Goal: Information Seeking & Learning: Check status

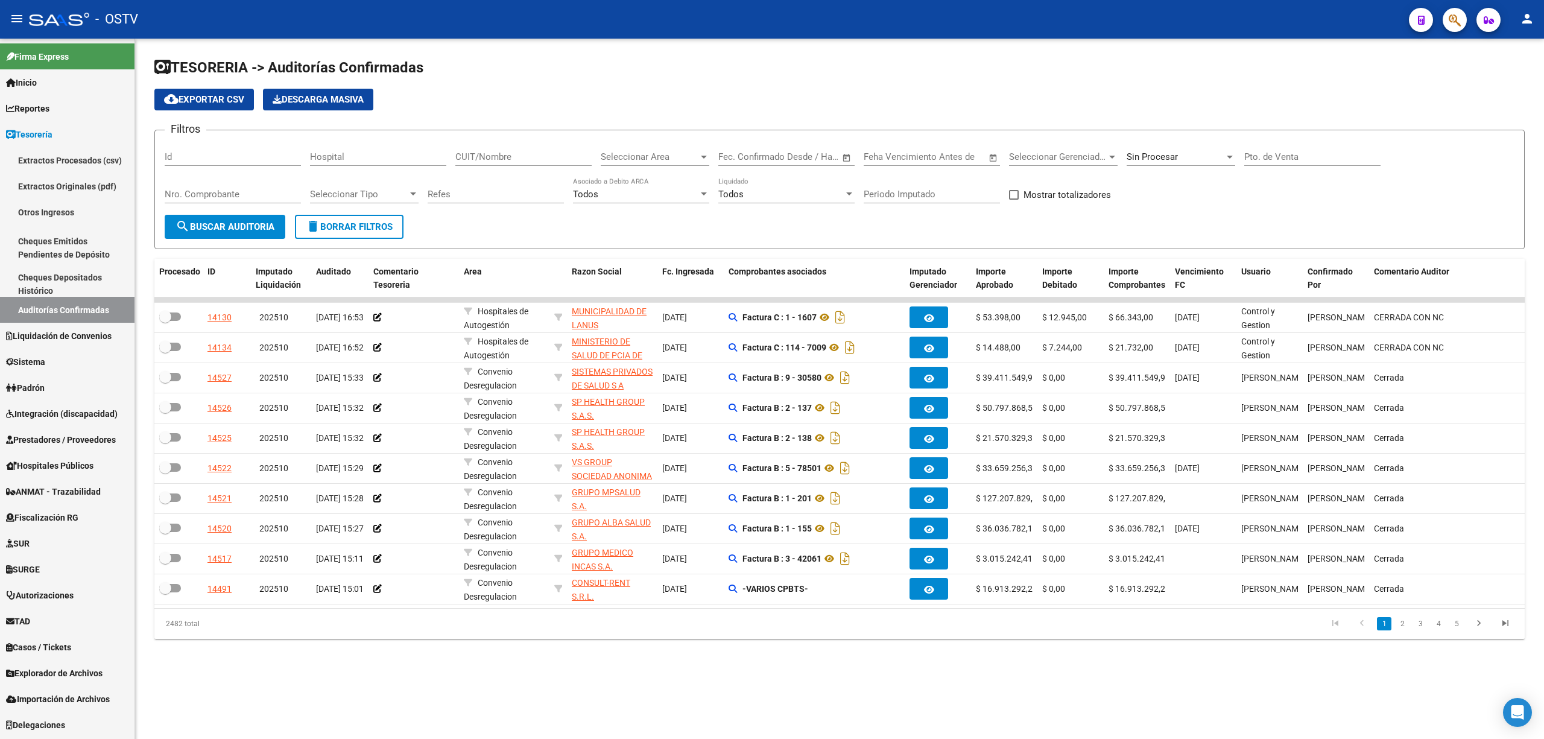
click at [236, 210] on div "Nro. Comprobante" at bounding box center [233, 195] width 136 height 37
click at [234, 220] on button "search Buscar Auditoria" at bounding box center [225, 227] width 121 height 24
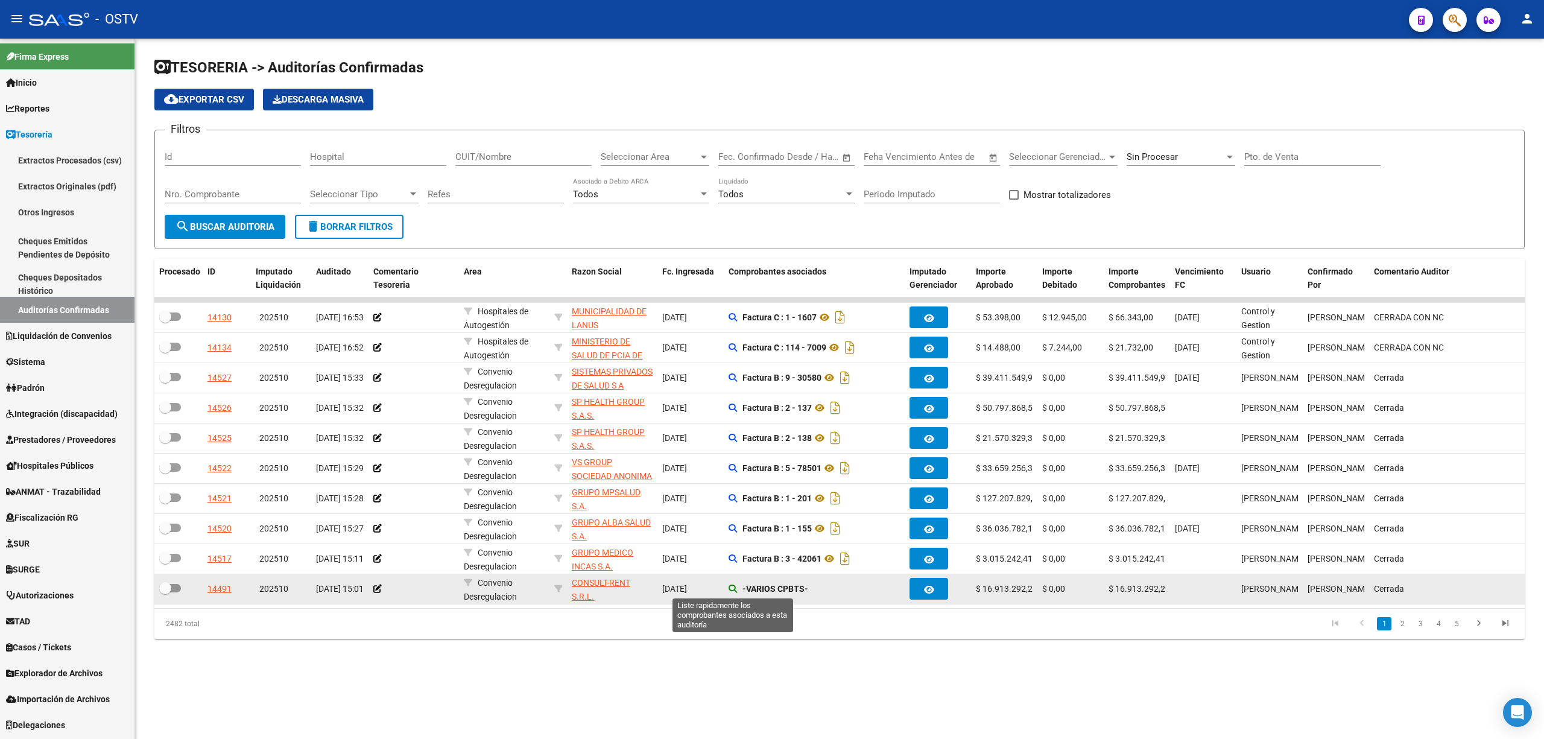
click at [730, 590] on icon at bounding box center [732, 588] width 8 height 8
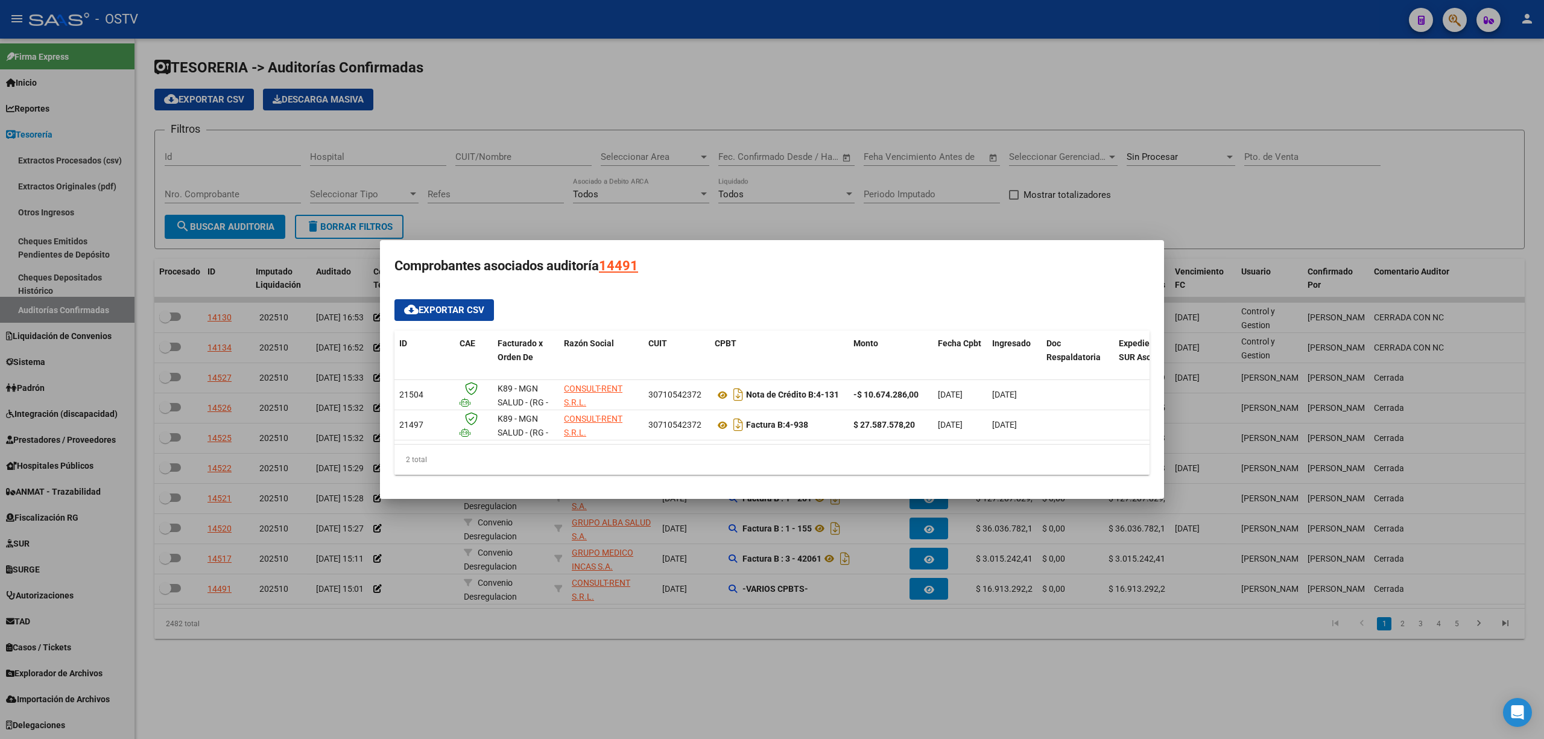
click at [472, 213] on div at bounding box center [772, 369] width 1544 height 739
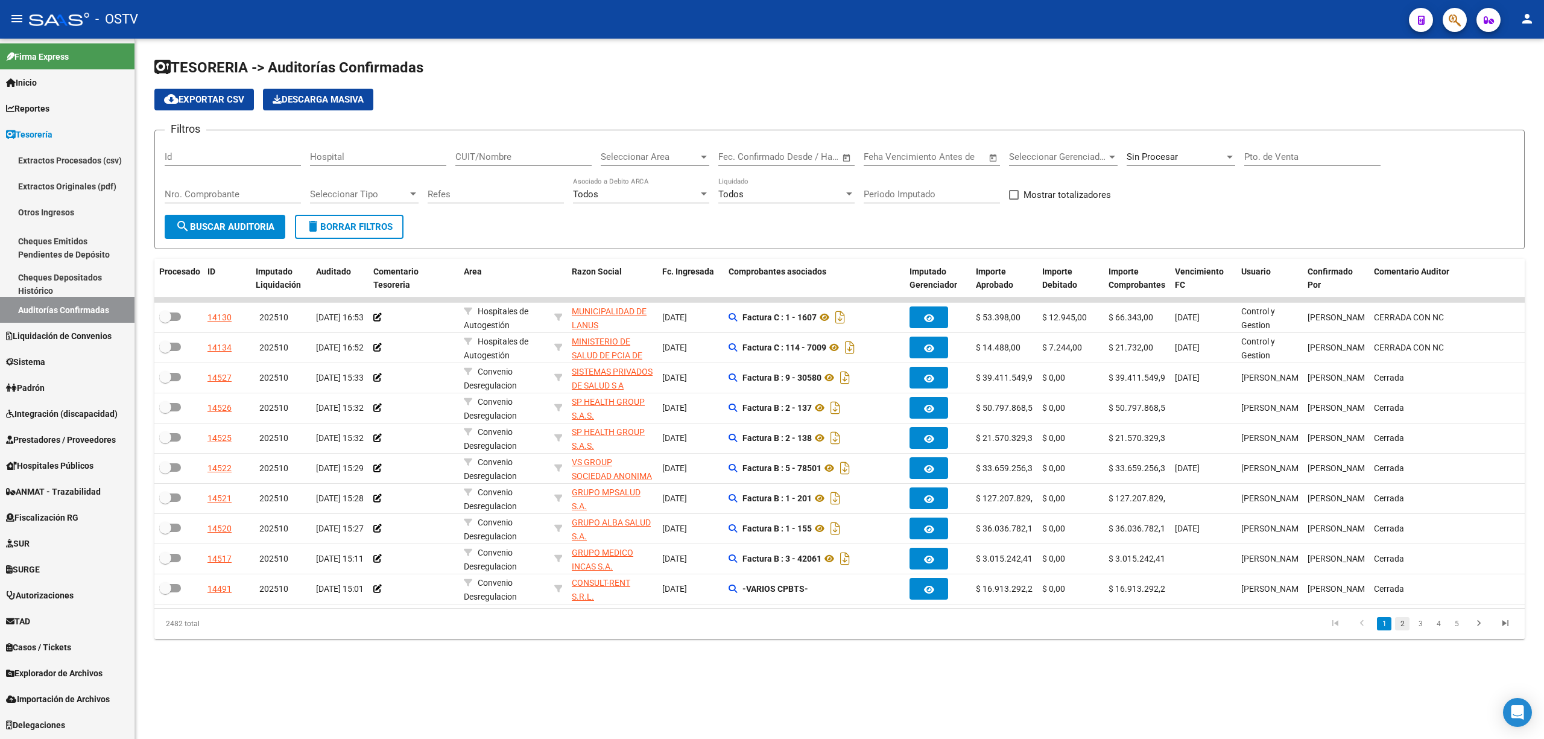
click at [1403, 630] on link "2" at bounding box center [1402, 623] width 14 height 13
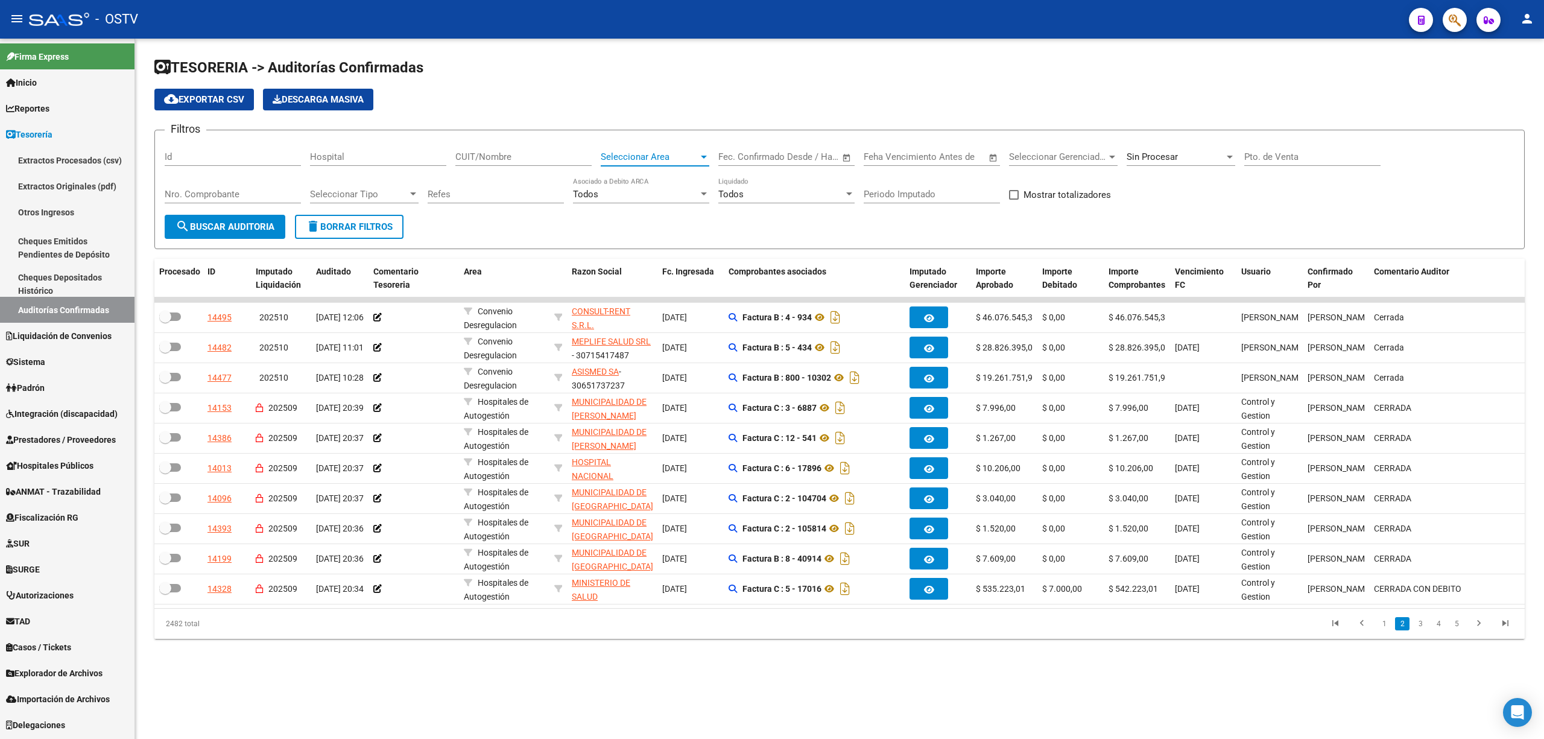
click at [615, 157] on span "Seleccionar Area" at bounding box center [650, 156] width 98 height 11
click at [638, 184] on span "Convenio Desregulacion" at bounding box center [650, 186] width 98 height 11
click at [237, 223] on span "search Buscar Auditoria" at bounding box center [224, 226] width 99 height 11
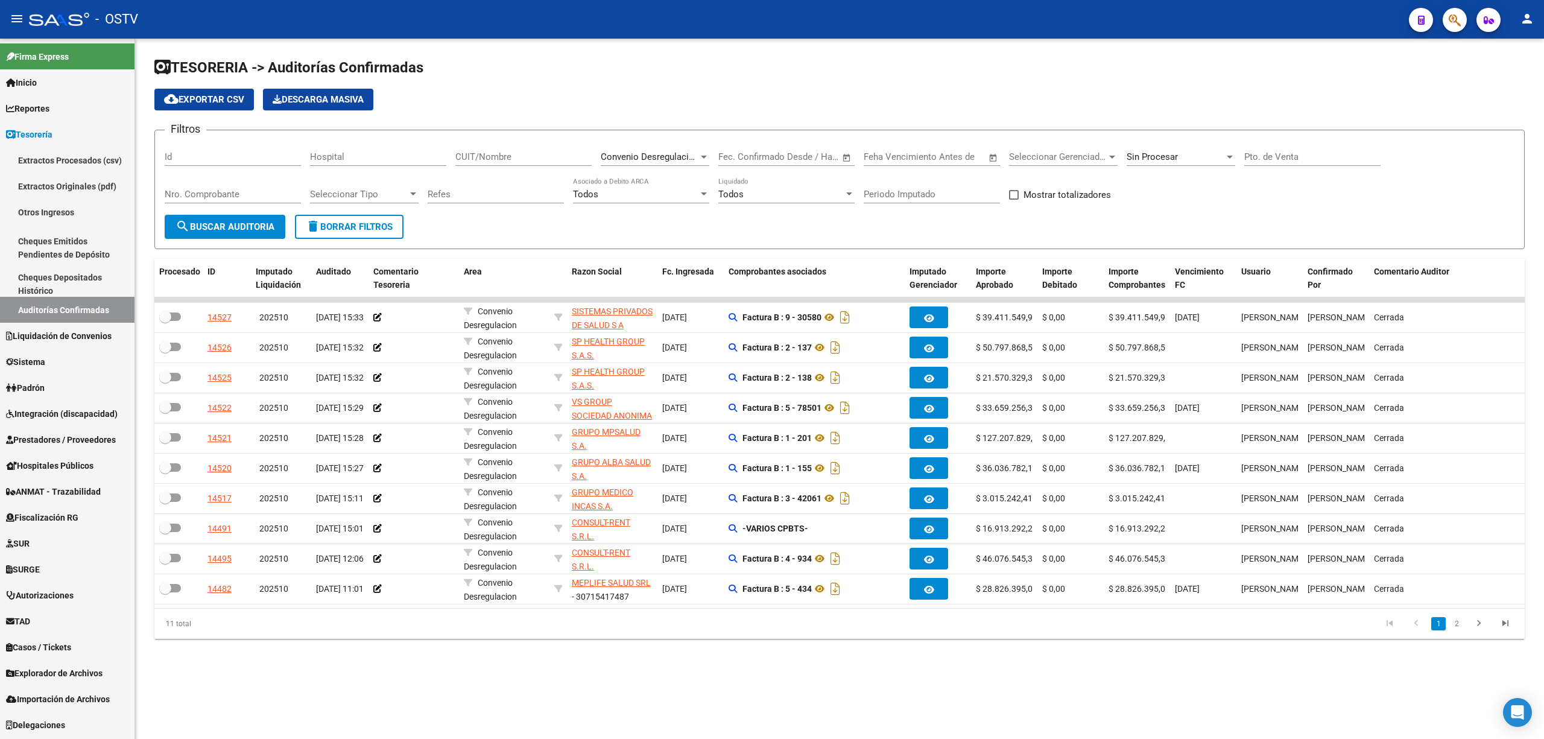
click at [775, 158] on div "Fecha inicio – Fecha fin" at bounding box center [779, 156] width 122 height 11
click at [859, 191] on button "Previous month" at bounding box center [857, 191] width 24 height 24
click at [757, 339] on span "22" at bounding box center [759, 341] width 22 height 22
type input "[DATE]"
click at [882, 189] on button "Next month" at bounding box center [882, 191] width 24 height 24
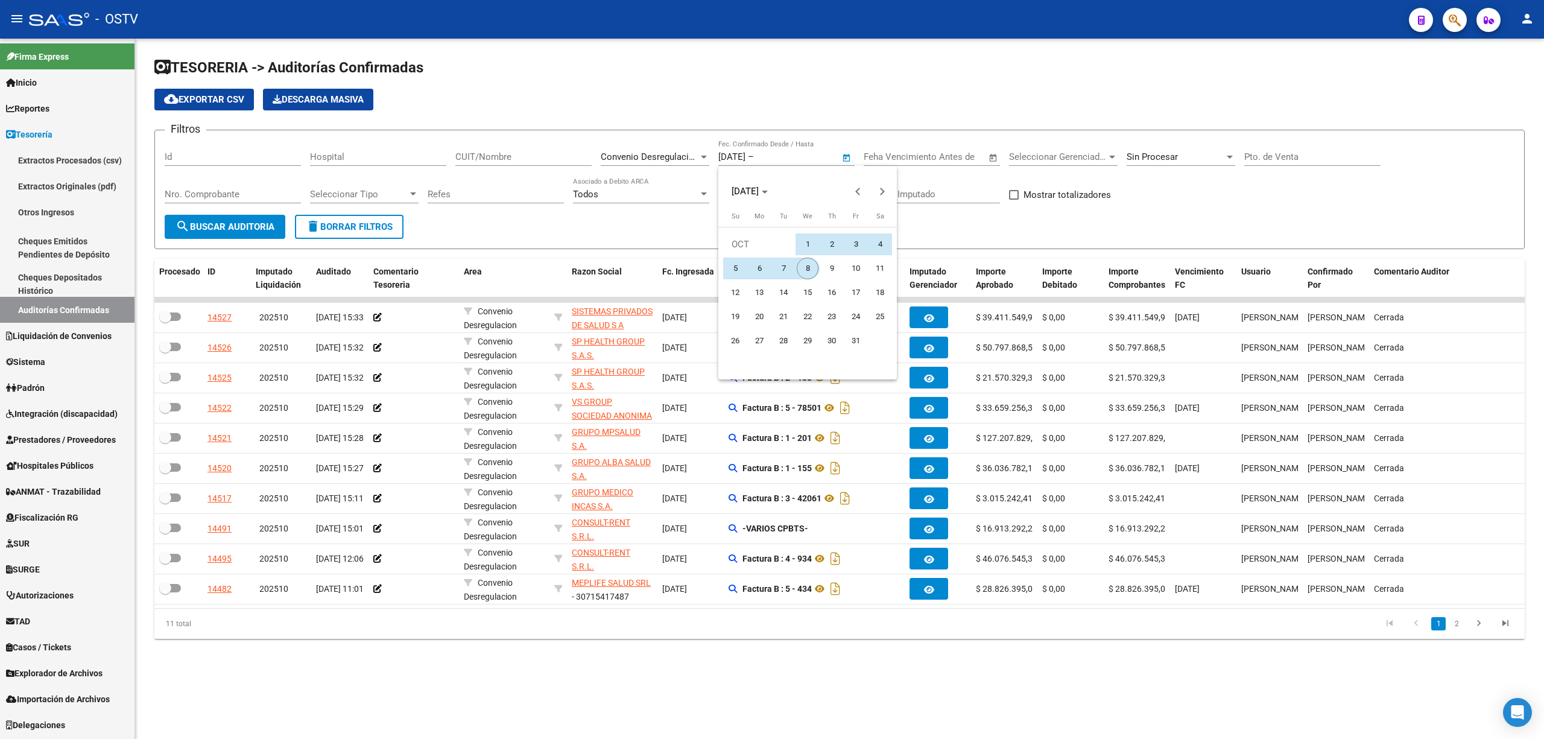
click at [808, 267] on span "8" at bounding box center [808, 268] width 22 height 22
type input "[DATE]"
click at [239, 217] on button "search Buscar Auditoria" at bounding box center [225, 227] width 121 height 24
click at [204, 102] on span "cloud_download Exportar CSV" at bounding box center [204, 99] width 80 height 11
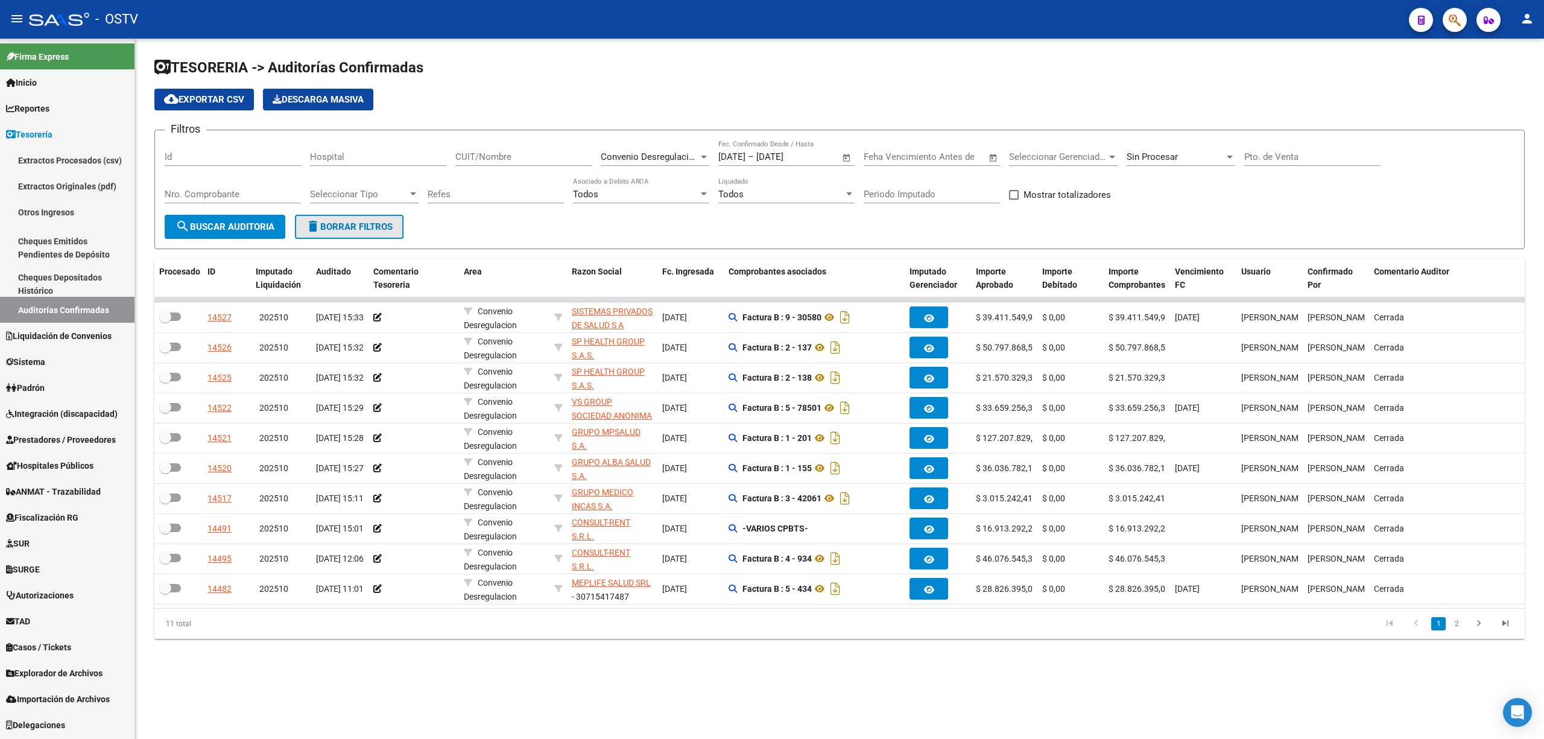
click at [353, 224] on span "delete Borrar Filtros" at bounding box center [349, 226] width 87 height 11
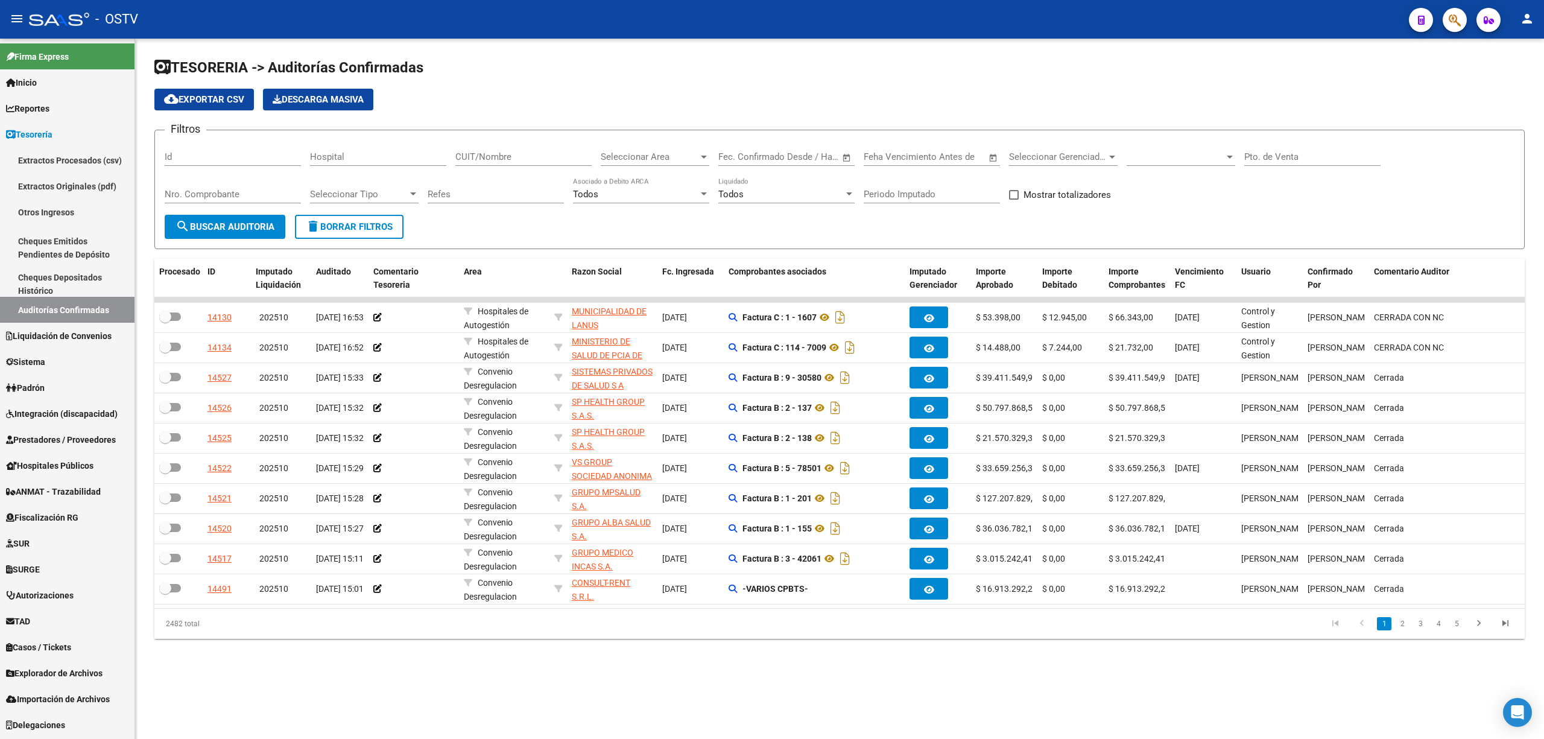
click at [1258, 153] on input "Pto. de Venta" at bounding box center [1312, 156] width 136 height 11
type input "160"
click at [223, 227] on span "search Buscar Auditoria" at bounding box center [224, 226] width 99 height 11
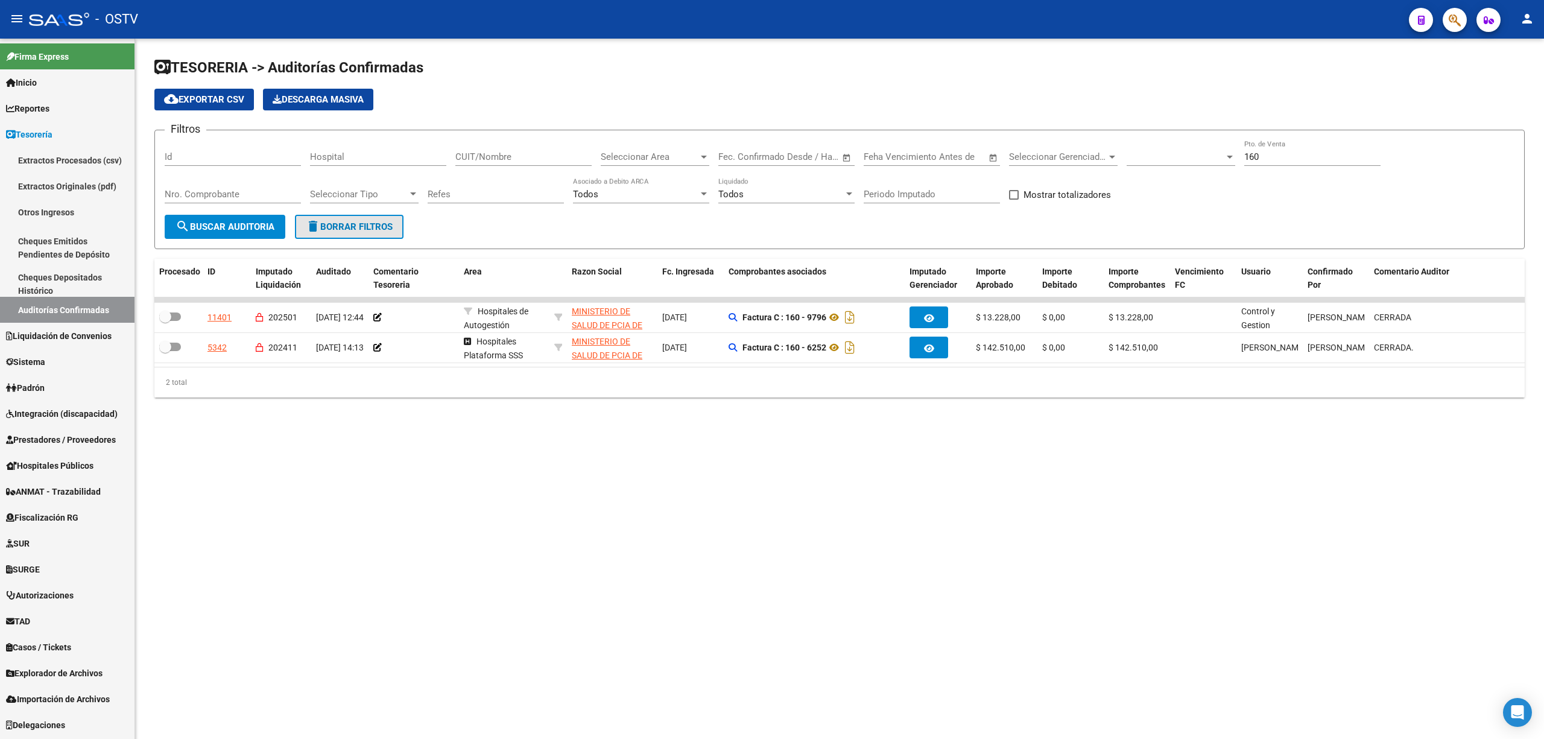
click at [339, 224] on span "delete Borrar Filtros" at bounding box center [349, 226] width 87 height 11
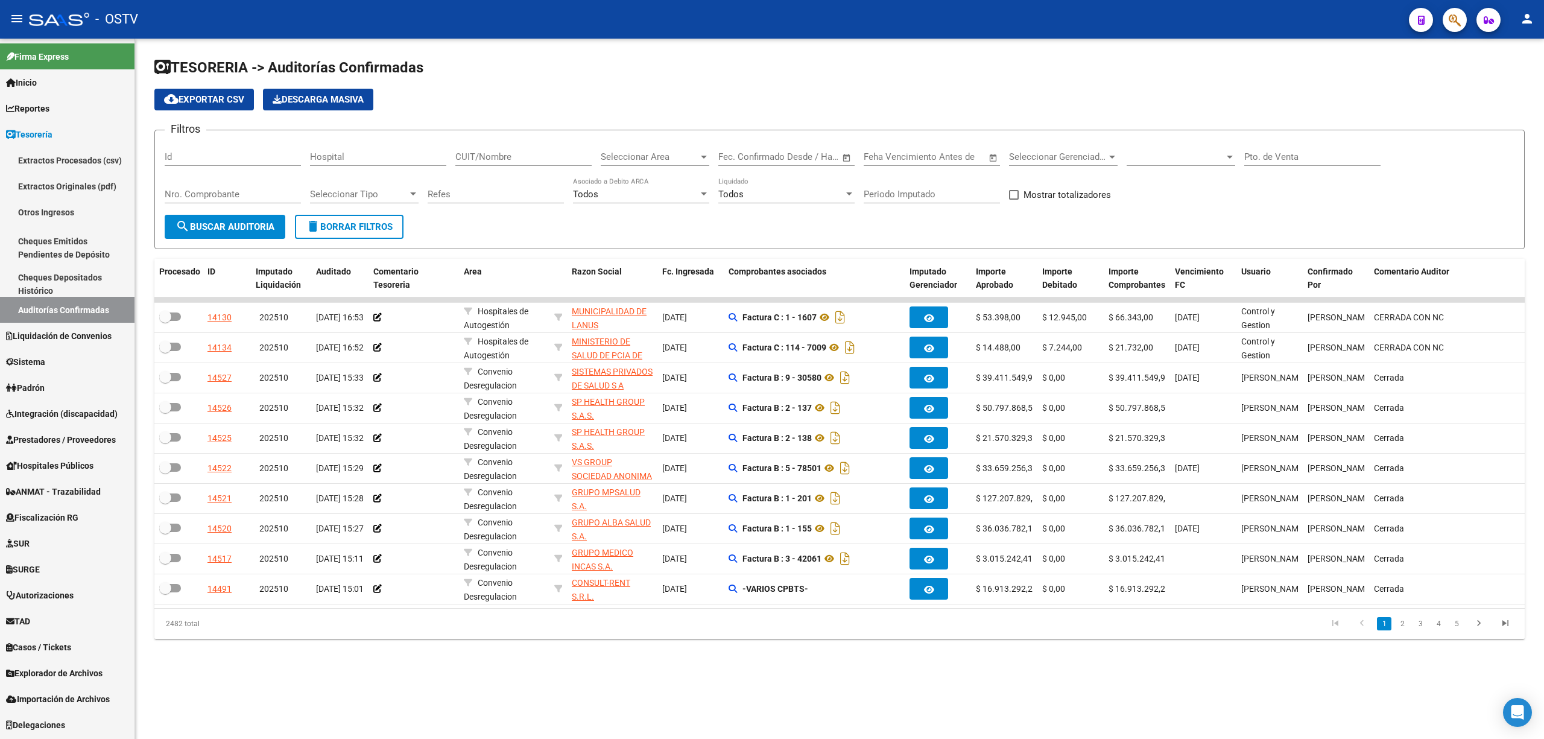
click at [246, 187] on div "Nro. Comprobante" at bounding box center [233, 190] width 136 height 26
type input "6565"
click at [207, 225] on span "search Buscar Auditoria" at bounding box center [224, 226] width 99 height 11
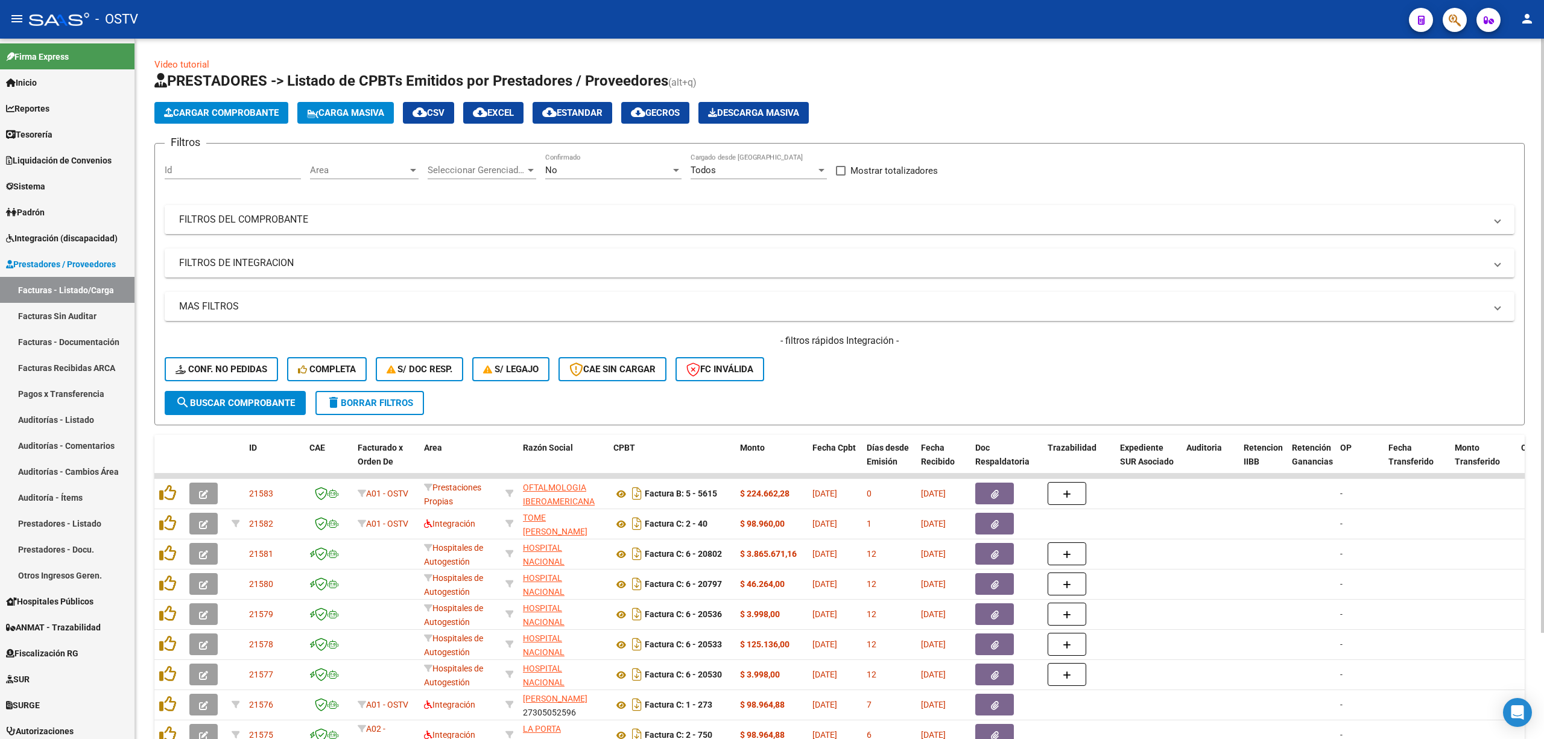
click at [690, 215] on mat-panel-title "FILTROS DEL COMPROBANTE" at bounding box center [832, 219] width 1306 height 13
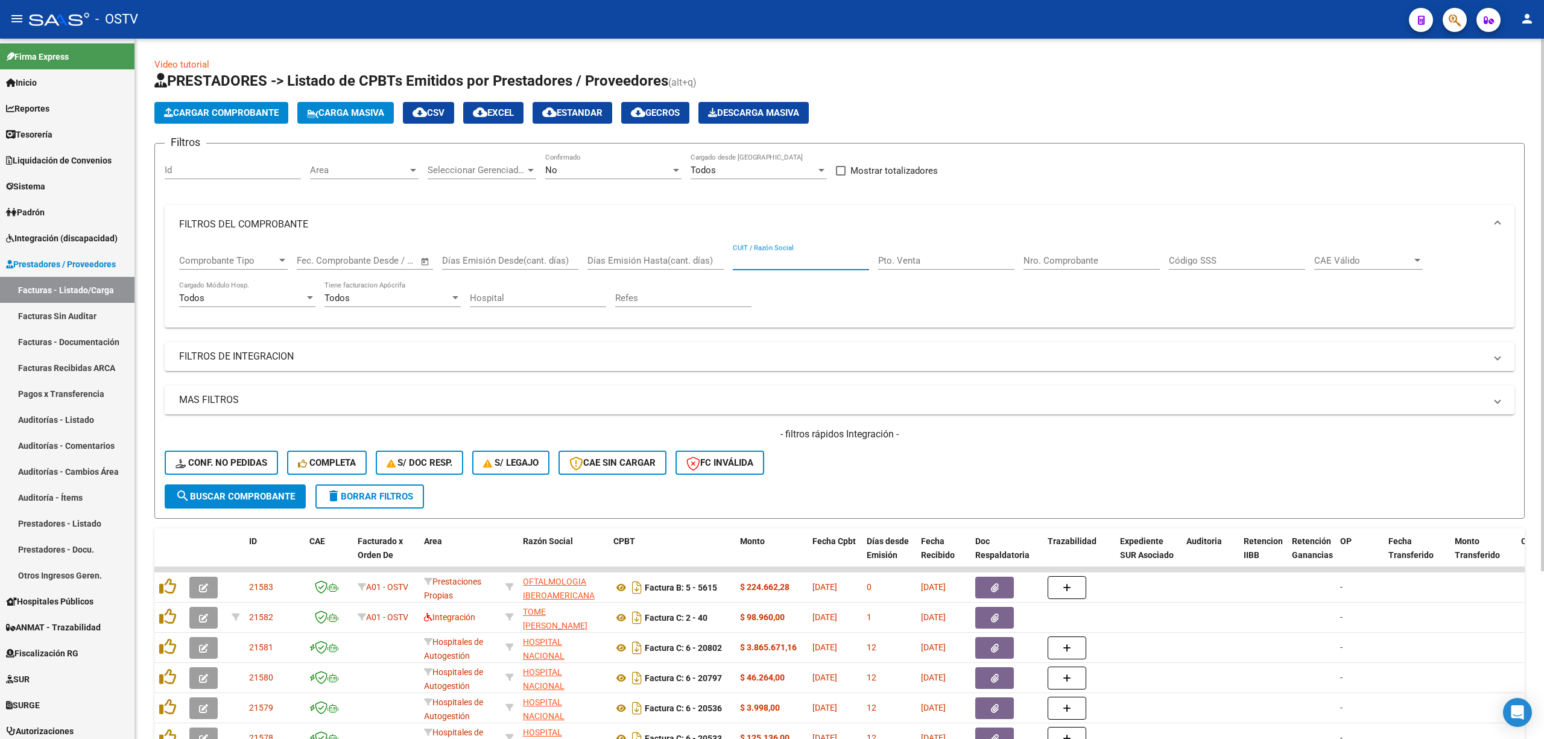
paste input "30-63052150-1"
click at [589, 165] on div "No" at bounding box center [607, 170] width 125 height 11
click at [558, 116] on span "Todos" at bounding box center [613, 116] width 136 height 27
click at [256, 494] on span "search Buscar Comprobante" at bounding box center [234, 496] width 119 height 11
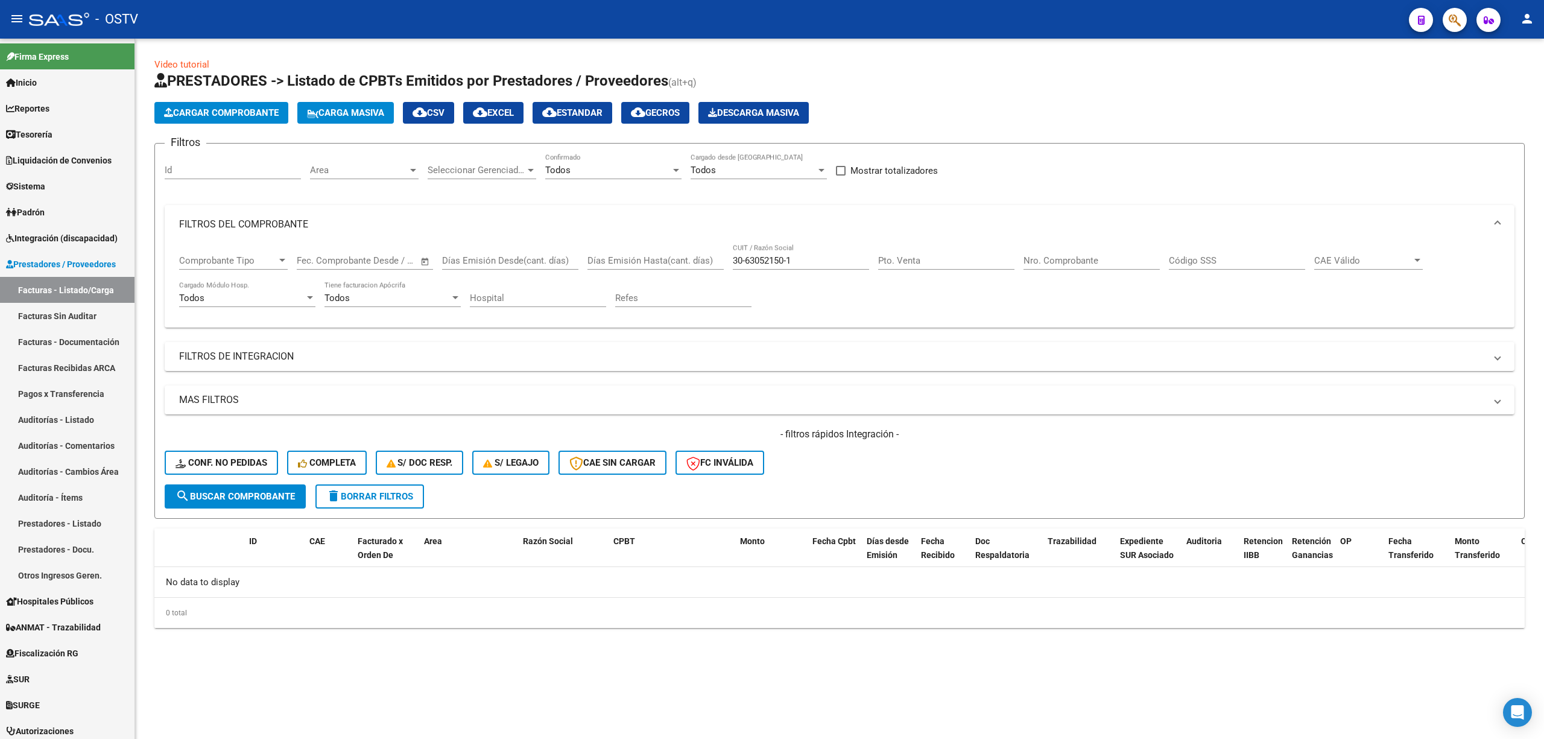
click at [746, 262] on input "30-63052150-1" at bounding box center [801, 260] width 136 height 11
click at [789, 259] on input "3063052150-1" at bounding box center [801, 260] width 136 height 11
type input "30630521501"
click at [240, 492] on span "search Buscar Comprobante" at bounding box center [234, 496] width 119 height 11
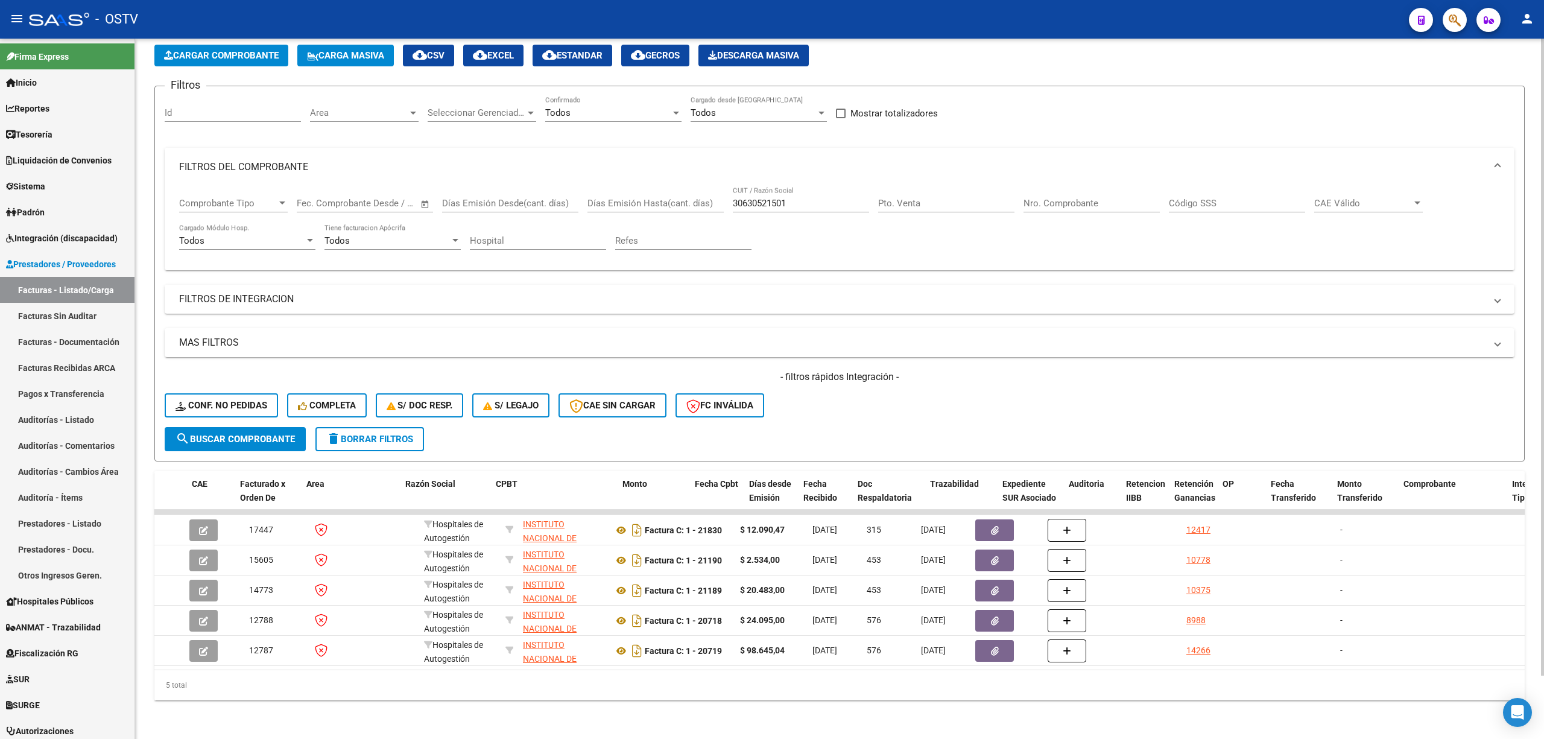
scroll to position [0, 194]
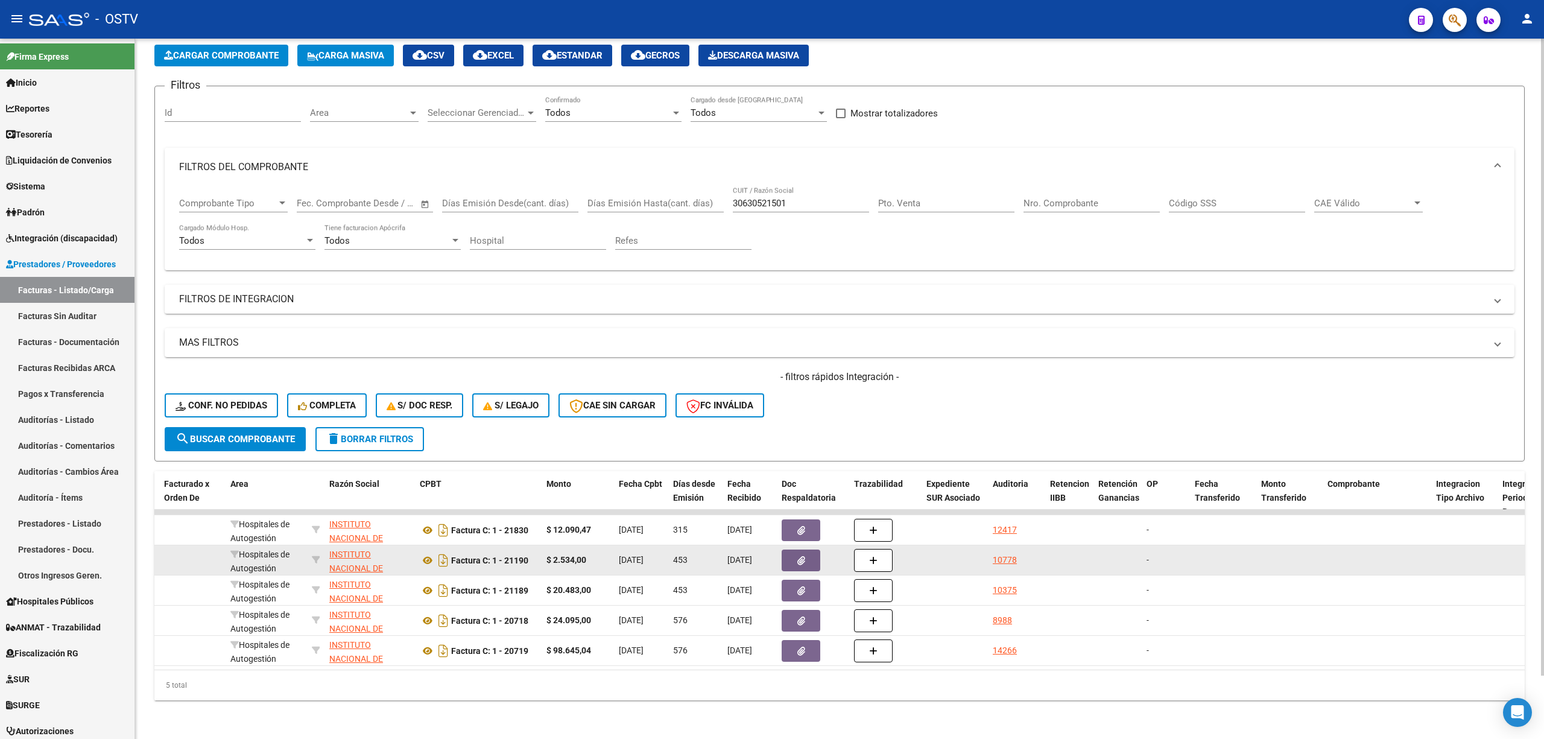
click at [569, 555] on datatable-body-cell "$ 2.534,00" at bounding box center [578, 560] width 72 height 30
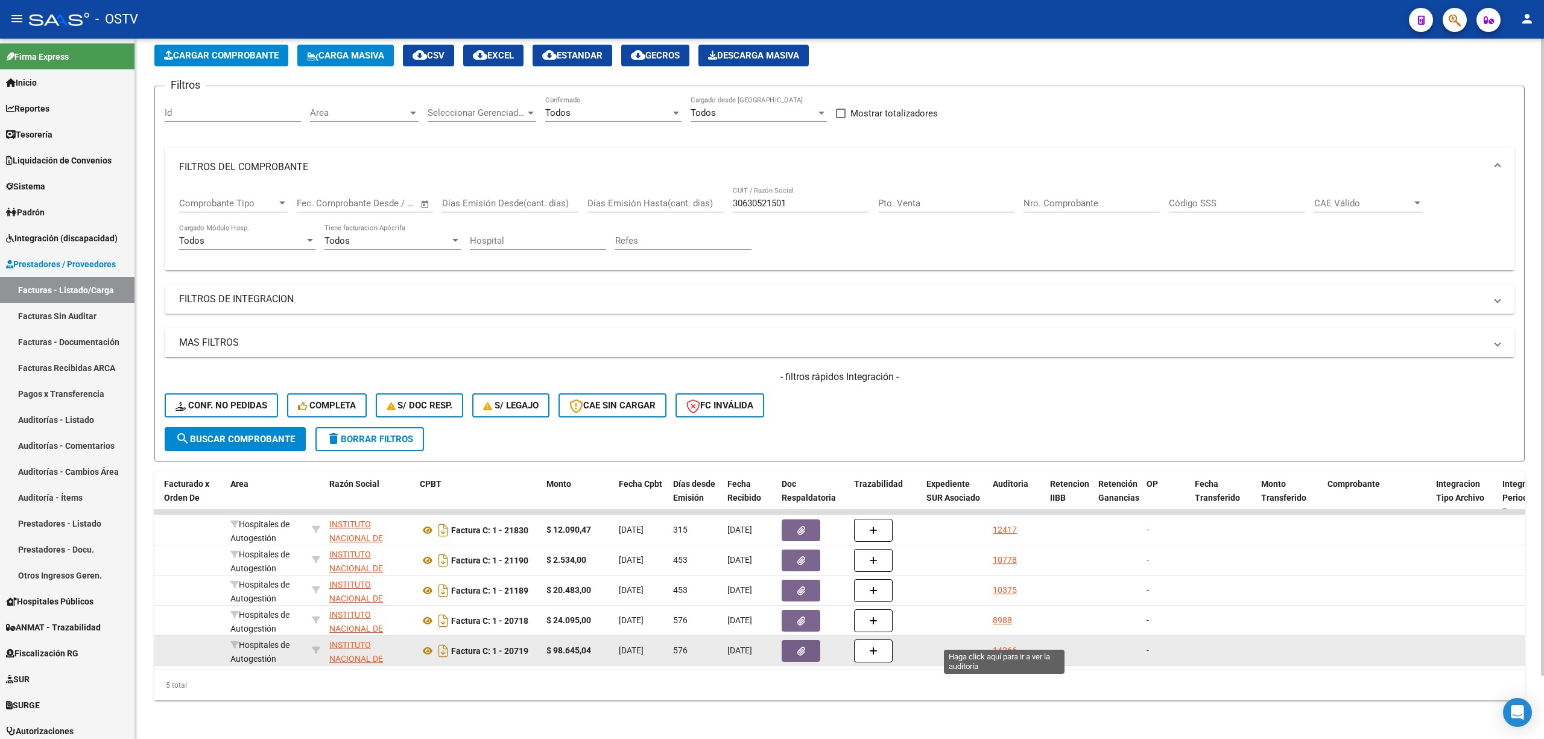
click at [1003, 643] on div "14266" at bounding box center [1005, 650] width 24 height 14
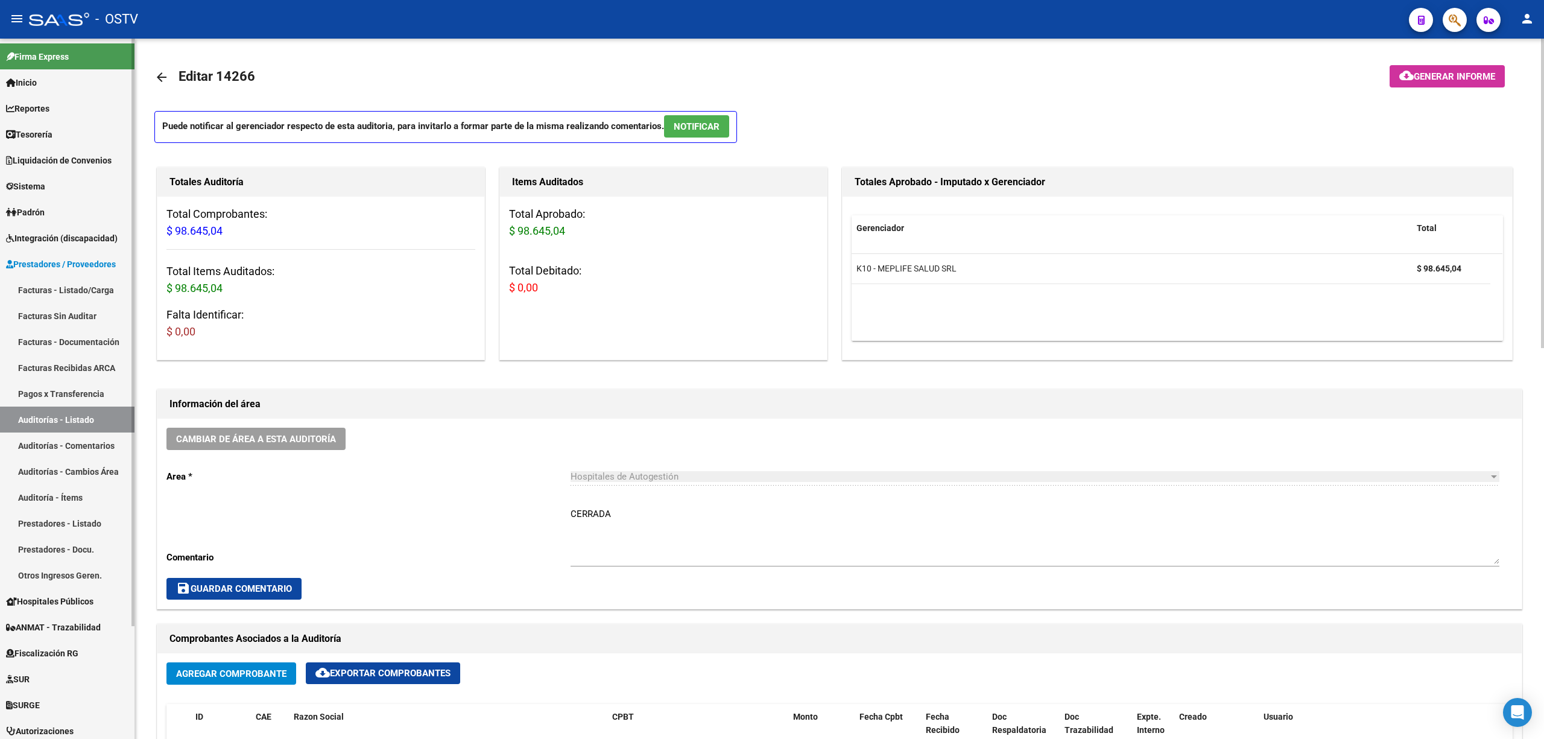
click at [59, 287] on link "Facturas - Listado/Carga" at bounding box center [67, 290] width 134 height 26
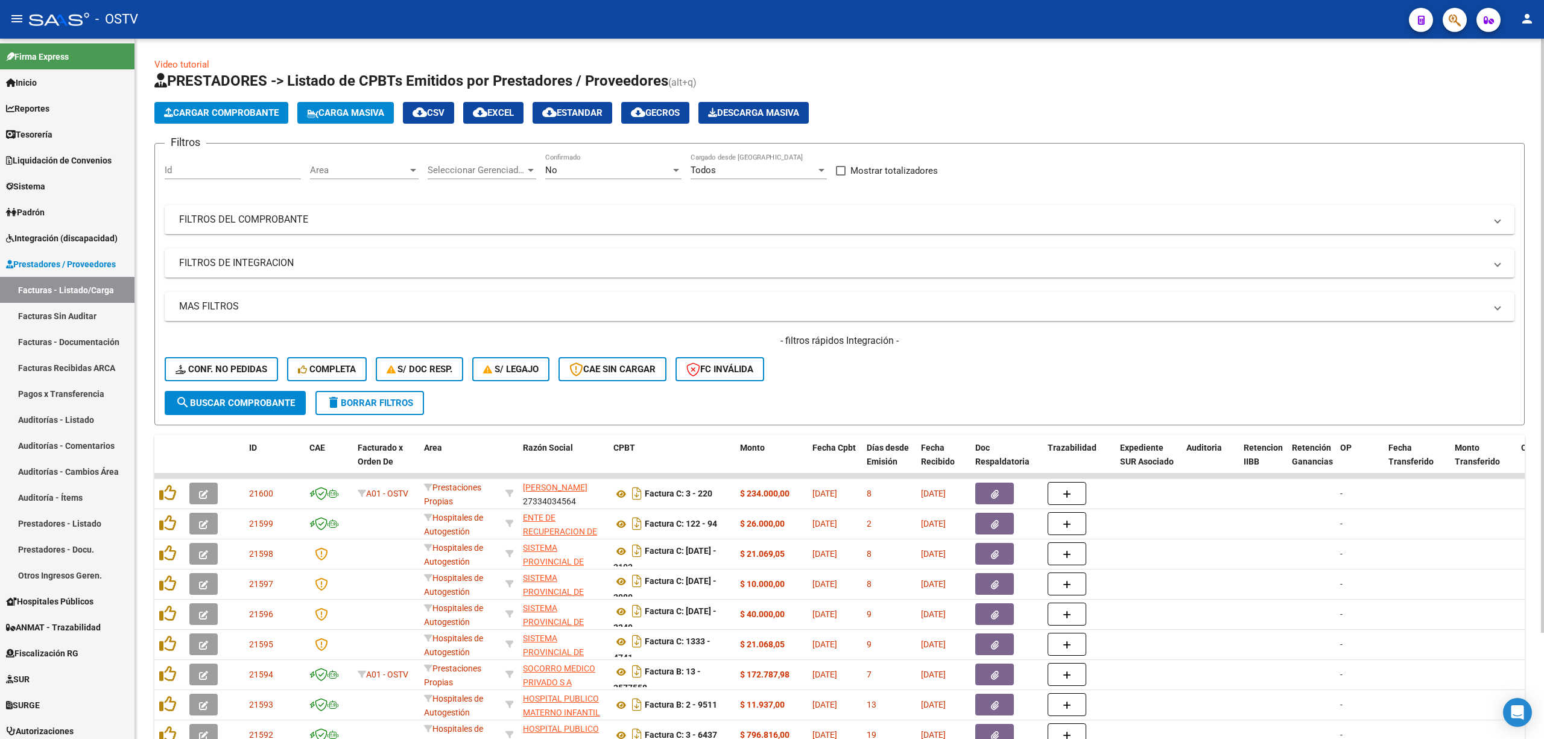
click at [570, 169] on div "No" at bounding box center [607, 170] width 125 height 11
click at [572, 109] on span "Todos" at bounding box center [613, 116] width 136 height 27
click at [640, 217] on mat-panel-title "FILTROS DEL COMPROBANTE" at bounding box center [832, 219] width 1306 height 13
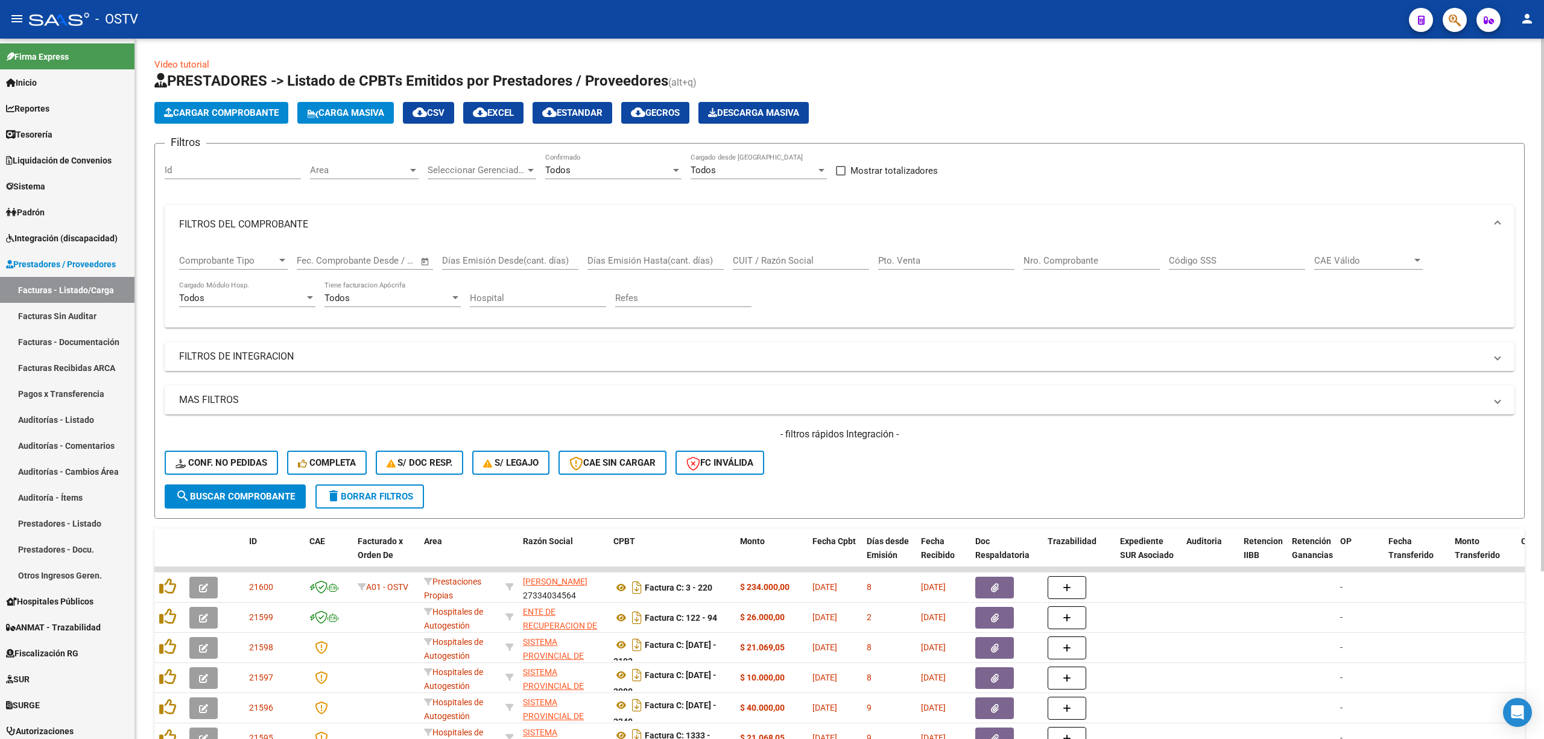
click at [1042, 263] on input "Nro. Comprobante" at bounding box center [1091, 260] width 136 height 11
type input "6565"
click at [205, 491] on span "search Buscar Comprobante" at bounding box center [234, 496] width 119 height 11
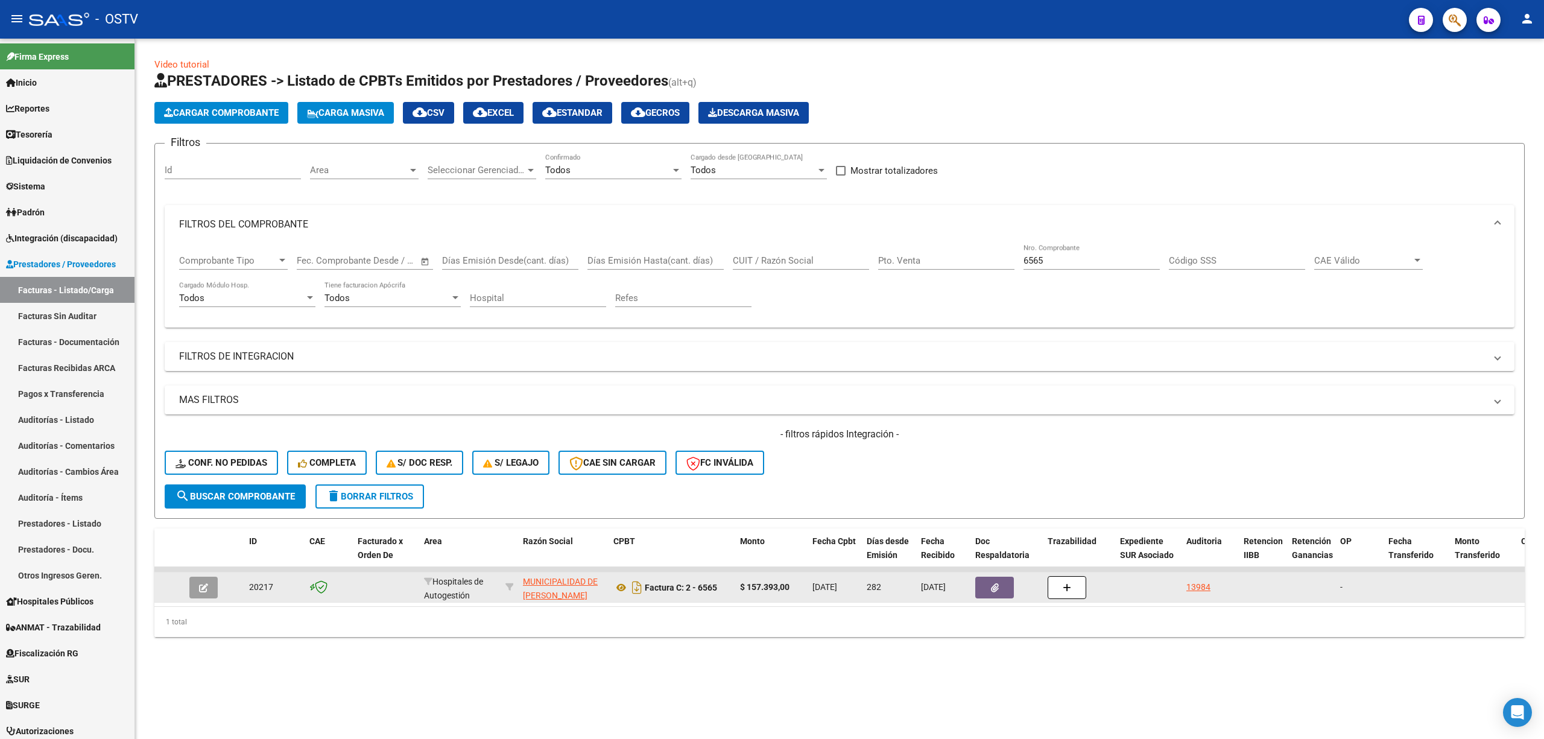
click at [198, 584] on button "button" at bounding box center [203, 587] width 28 height 22
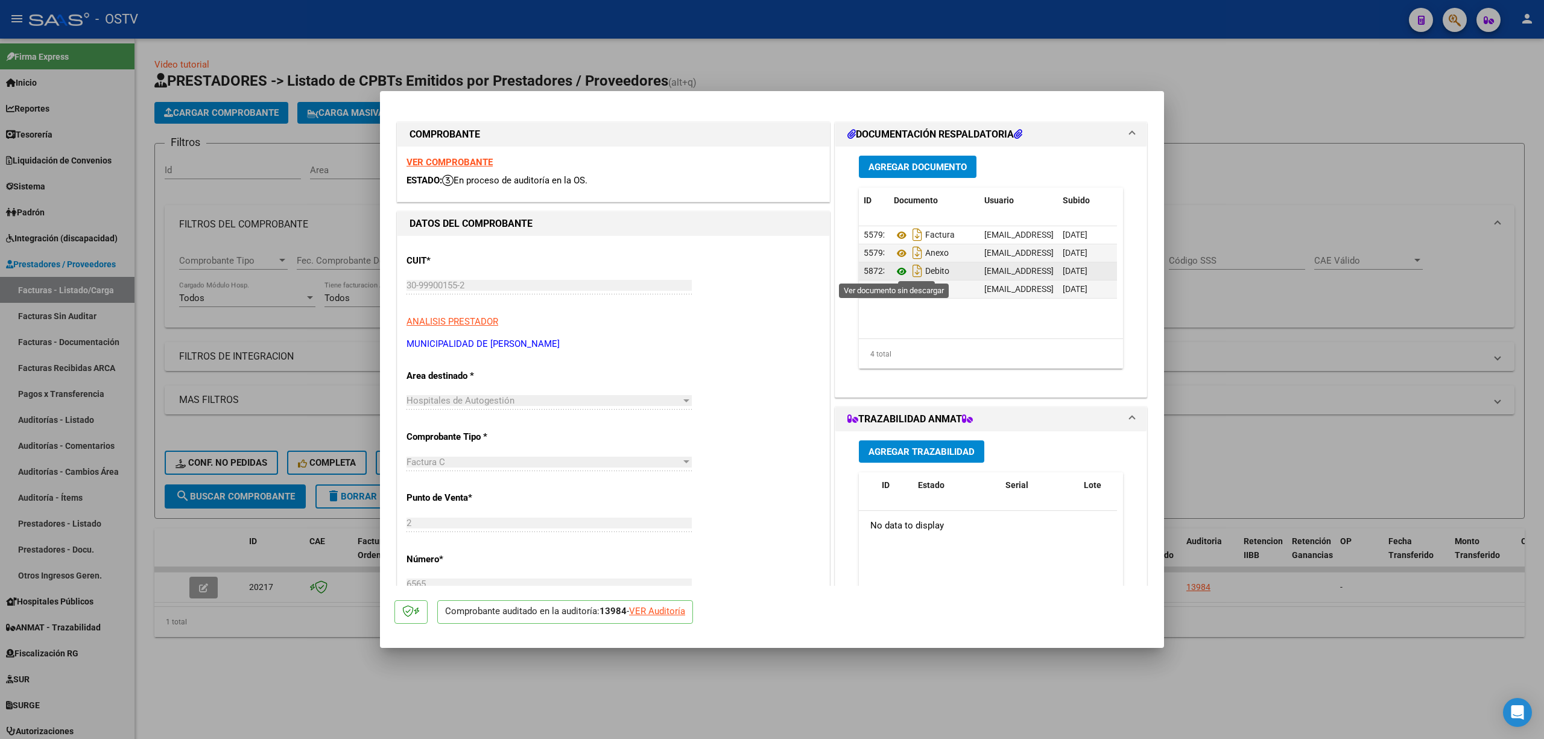
click at [894, 270] on icon at bounding box center [902, 271] width 16 height 14
click at [897, 289] on icon at bounding box center [902, 289] width 16 height 14
click at [1297, 210] on div at bounding box center [772, 369] width 1544 height 739
type input "$ 0,00"
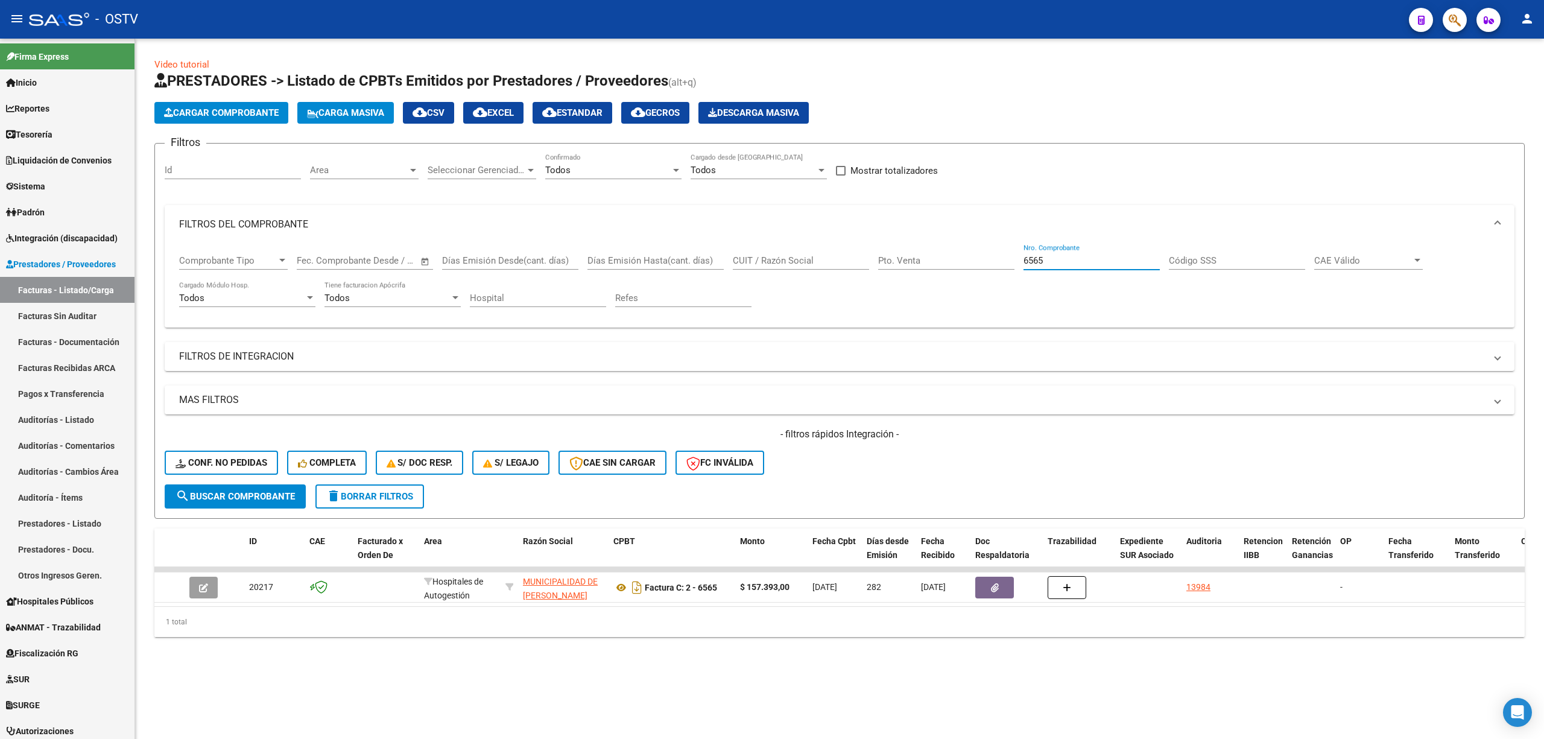
drag, startPoint x: 1029, startPoint y: 263, endPoint x: 987, endPoint y: 261, distance: 42.3
click at [987, 261] on div "Comprobante Tipo Comprobante Tipo Fecha inicio – Fecha fin Fec. Comprobante Des…" at bounding box center [839, 281] width 1321 height 75
type input "132"
click at [251, 482] on div "- filtros rápidos Integración - Conf. no pedidas Completa S/ Doc Resp. S/ legaj…" at bounding box center [840, 456] width 1350 height 57
click at [253, 491] on span "search Buscar Comprobante" at bounding box center [234, 496] width 119 height 11
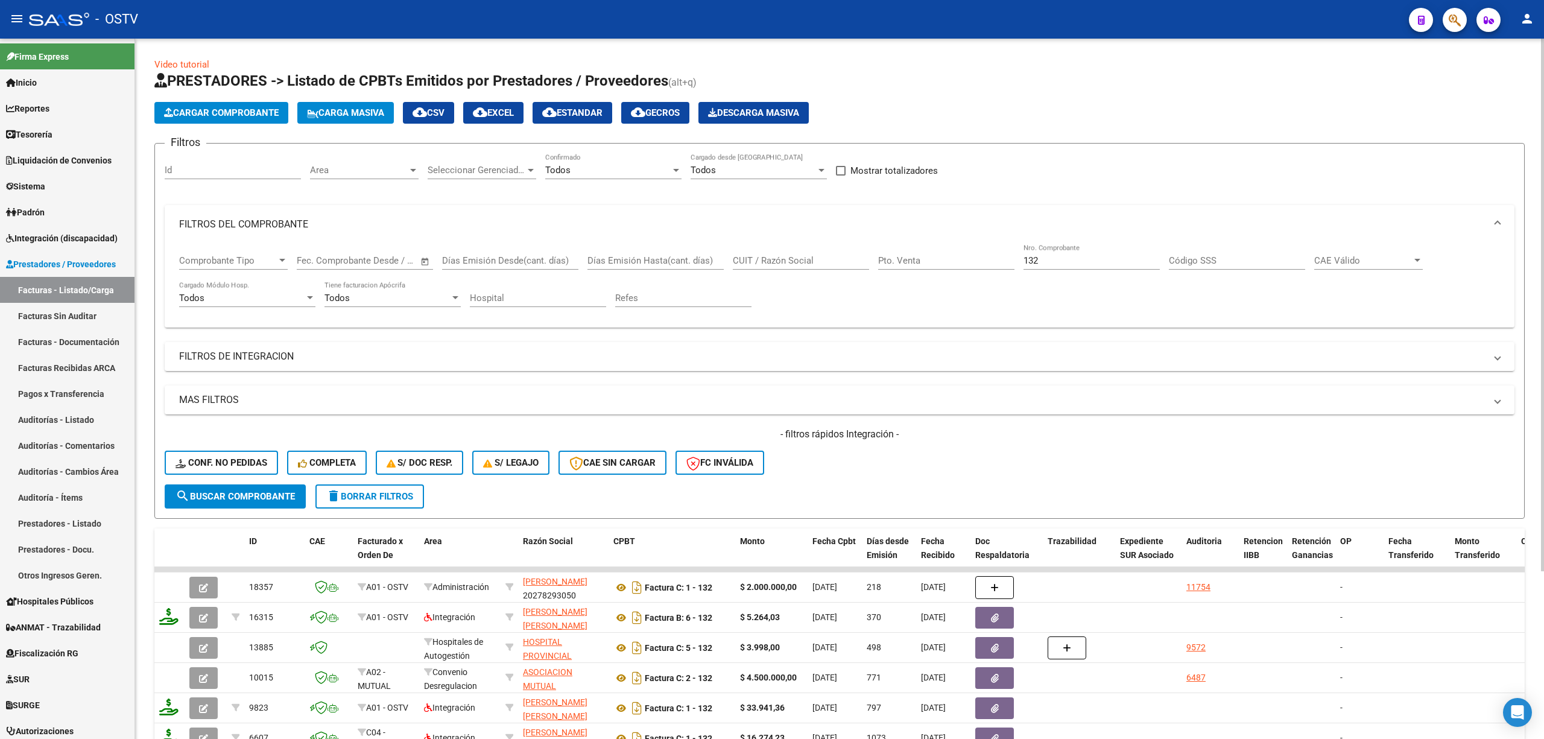
click at [268, 257] on span "Comprobante Tipo" at bounding box center [228, 260] width 98 height 11
click at [242, 339] on span "Nota de Crédito C" at bounding box center [215, 343] width 72 height 11
click at [275, 259] on div "Nota de Crédito C" at bounding box center [228, 260] width 98 height 11
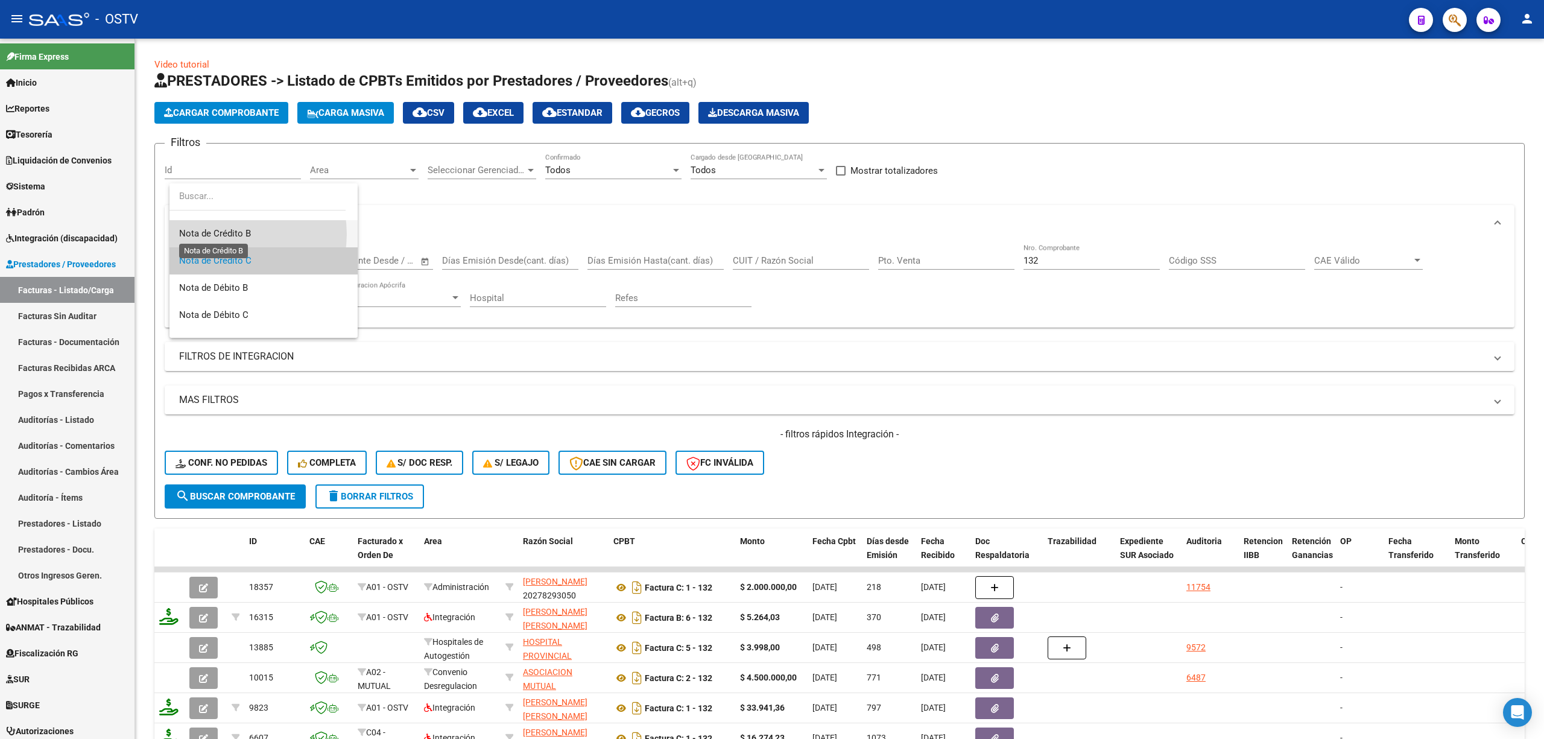
click at [235, 234] on span "Nota de Crédito B" at bounding box center [215, 233] width 72 height 11
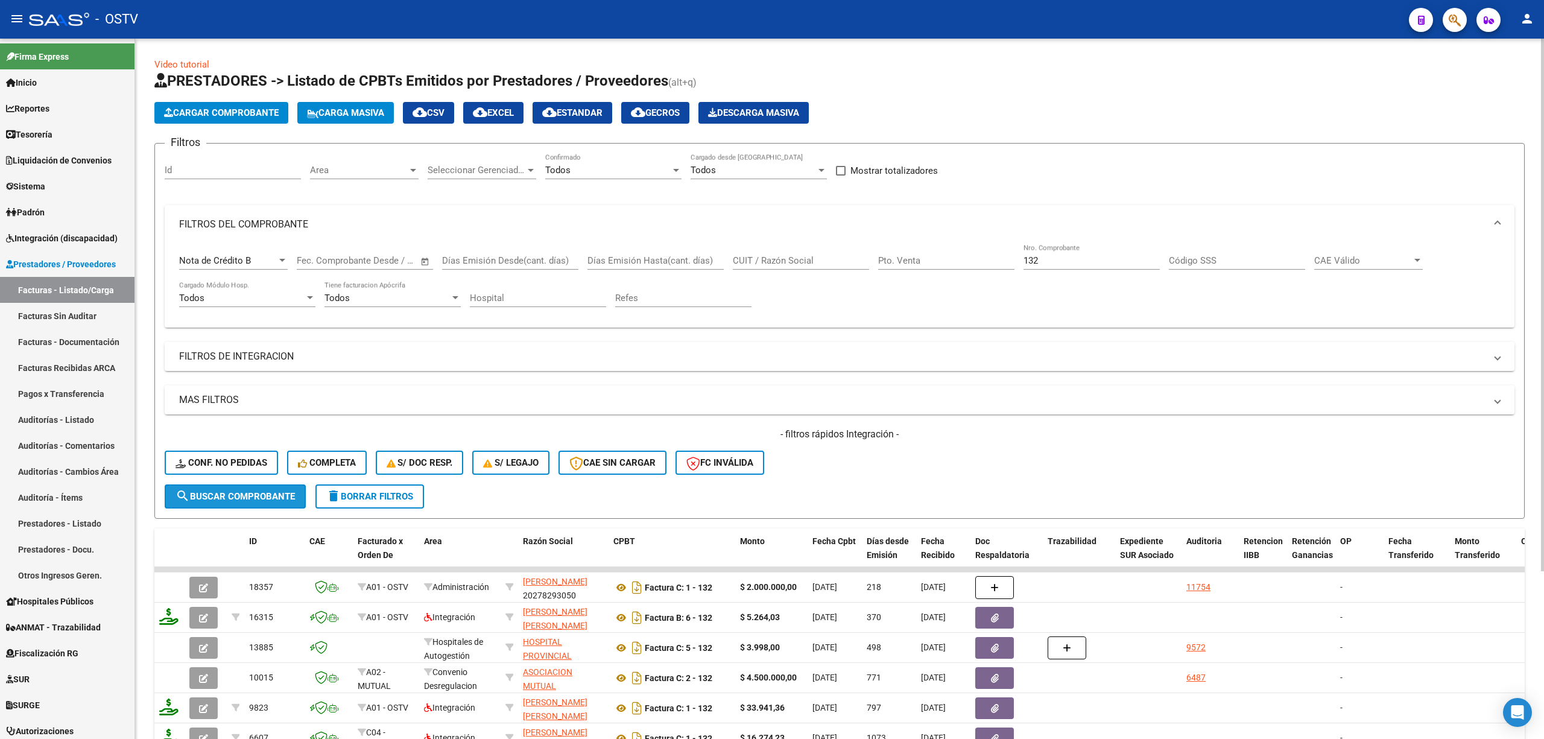
click at [237, 493] on span "search Buscar Comprobante" at bounding box center [234, 496] width 119 height 11
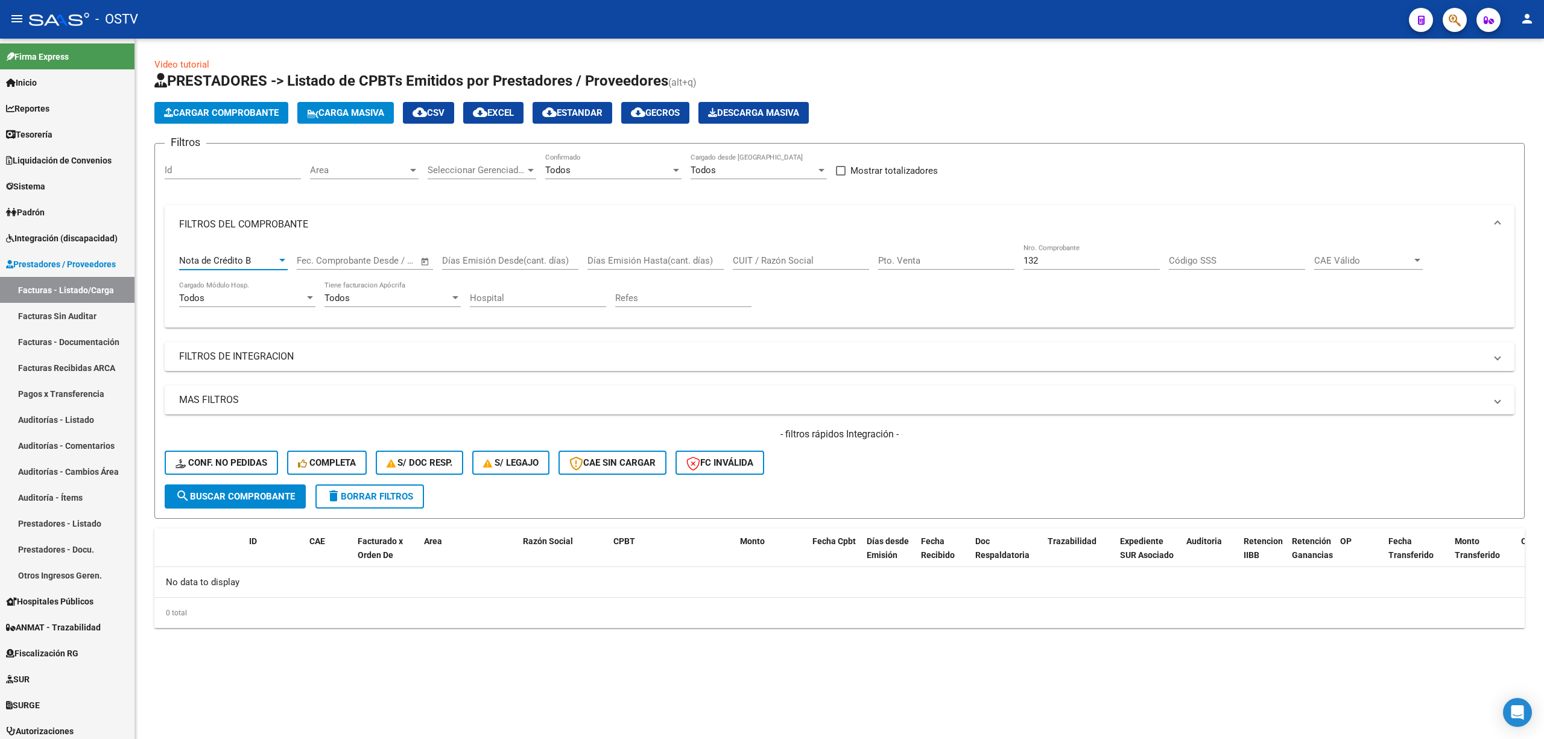
click at [271, 259] on div "Nota de Crédito B" at bounding box center [228, 260] width 98 height 11
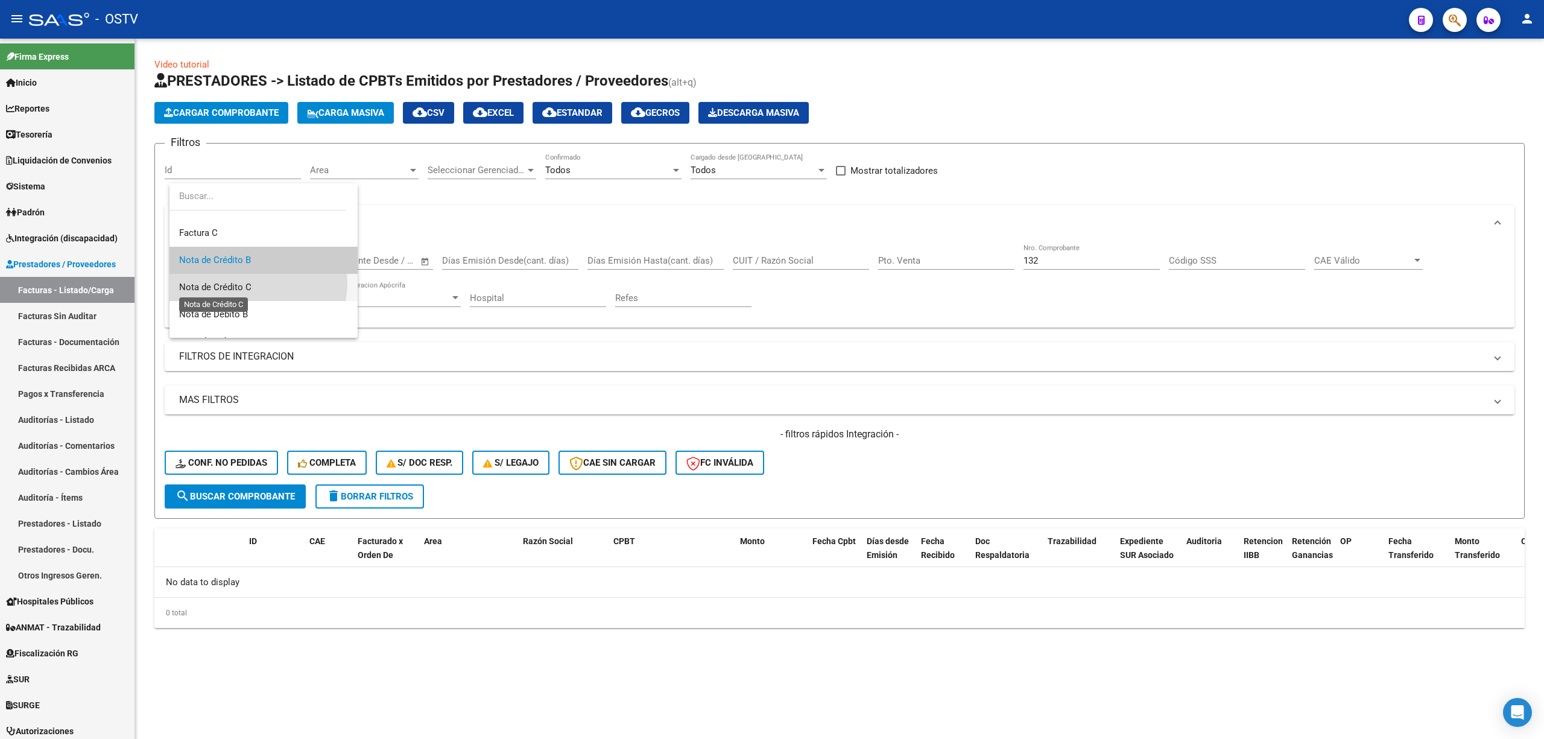
click at [244, 283] on span "Nota de Crédito C" at bounding box center [215, 287] width 72 height 11
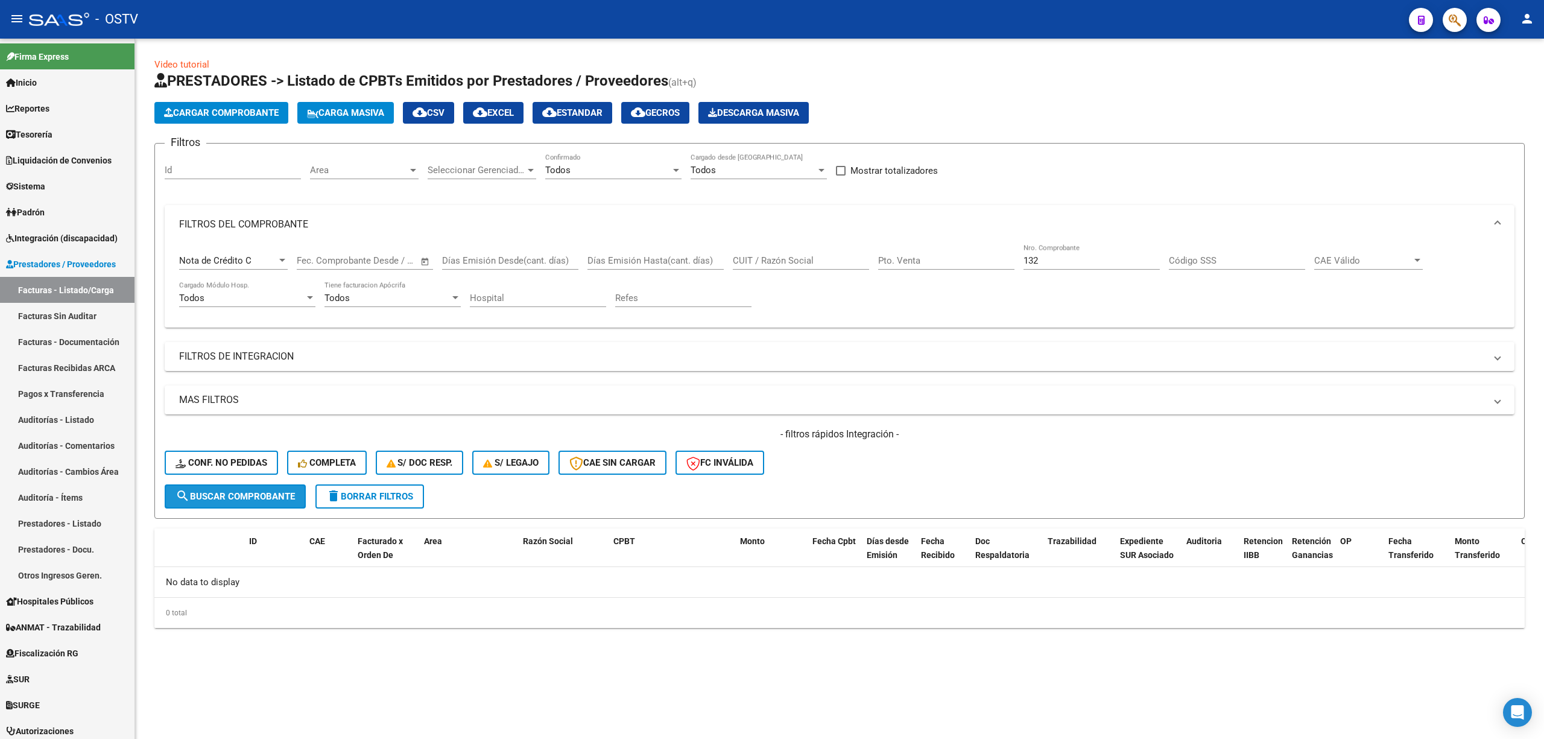
click at [239, 491] on span "search Buscar Comprobante" at bounding box center [234, 496] width 119 height 11
click at [760, 261] on input "CUIT / Razón Social" at bounding box center [801, 260] width 136 height 11
paste input "33685444459"
type input "33685444459"
drag, startPoint x: 1049, startPoint y: 264, endPoint x: 970, endPoint y: 276, distance: 79.9
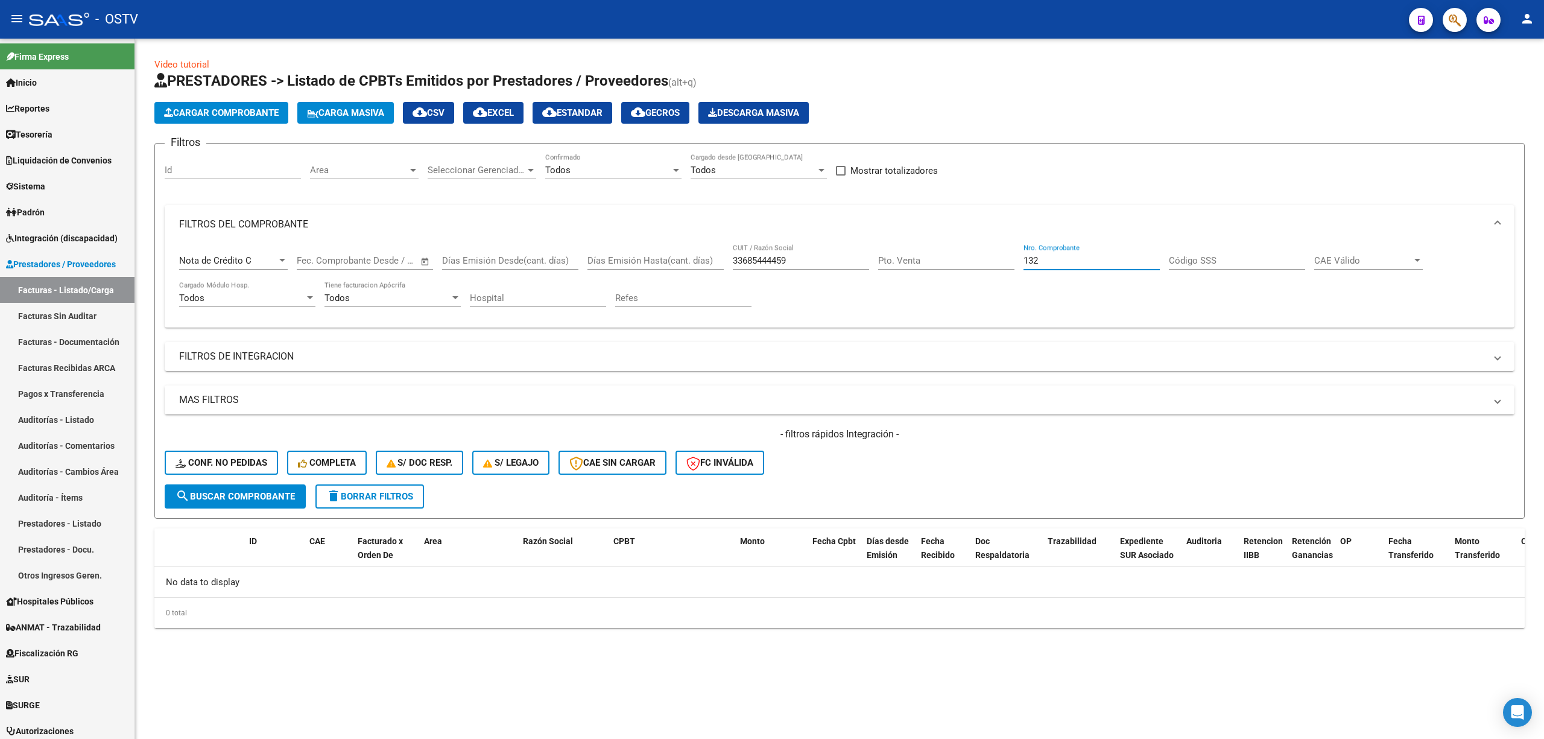
click at [977, 273] on div "Nota de Crédito C Comprobante Tipo Fecha inicio – Fecha fin Fec. Comprobante De…" at bounding box center [839, 281] width 1321 height 75
click at [252, 494] on span "search Buscar Comprobante" at bounding box center [234, 496] width 119 height 11
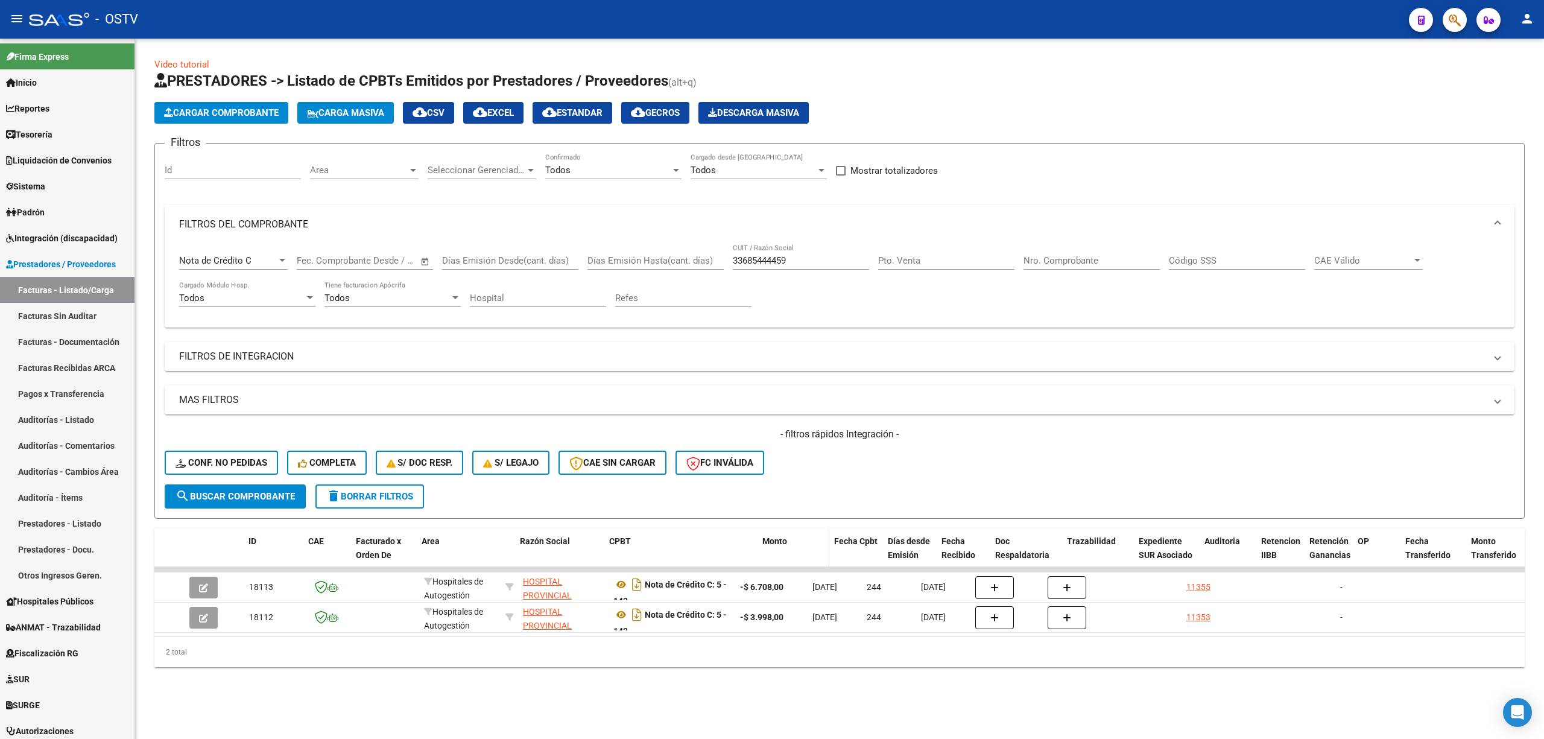
drag, startPoint x: 734, startPoint y: 551, endPoint x: 823, endPoint y: 551, distance: 89.3
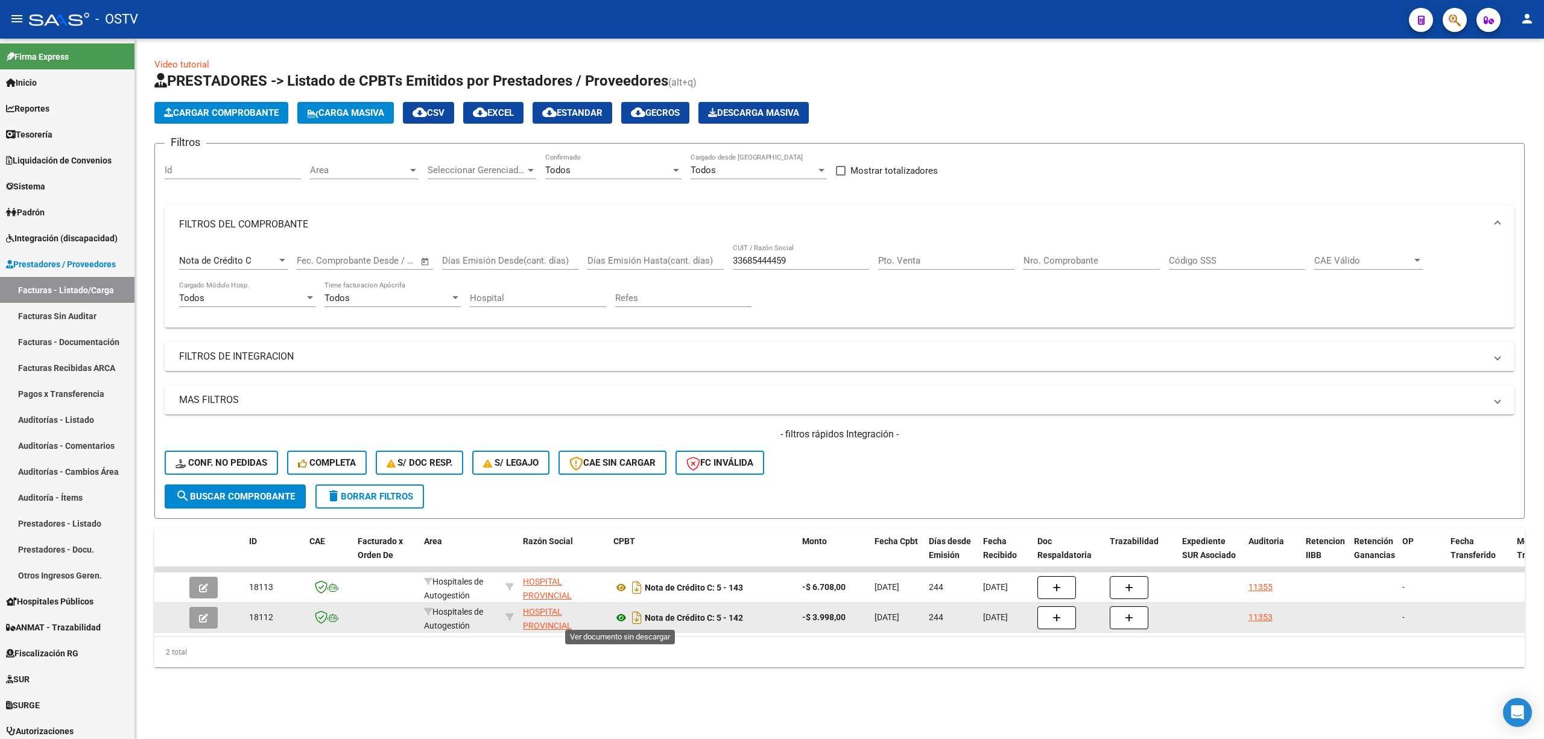
click at [622, 618] on icon at bounding box center [621, 617] width 16 height 14
click at [625, 618] on icon at bounding box center [621, 617] width 16 height 14
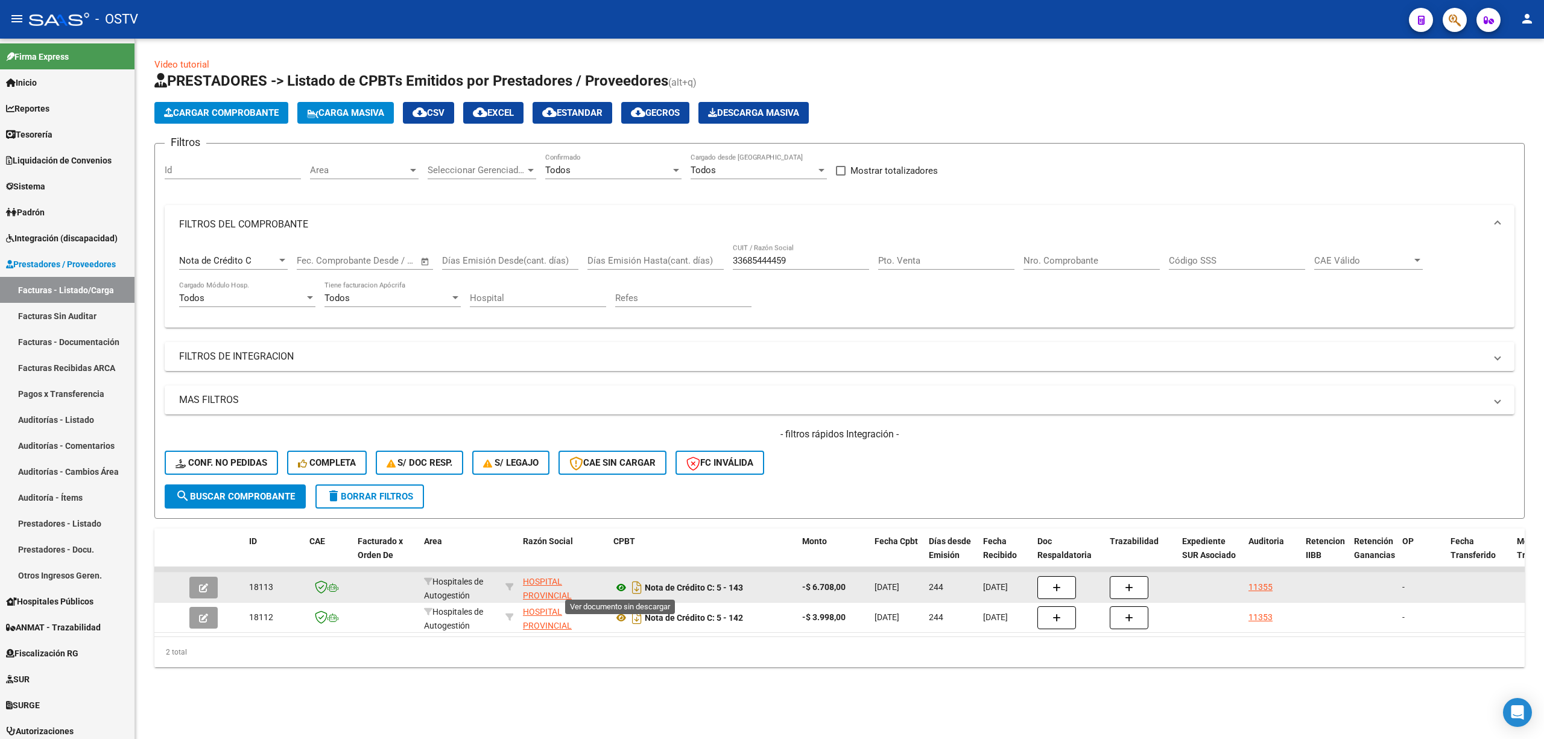
click at [618, 589] on icon at bounding box center [621, 587] width 16 height 14
click at [203, 589] on icon "button" at bounding box center [203, 587] width 9 height 9
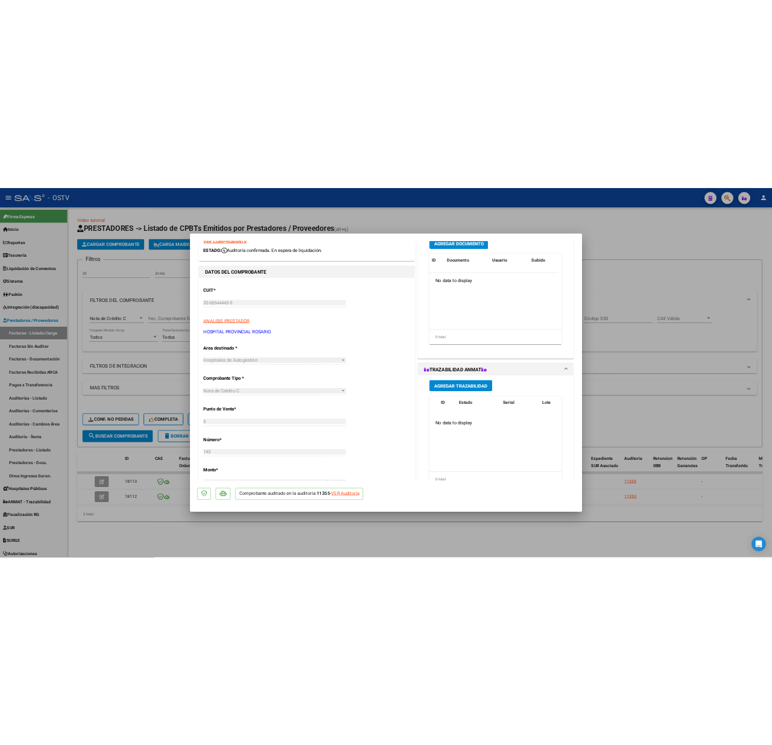
scroll to position [27, 0]
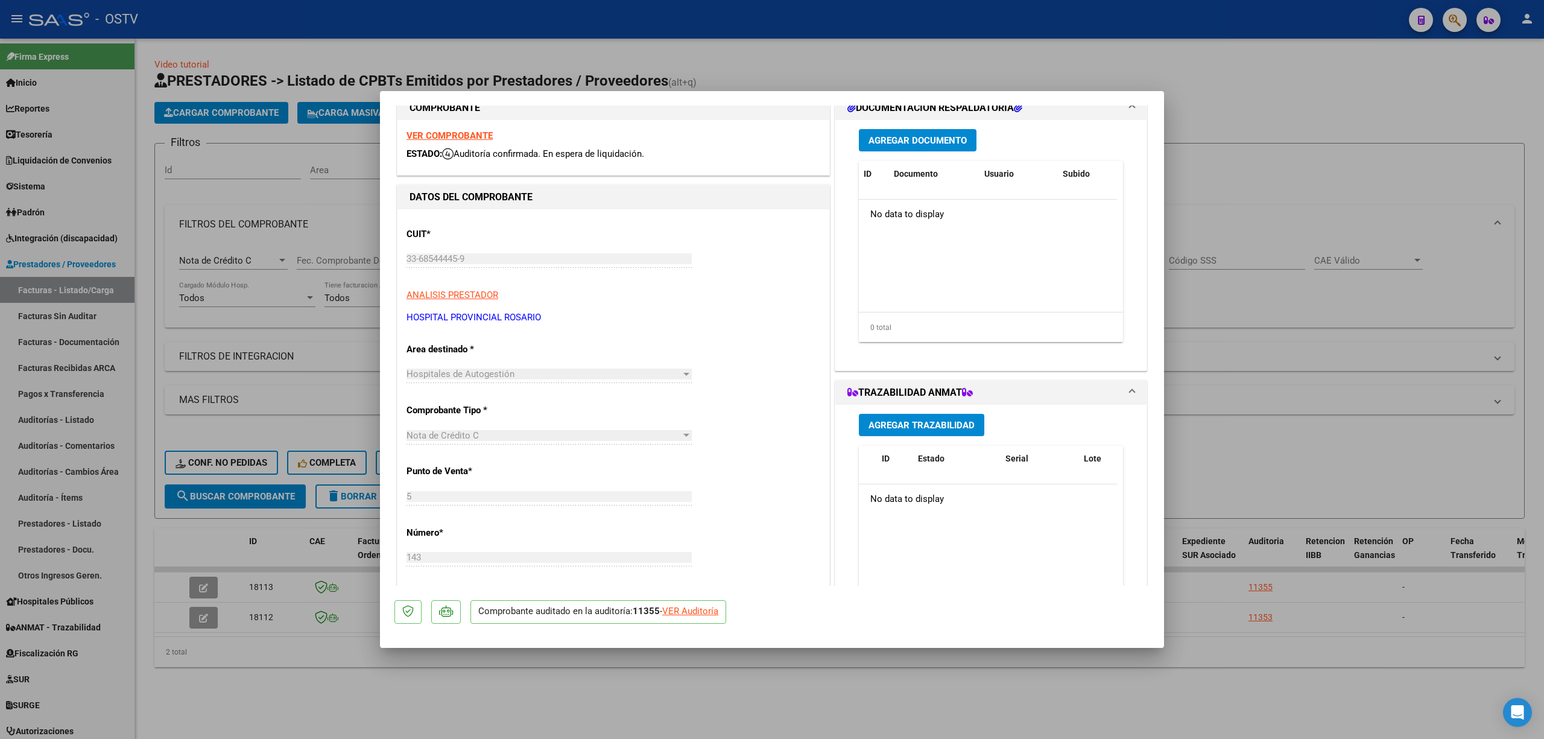
drag, startPoint x: 1299, startPoint y: 350, endPoint x: 1176, endPoint y: 462, distance: 166.5
click at [1300, 350] on div at bounding box center [772, 369] width 1544 height 739
type input "$ 0,00"
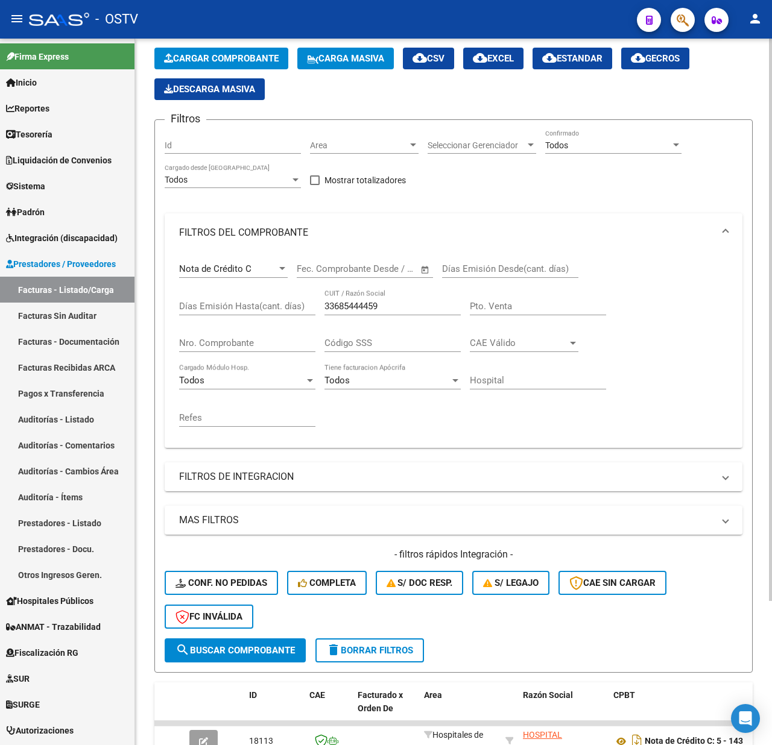
scroll to position [20, 0]
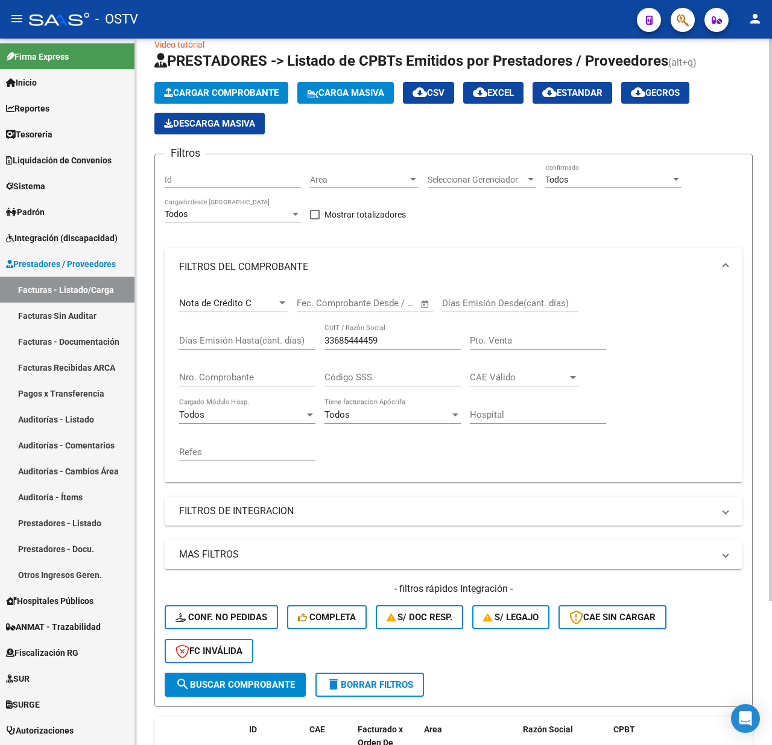
click at [278, 302] on div at bounding box center [282, 303] width 11 height 10
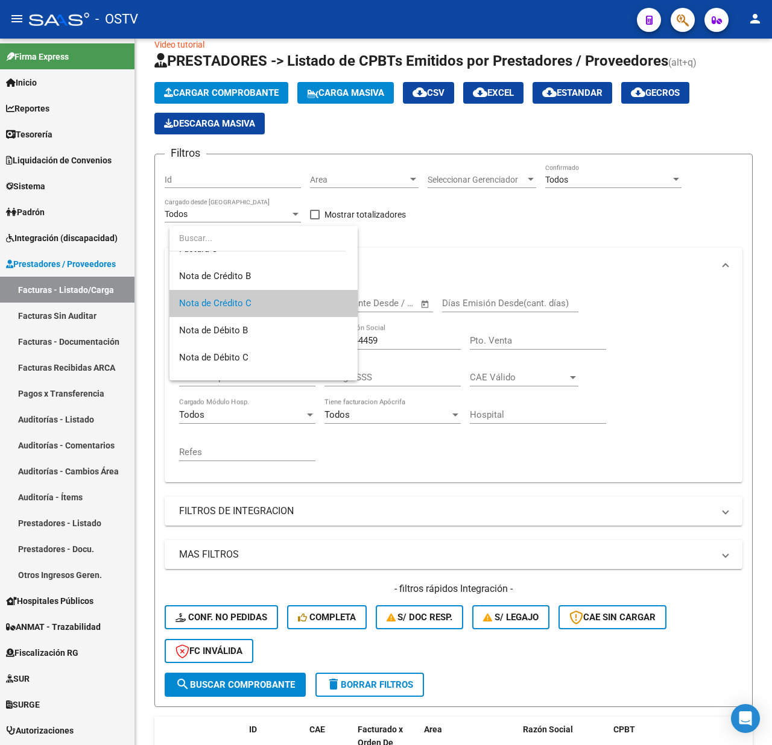
scroll to position [0, 0]
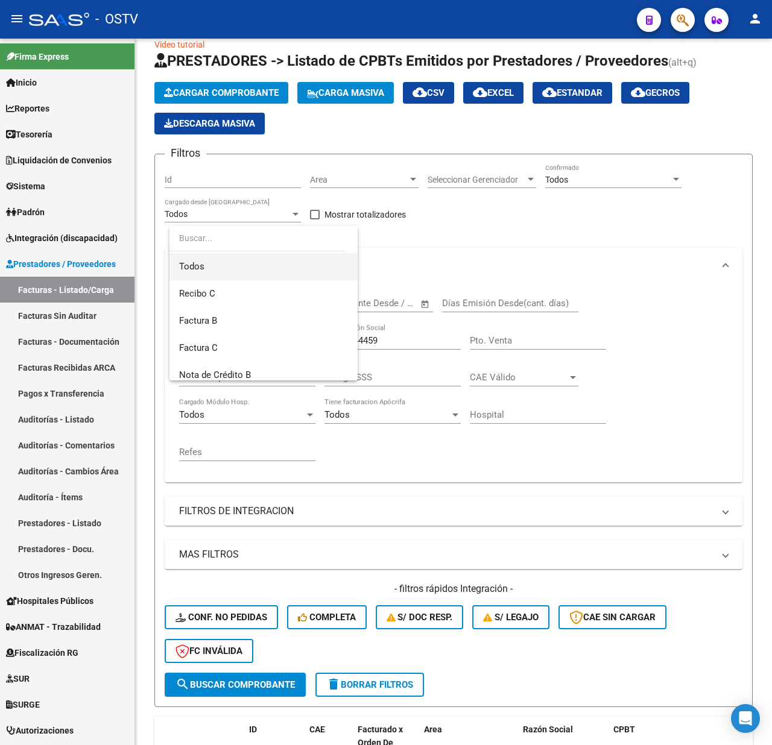
click at [213, 261] on span "Todos" at bounding box center [263, 266] width 169 height 27
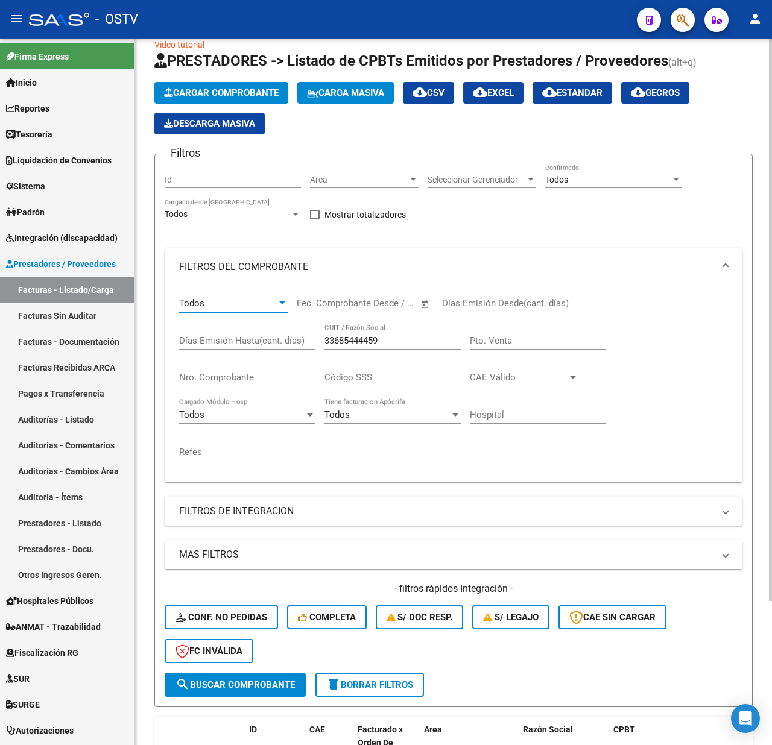
click at [215, 683] on span "search Buscar Comprobante" at bounding box center [234, 685] width 119 height 11
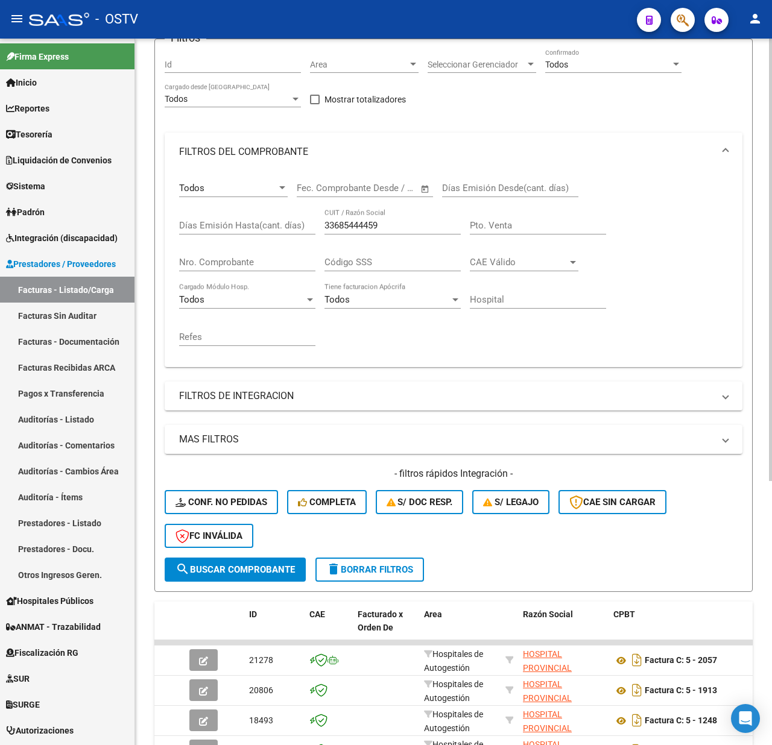
scroll to position [100, 0]
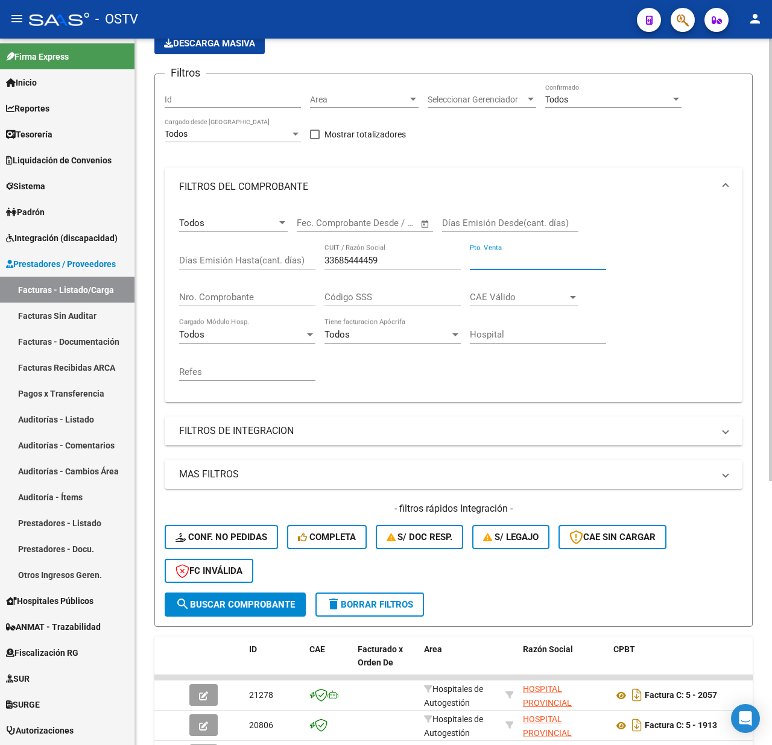
click at [490, 257] on input "Pto. Venta" at bounding box center [538, 260] width 136 height 11
type input "5"
click at [220, 596] on button "search Buscar Comprobante" at bounding box center [235, 605] width 141 height 24
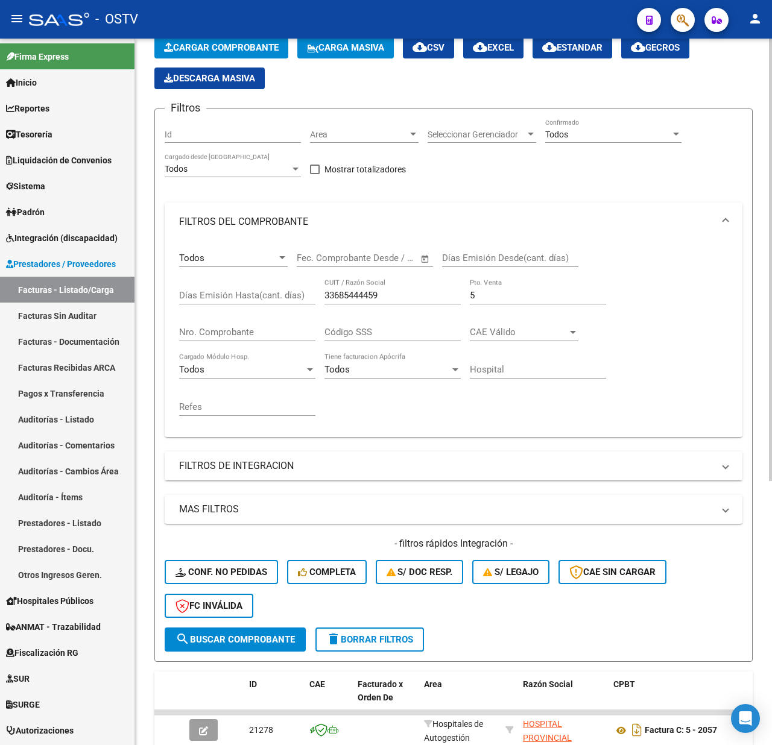
scroll to position [20, 0]
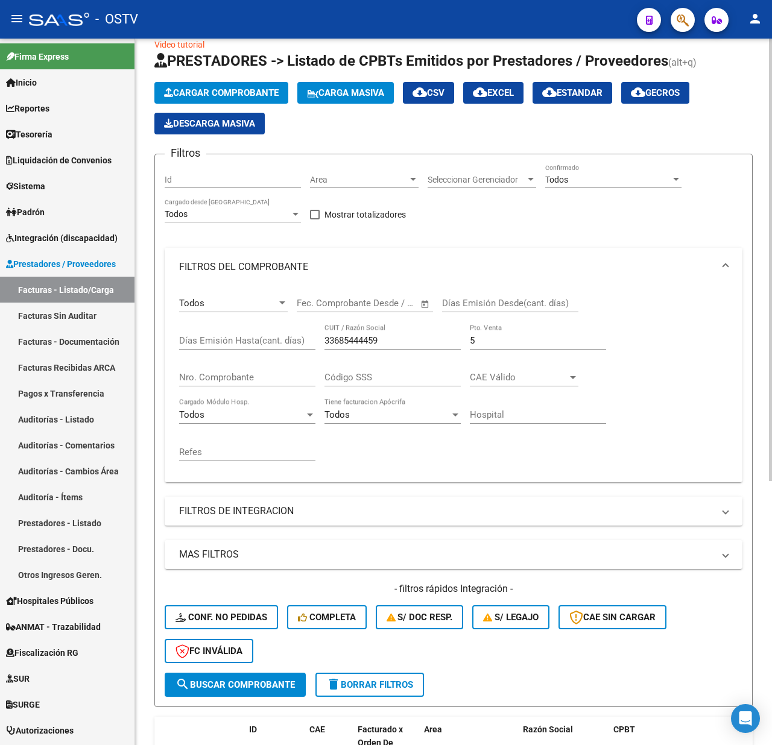
click at [238, 374] on input "Nro. Comprobante" at bounding box center [247, 377] width 136 height 11
click at [218, 681] on span "search Buscar Comprobante" at bounding box center [234, 685] width 119 height 11
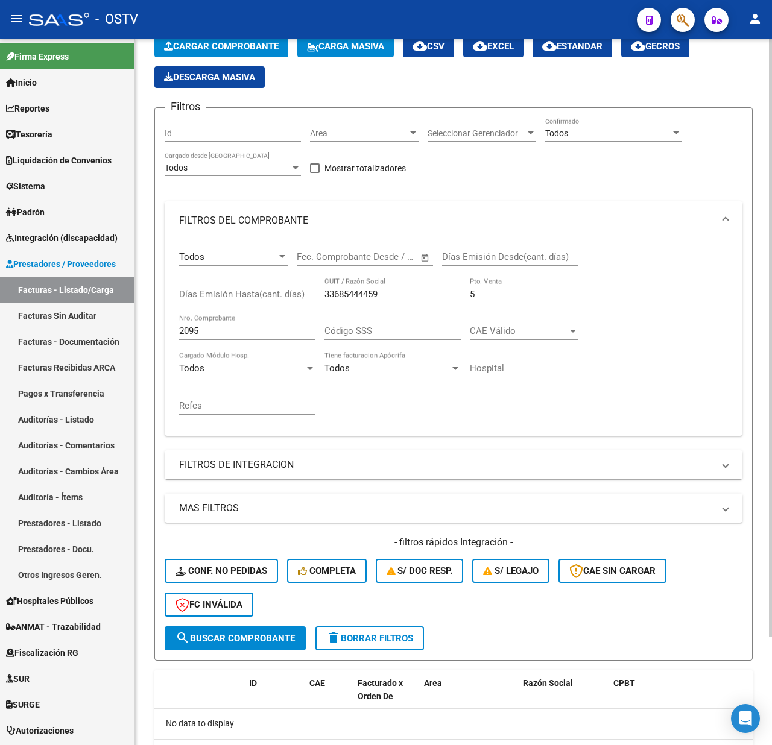
scroll to position [0, 0]
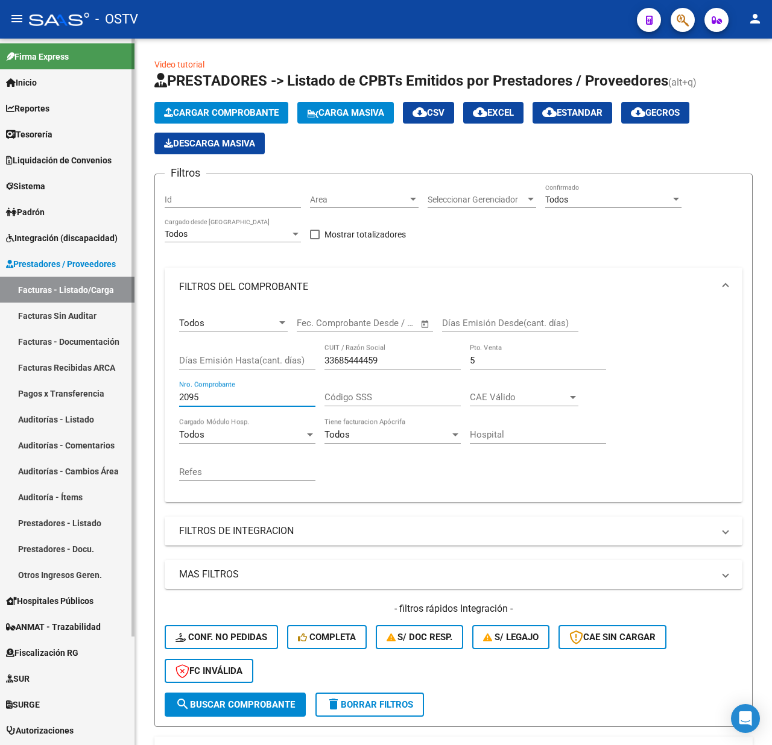
drag, startPoint x: 213, startPoint y: 402, endPoint x: 128, endPoint y: 401, distance: 84.4
click at [128, 401] on mat-sidenav-container "Firma Express Inicio Calendario SSS Instructivos Contacto OS Reportes Tablero d…" at bounding box center [386, 392] width 772 height 707
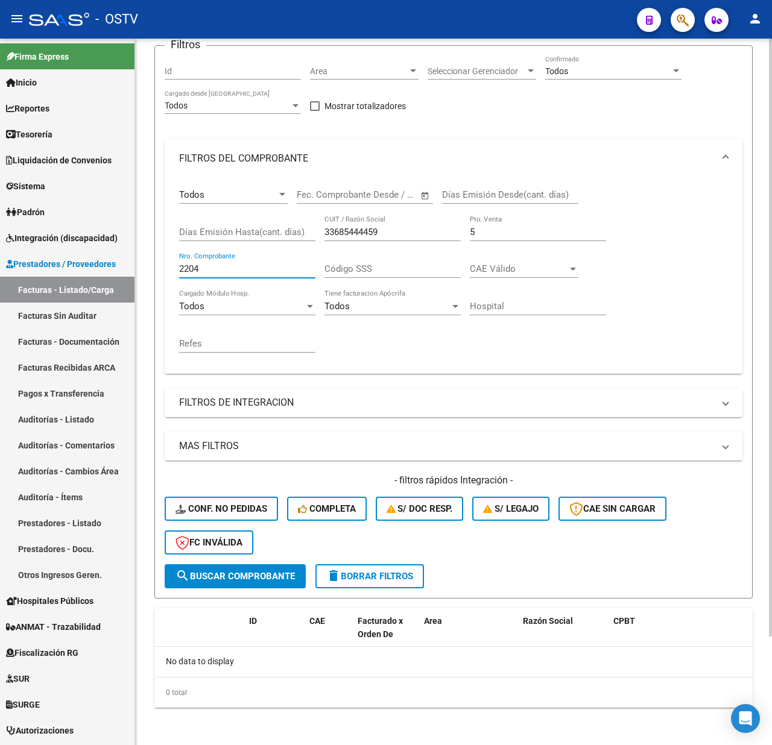
type input "2204"
click at [259, 573] on span "search Buscar Comprobante" at bounding box center [234, 576] width 119 height 11
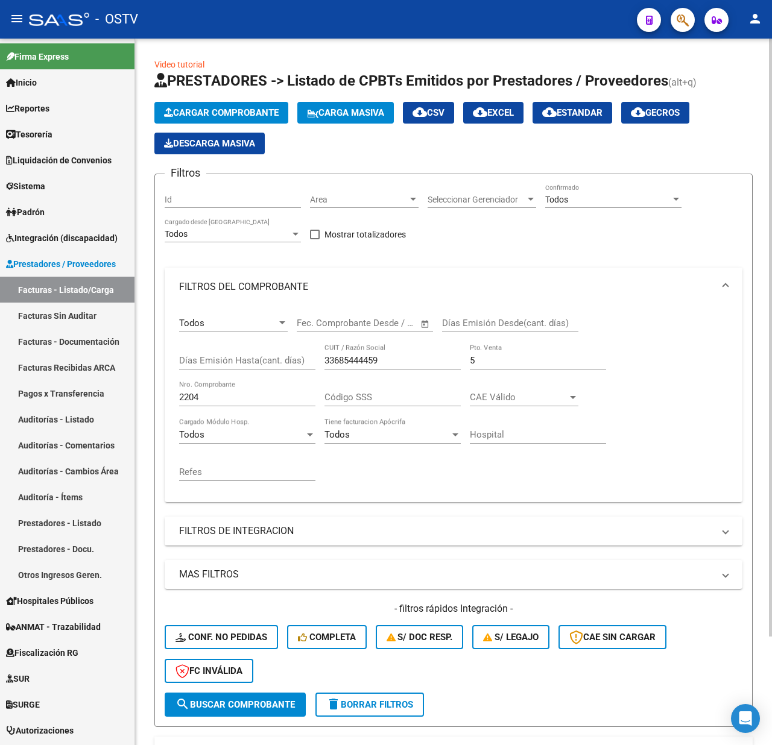
drag, startPoint x: 390, startPoint y: 355, endPoint x: 326, endPoint y: 359, distance: 64.1
click at [326, 359] on div "33685444459 CUIT / Razón Social" at bounding box center [392, 357] width 136 height 26
drag, startPoint x: 396, startPoint y: 358, endPoint x: 302, endPoint y: 357, distance: 94.1
click at [302, 357] on div "Todos Comprobante Tipo Fecha inicio – Fecha fin Fec. Comprobante Desde / Hasta …" at bounding box center [453, 399] width 549 height 186
paste input "0715918370"
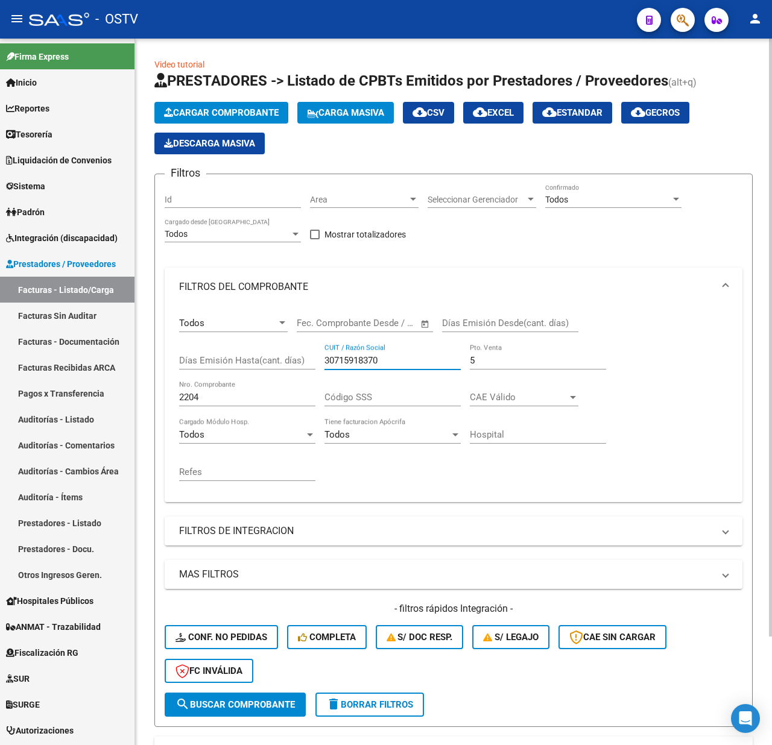
type input "30715918370"
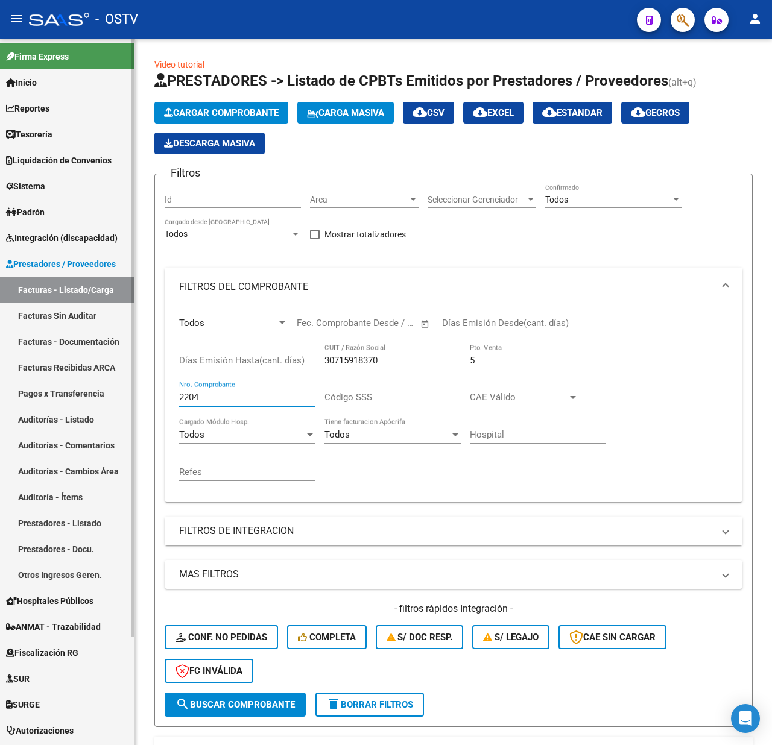
drag, startPoint x: 235, startPoint y: 400, endPoint x: 122, endPoint y: 400, distance: 112.8
click at [122, 400] on mat-sidenav-container "Firma Express Inicio Calendario SSS Instructivos Contacto OS Reportes Tablero d…" at bounding box center [386, 392] width 772 height 707
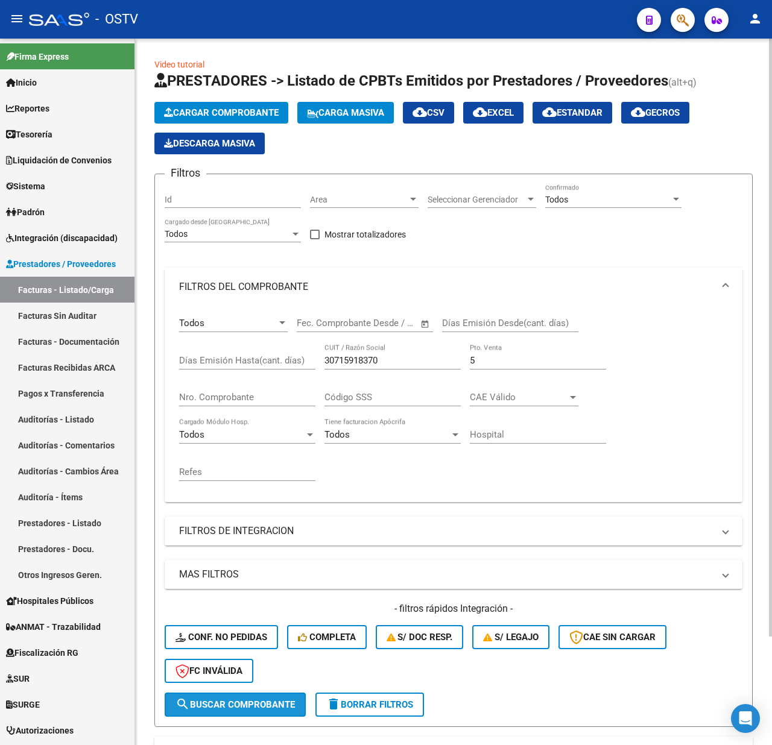
click at [240, 707] on span "search Buscar Comprobante" at bounding box center [234, 705] width 119 height 11
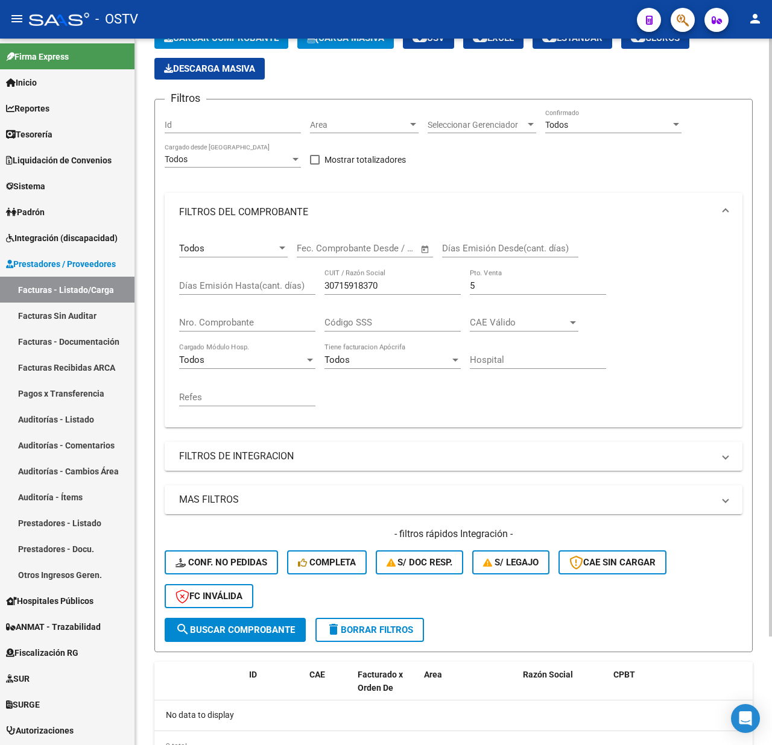
scroll to position [128, 0]
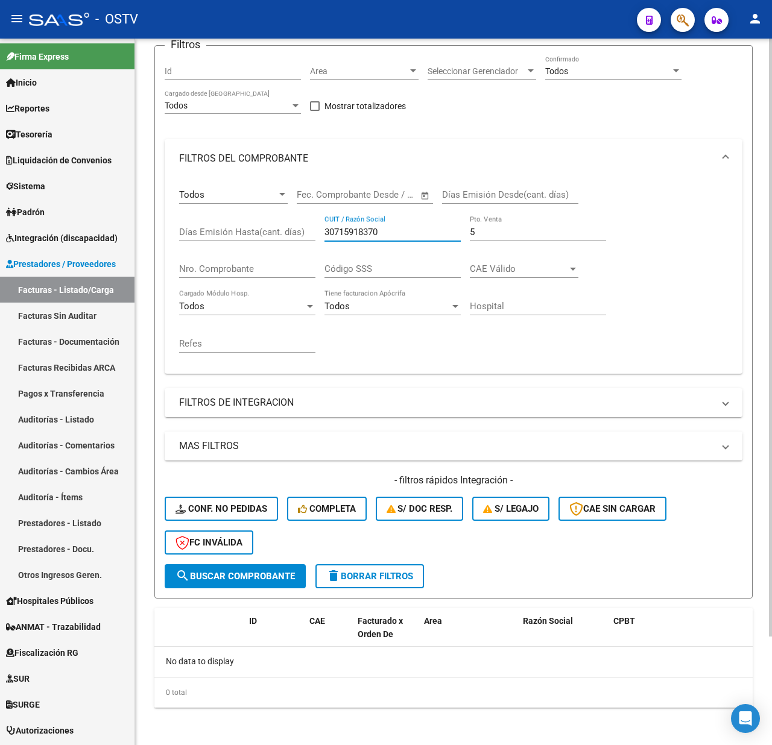
drag, startPoint x: 390, startPoint y: 230, endPoint x: 333, endPoint y: 232, distance: 56.7
click at [333, 232] on input "30715918370" at bounding box center [392, 232] width 136 height 11
click at [408, 227] on input "30715918370" at bounding box center [392, 232] width 136 height 11
drag, startPoint x: 406, startPoint y: 227, endPoint x: 321, endPoint y: 228, distance: 85.6
click at [321, 228] on div "Todos Comprobante Tipo Fecha inicio – Fecha fin Fec. Comprobante Desde / Hasta …" at bounding box center [453, 271] width 549 height 186
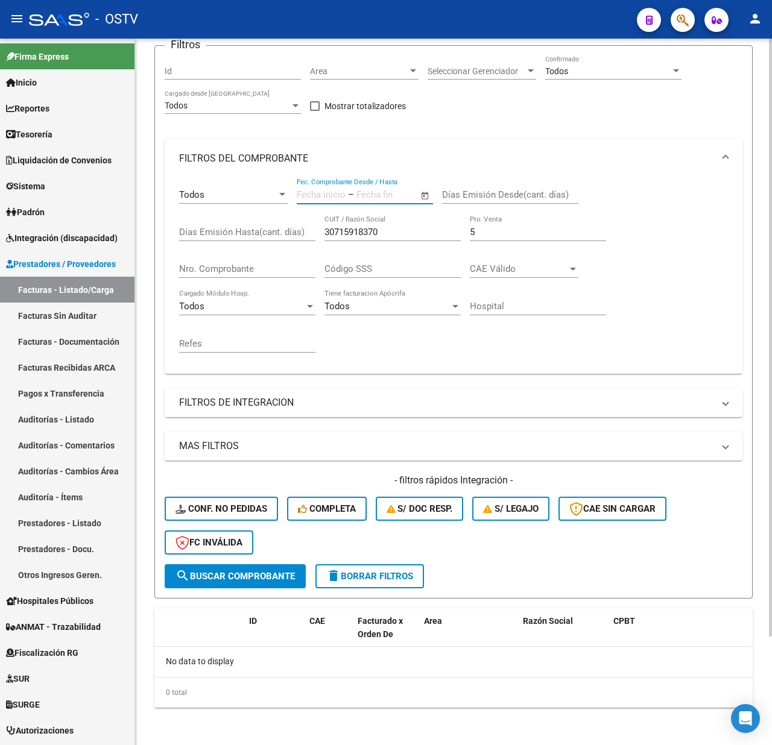
drag, startPoint x: 350, startPoint y: 226, endPoint x: 363, endPoint y: 200, distance: 28.3
click at [363, 200] on div "Fecha inicio – Fecha fin Fec. Comprobante Desde / Hasta" at bounding box center [358, 191] width 122 height 26
drag, startPoint x: 387, startPoint y: 234, endPoint x: 273, endPoint y: 237, distance: 113.4
click at [273, 237] on div "Todos Comprobante Tipo Fecha inicio – Fecha fin Fec. Comprobante Desde / Hasta …" at bounding box center [453, 271] width 549 height 186
paste input "689434955"
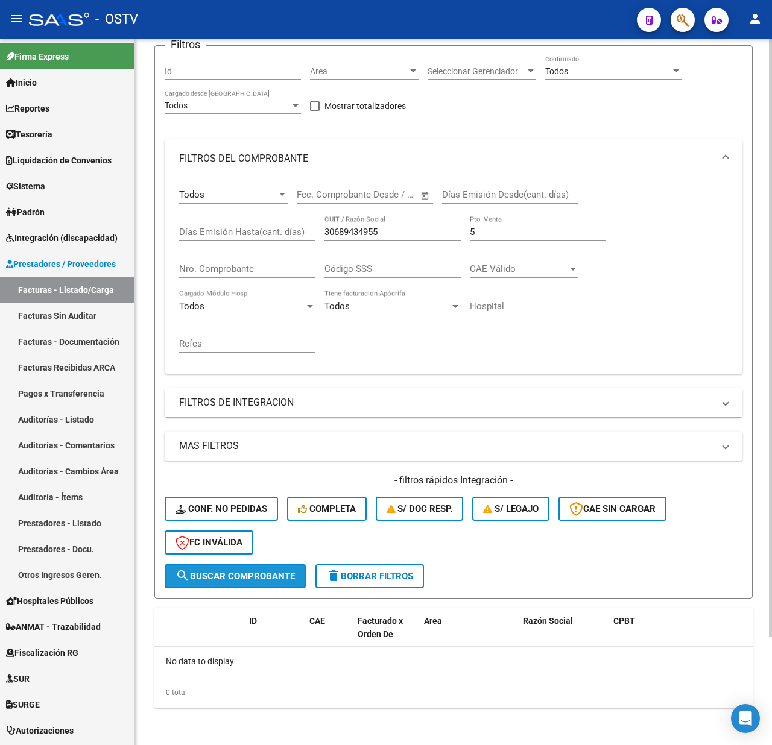
click at [242, 578] on span "search Buscar Comprobante" at bounding box center [234, 576] width 119 height 11
drag, startPoint x: 382, startPoint y: 236, endPoint x: 275, endPoint y: 239, distance: 106.8
click at [275, 239] on div "Todos Comprobante Tipo Fecha inicio – Fecha fin Fec. Comprobante Desde / Hasta …" at bounding box center [453, 271] width 549 height 186
paste input "167434"
type input "30689167434"
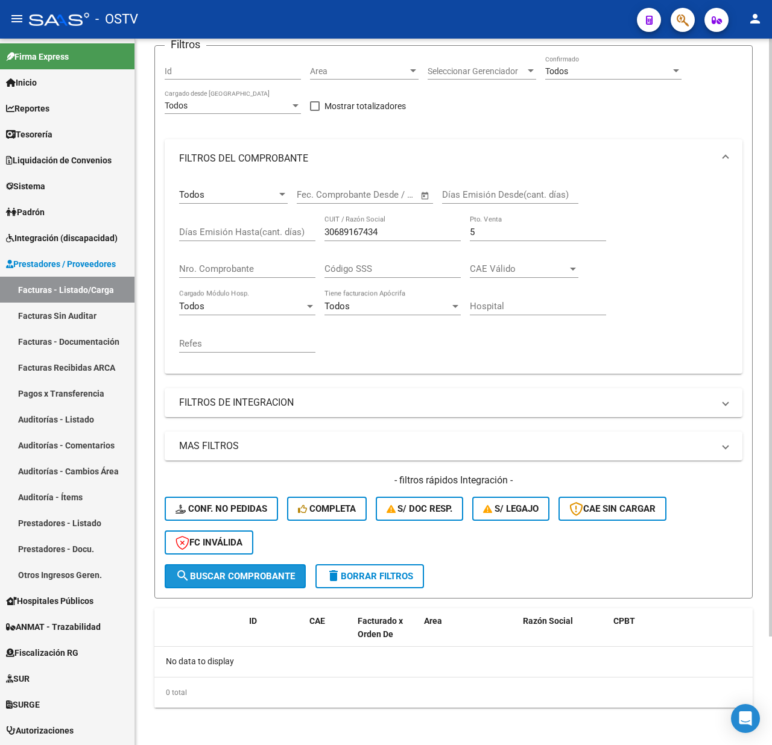
click at [264, 572] on span "search Buscar Comprobante" at bounding box center [234, 576] width 119 height 11
drag, startPoint x: 404, startPoint y: 224, endPoint x: 305, endPoint y: 228, distance: 99.0
click at [305, 228] on div "Todos Comprobante Tipo Fecha inicio – Fecha fin Fec. Comprobante Desde / Hasta …" at bounding box center [453, 271] width 549 height 186
click at [493, 228] on input "5" at bounding box center [538, 232] width 136 height 11
click at [397, 225] on div "30689167434 CUIT / Razón Social" at bounding box center [392, 228] width 136 height 26
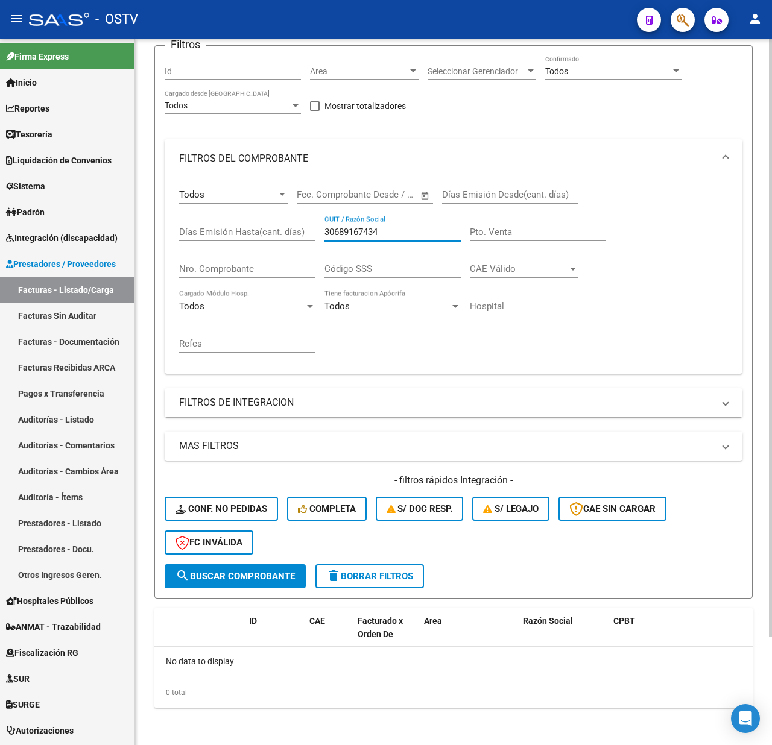
drag, startPoint x: 391, startPoint y: 230, endPoint x: 273, endPoint y: 239, distance: 118.6
click at [273, 239] on div "Todos Comprobante Tipo Fecha inicio – Fecha fin Fec. Comprobante Desde / Hasta …" at bounding box center [453, 271] width 549 height 186
paste input "715918370"
click at [273, 575] on span "search Buscar Comprobante" at bounding box center [234, 576] width 119 height 11
drag, startPoint x: 399, startPoint y: 229, endPoint x: 295, endPoint y: 230, distance: 103.7
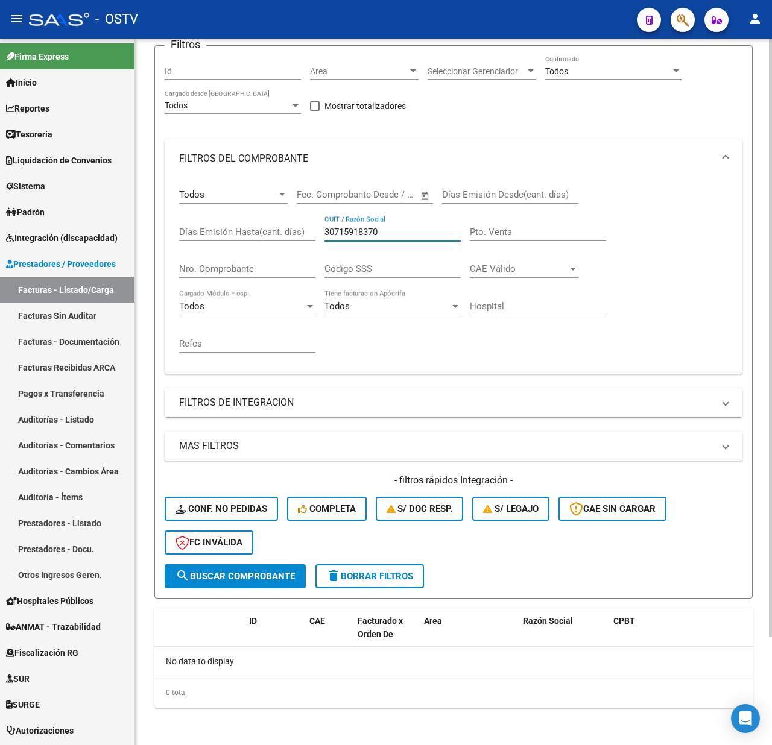
click at [295, 230] on div "Todos Comprobante Tipo Fecha inicio – Fecha fin Fec. Comprobante Desde / Hasta …" at bounding box center [453, 271] width 549 height 186
paste input "689167434"
type input "30689167434"
click at [242, 573] on span "search Buscar Comprobante" at bounding box center [234, 576] width 119 height 11
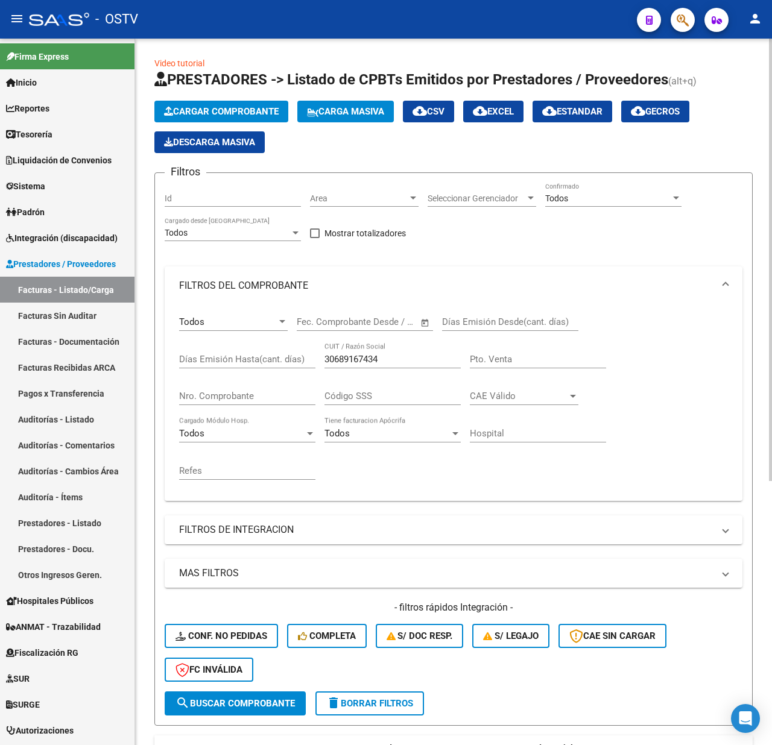
scroll to position [0, 0]
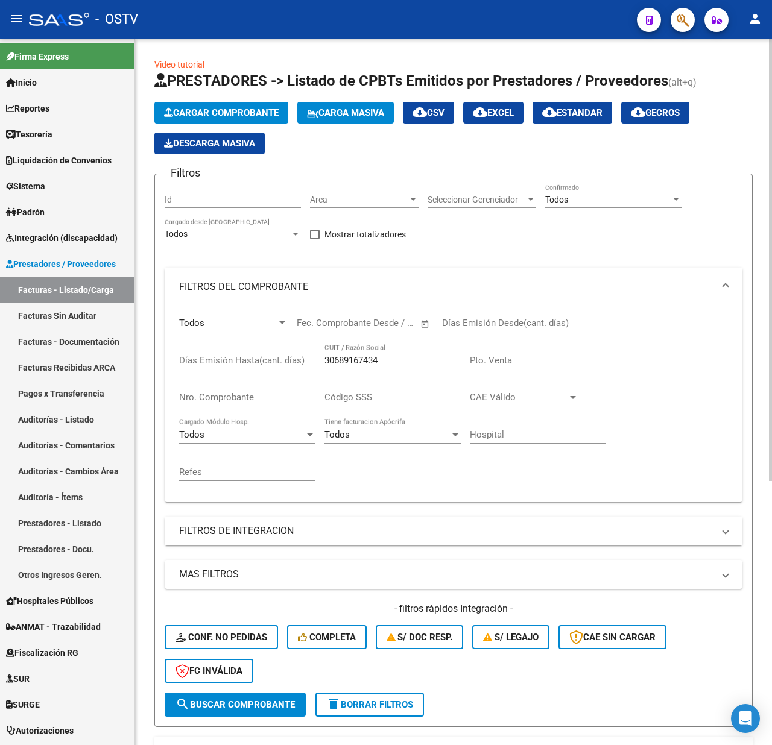
click at [223, 391] on div "Nro. Comprobante" at bounding box center [247, 394] width 136 height 26
type input "1243"
click at [227, 700] on span "search Buscar Comprobante" at bounding box center [234, 705] width 119 height 11
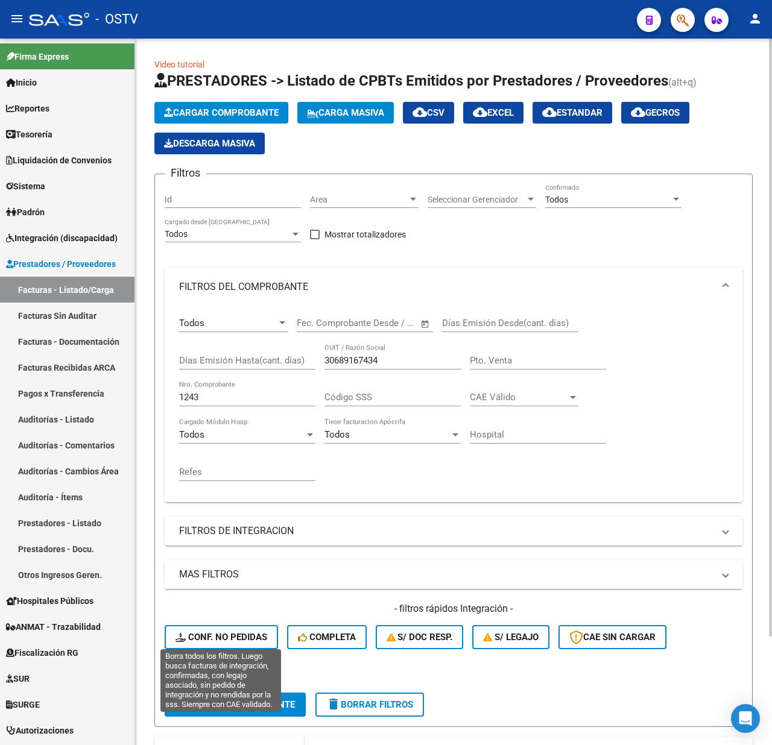
scroll to position [128, 0]
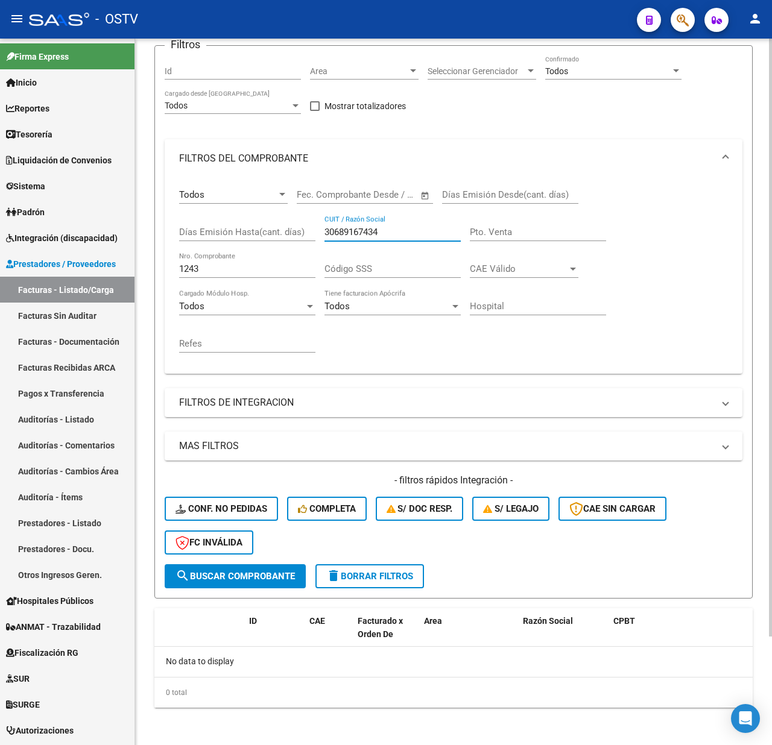
drag, startPoint x: 400, startPoint y: 233, endPoint x: 300, endPoint y: 232, distance: 100.7
click at [300, 232] on div "Todos Comprobante Tipo Fecha inicio – Fecha fin Fec. Comprobante Desde / Hasta …" at bounding box center [453, 271] width 549 height 186
paste input "4643963"
type input "30684643963"
drag, startPoint x: 235, startPoint y: 266, endPoint x: 143, endPoint y: 268, distance: 92.3
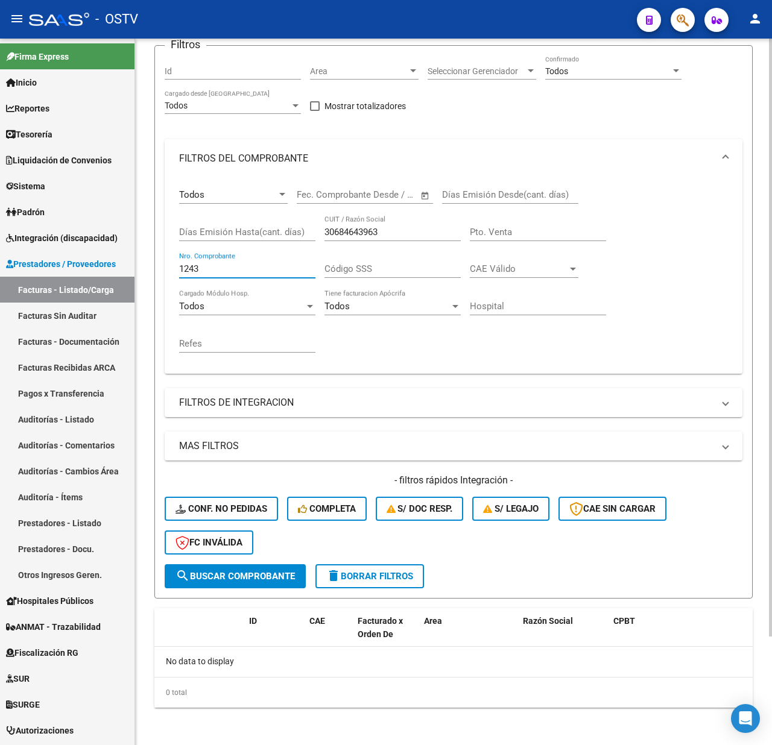
click at [159, 266] on form "Filtros Id Area Area Seleccionar Gerenciador Seleccionar Gerenciador Todos Conf…" at bounding box center [453, 322] width 598 height 554
click at [234, 577] on span "search Buscar Comprobante" at bounding box center [234, 576] width 119 height 11
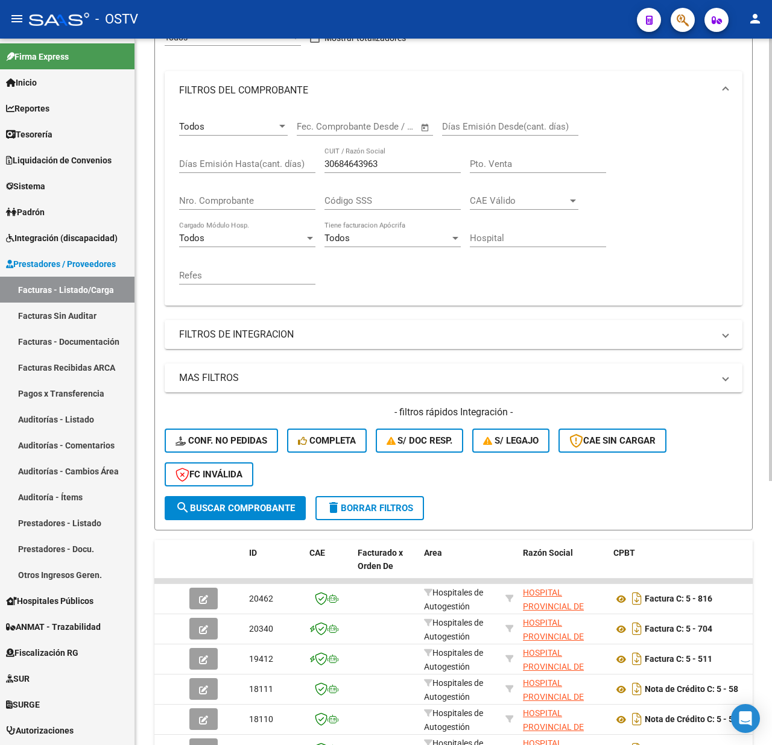
scroll to position [289, 0]
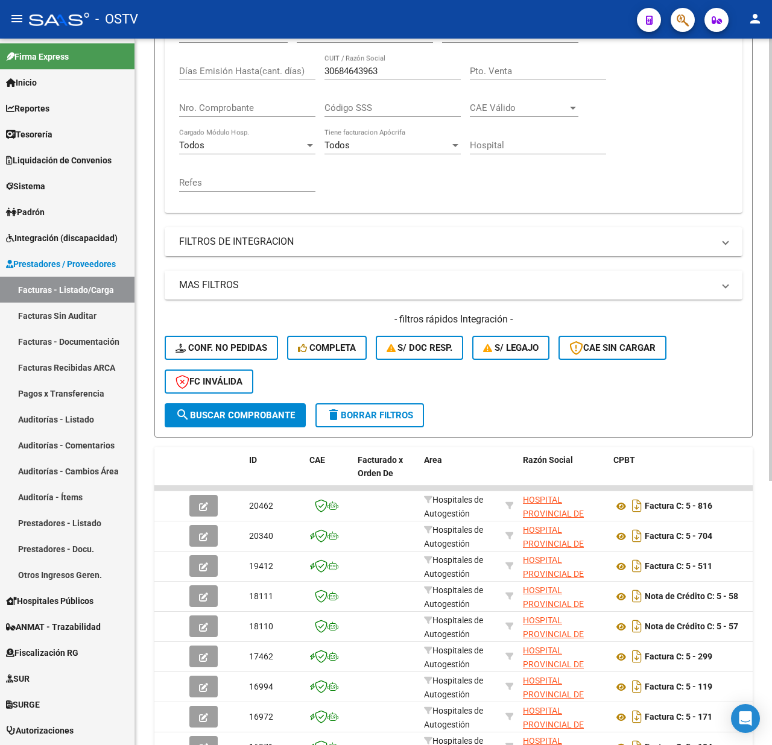
click at [262, 415] on span "search Buscar Comprobante" at bounding box center [234, 415] width 119 height 11
click at [220, 107] on input "Nro. Comprobante" at bounding box center [247, 108] width 136 height 11
click at [234, 406] on button "search Buscar Comprobante" at bounding box center [235, 415] width 141 height 24
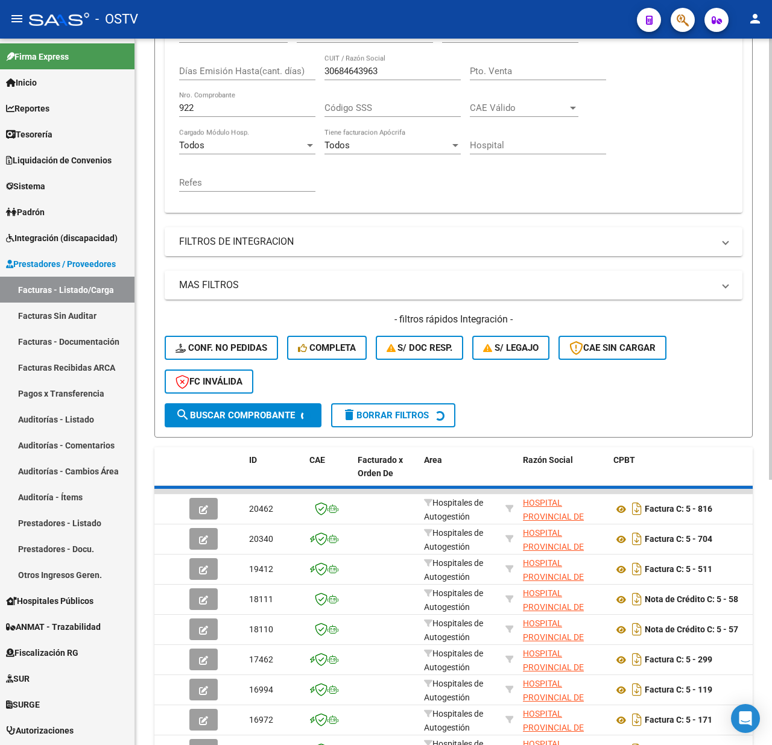
scroll to position [128, 0]
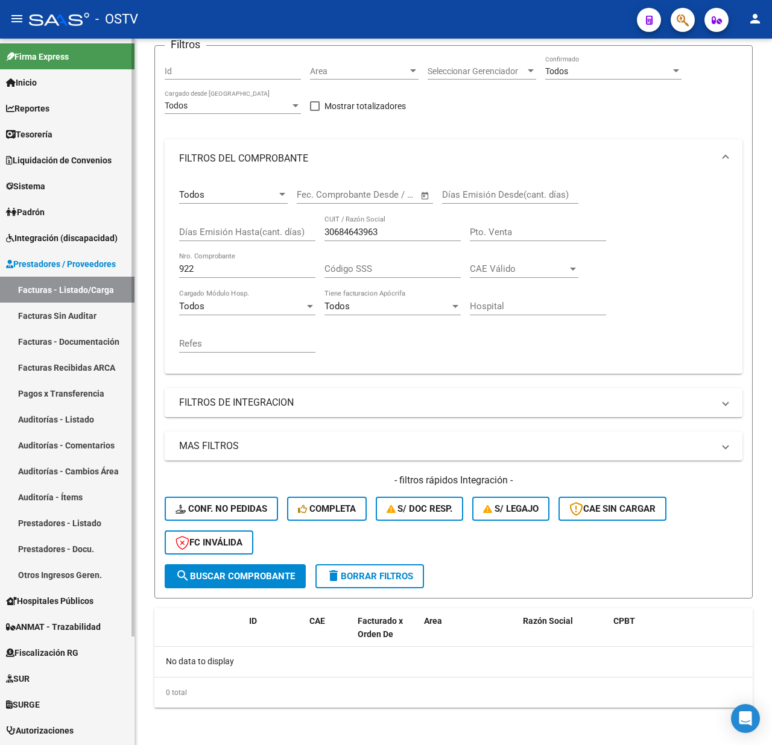
drag, startPoint x: 232, startPoint y: 276, endPoint x: 97, endPoint y: 279, distance: 134.5
click at [106, 275] on mat-sidenav-container "Firma Express Inicio Calendario SSS Instructivos Contacto OS Reportes Tablero d…" at bounding box center [386, 392] width 772 height 707
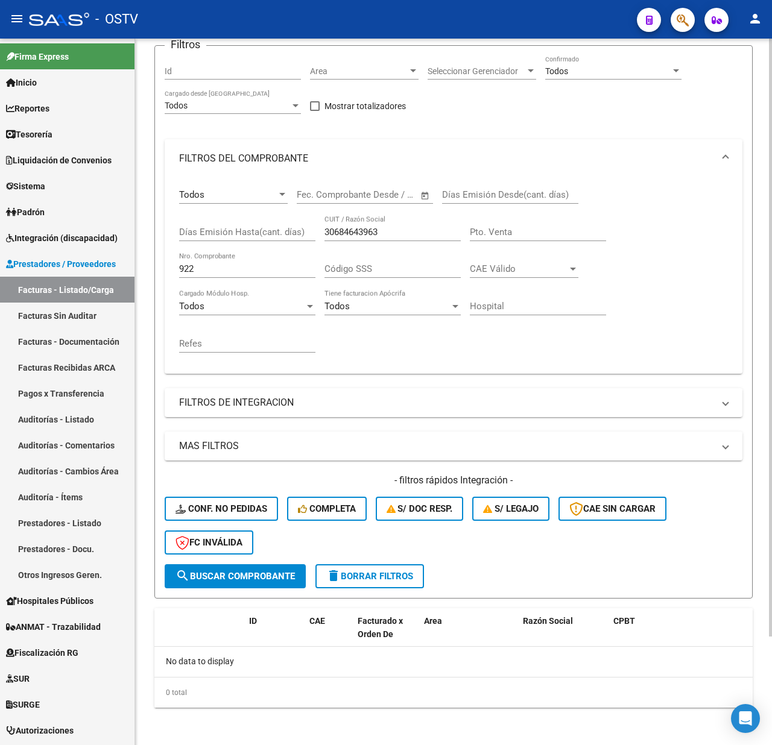
click at [259, 355] on div "Refes" at bounding box center [247, 345] width 136 height 37
drag, startPoint x: 204, startPoint y: 271, endPoint x: 158, endPoint y: 271, distance: 45.8
click at [158, 271] on form "Filtros Id Area Area Seleccionar Gerenciador Seleccionar Gerenciador Todos Conf…" at bounding box center [453, 322] width 598 height 554
type input "1008"
click at [242, 571] on span "search Buscar Comprobante" at bounding box center [234, 576] width 119 height 11
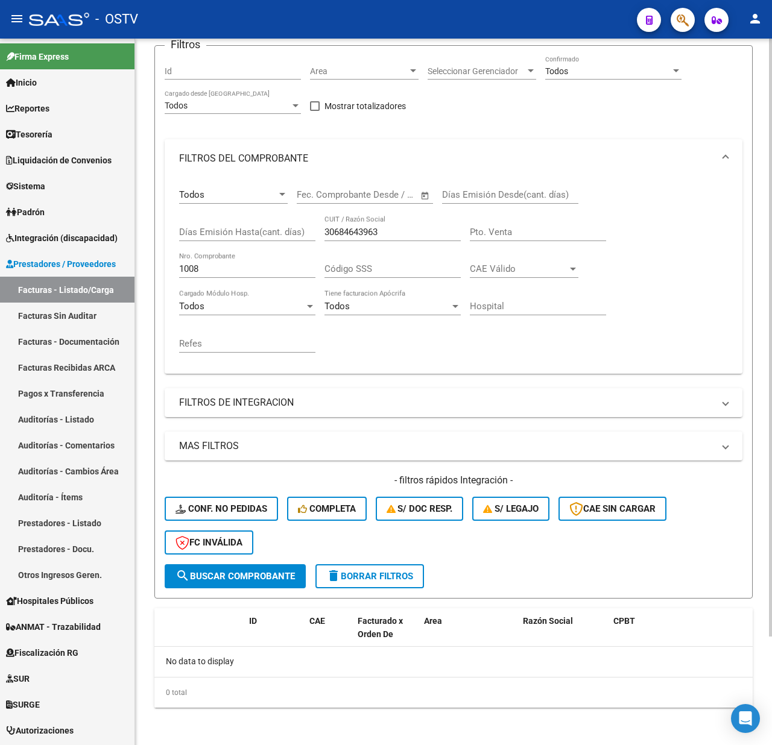
click at [401, 223] on div "30684643963 CUIT / Razón Social" at bounding box center [392, 228] width 136 height 26
drag, startPoint x: 393, startPoint y: 228, endPoint x: 271, endPoint y: 228, distance: 121.8
click at [271, 228] on div "Todos Comprobante Tipo Fecha inicio – Fecha fin Fec. Comprobante Desde / Hasta …" at bounding box center [453, 271] width 549 height 186
paste input "74963102"
type input "30674963102"
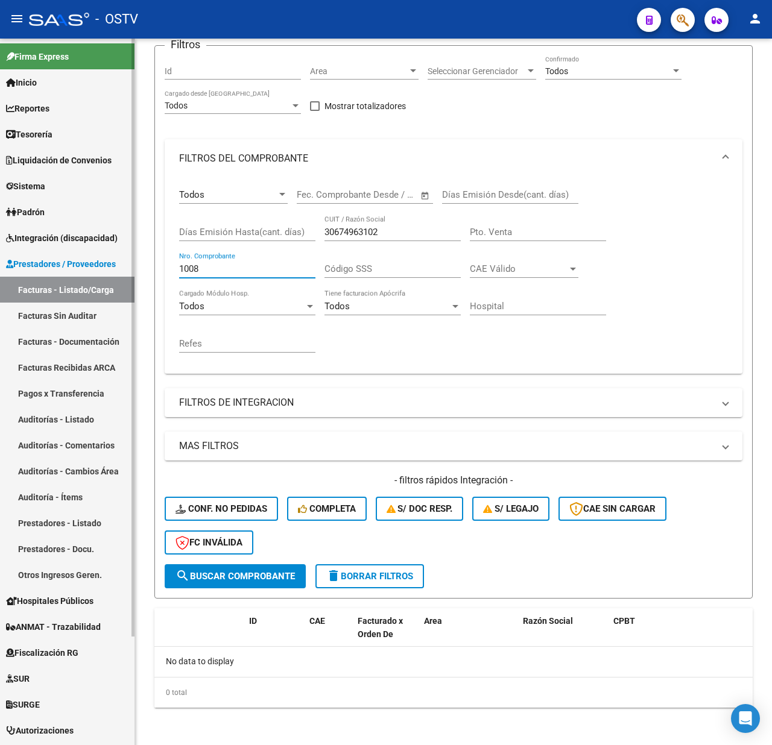
drag, startPoint x: 210, startPoint y: 268, endPoint x: 133, endPoint y: 269, distance: 77.2
click at [144, 269] on div "Video tutorial PRESTADORES -> Listado de CPBTs Emitidos por Prestadores / Prove…" at bounding box center [453, 328] width 637 height 836
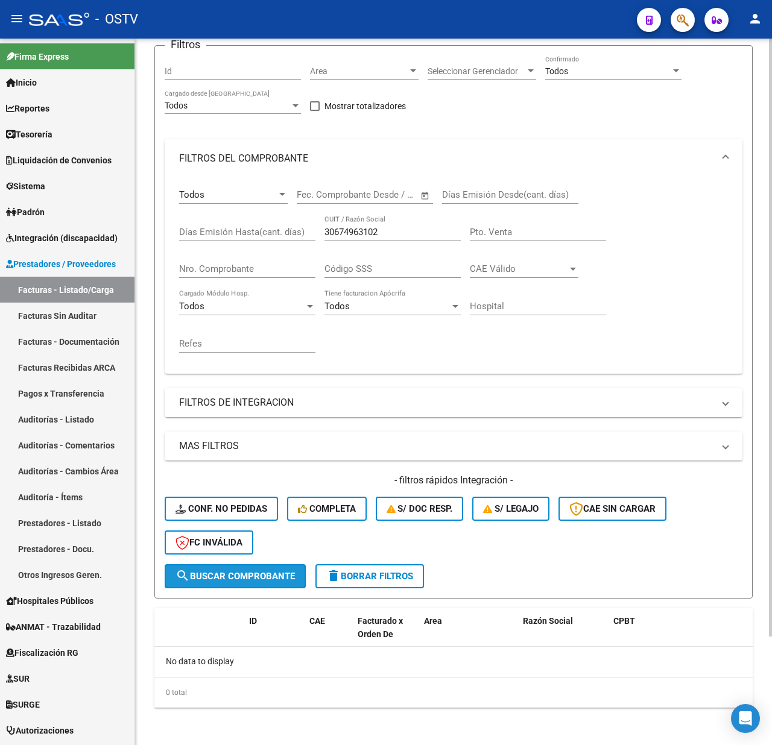
click at [251, 571] on span "search Buscar Comprobante" at bounding box center [234, 576] width 119 height 11
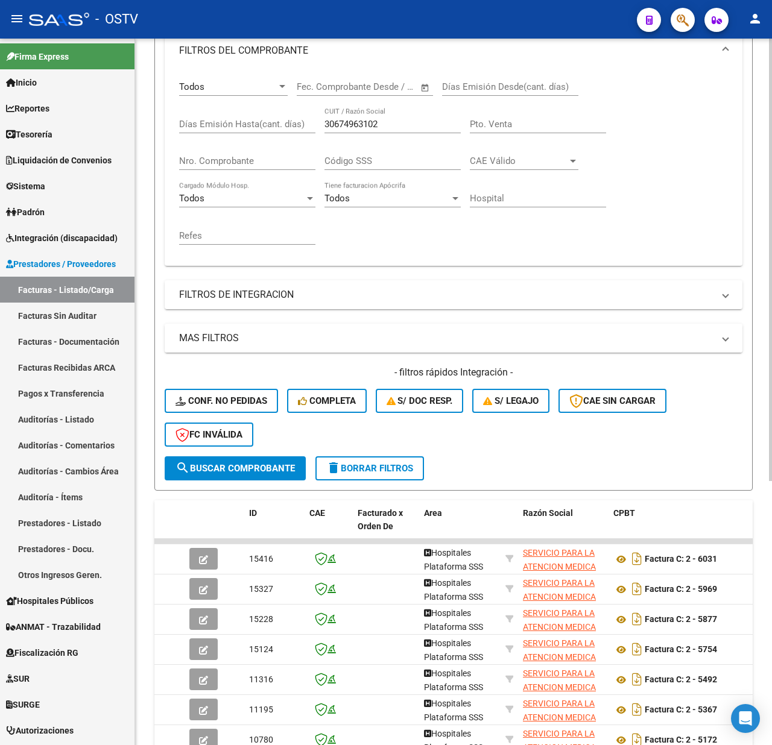
scroll to position [209, 0]
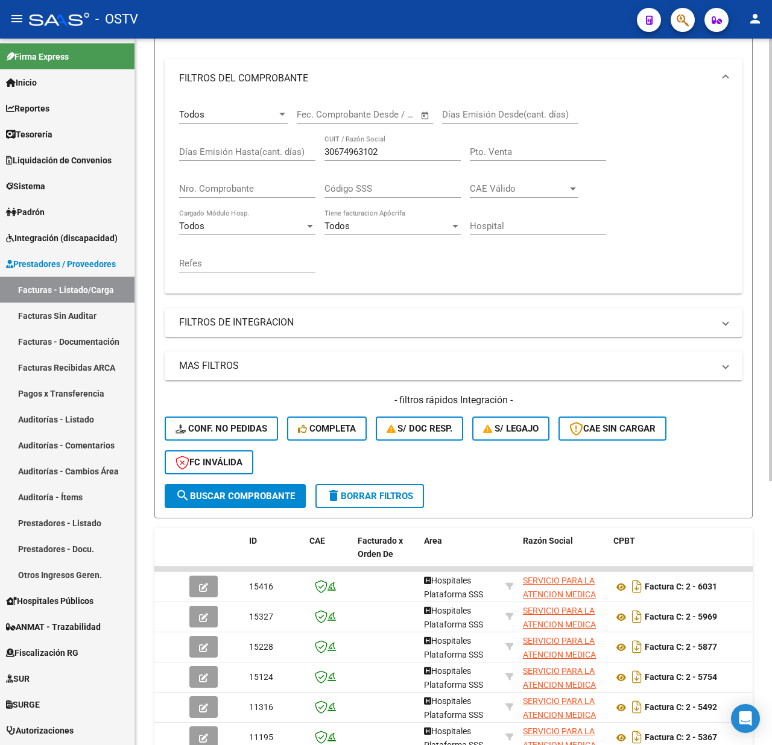
click at [189, 194] on input "Nro. Comprobante" at bounding box center [247, 188] width 136 height 11
type input "484"
click at [244, 491] on span "search Buscar Comprobante" at bounding box center [234, 496] width 119 height 11
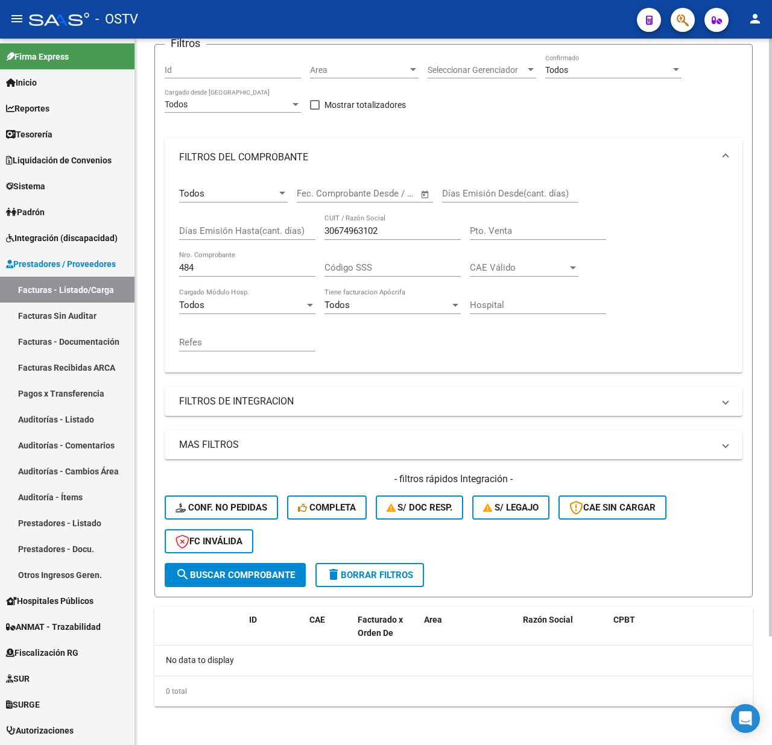
scroll to position [128, 0]
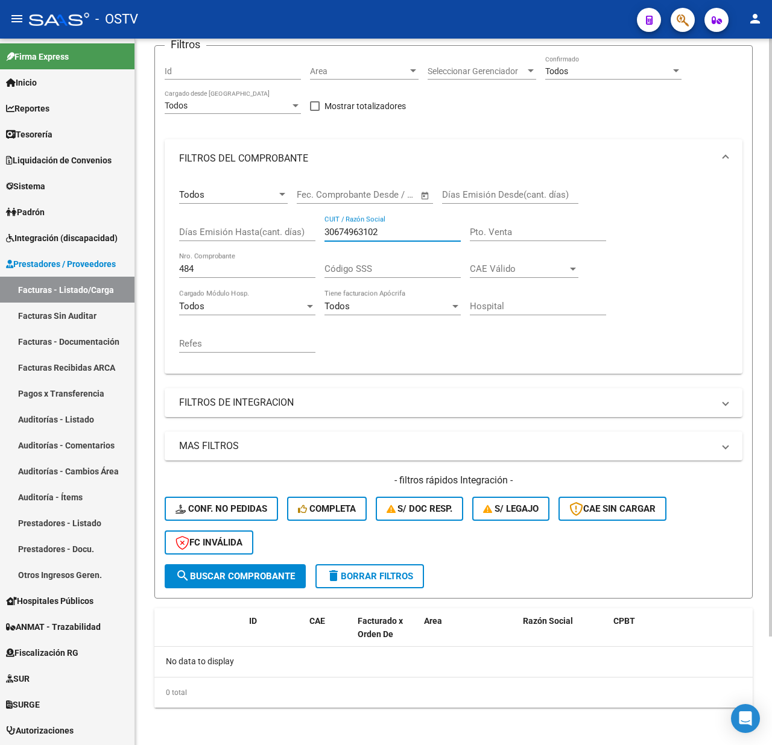
drag, startPoint x: 392, startPoint y: 232, endPoint x: 319, endPoint y: 230, distance: 73.0
click at [319, 230] on div "Todos Comprobante Tipo Fecha inicio – Fecha fin Fec. Comprobante Desde / Hasta …" at bounding box center [453, 271] width 549 height 186
paste input "157777"
type input "30674157777"
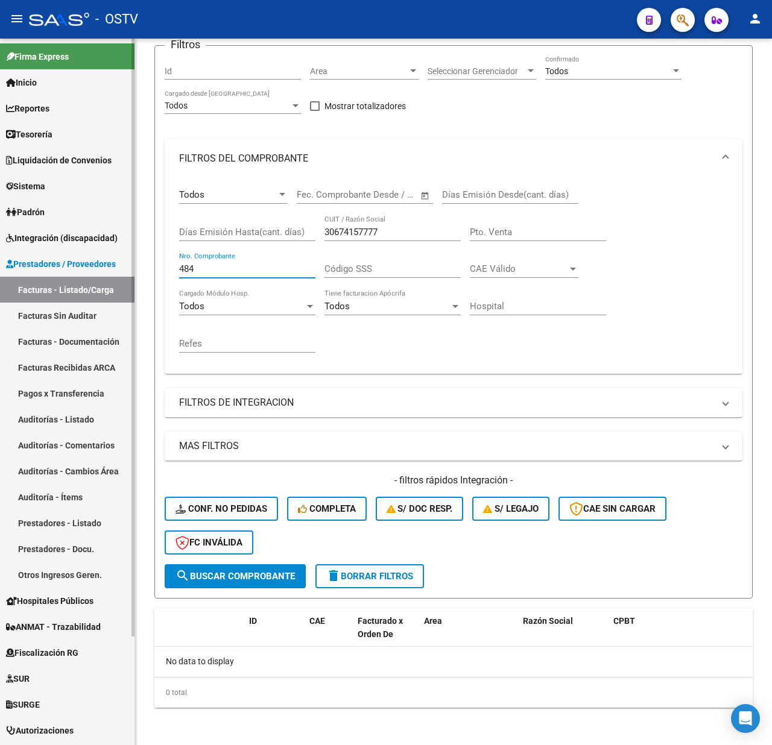
drag, startPoint x: 226, startPoint y: 270, endPoint x: 80, endPoint y: 273, distance: 145.4
click at [90, 271] on mat-sidenav-container "Firma Express Inicio Calendario SSS Instructivos Contacto OS Reportes Tablero d…" at bounding box center [386, 392] width 772 height 707
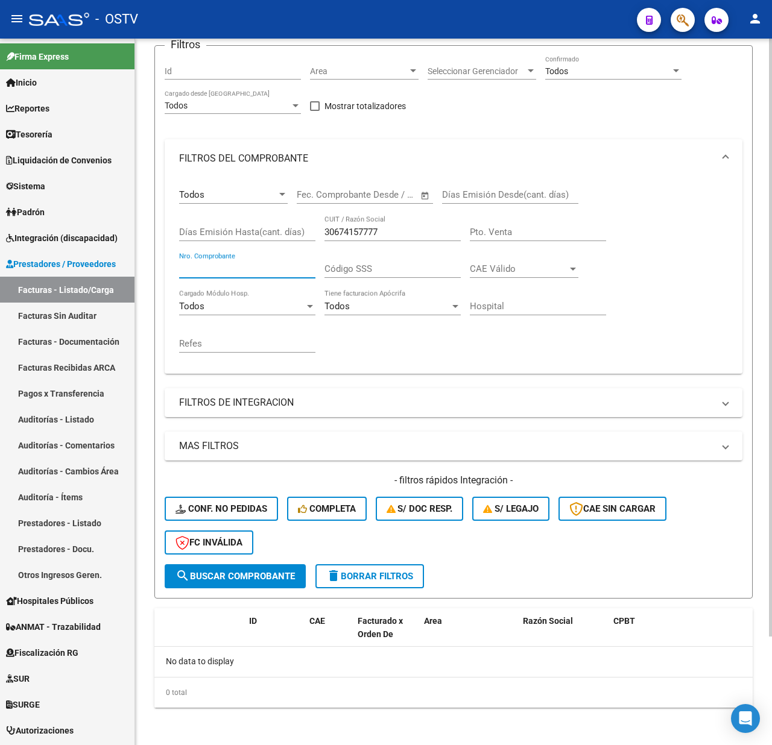
click at [220, 575] on span "search Buscar Comprobante" at bounding box center [234, 576] width 119 height 11
drag, startPoint x: 321, startPoint y: 230, endPoint x: 270, endPoint y: 230, distance: 50.7
click at [270, 230] on div "Todos Comprobante Tipo Fecha inicio – Fecha fin Fec. Comprobante Desde / Hasta …" at bounding box center [453, 271] width 549 height 186
paste input "6071675"
type input "30660716757"
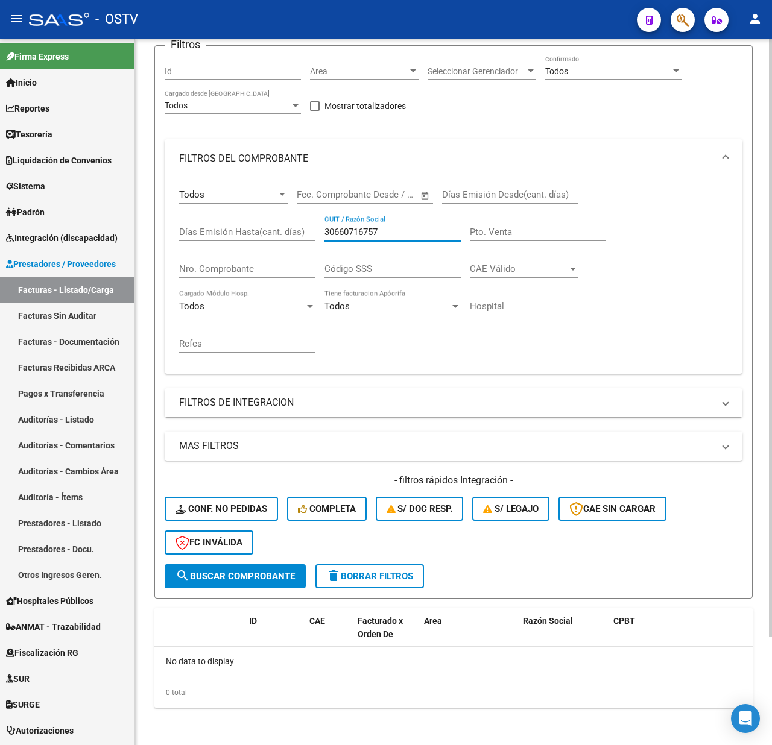
click at [240, 571] on span "search Buscar Comprobante" at bounding box center [234, 576] width 119 height 11
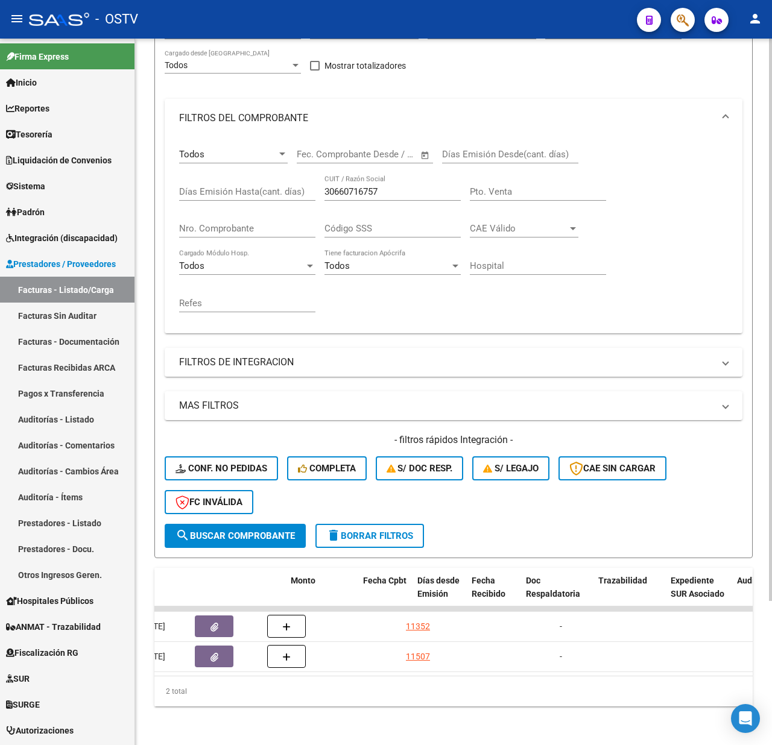
scroll to position [0, 985]
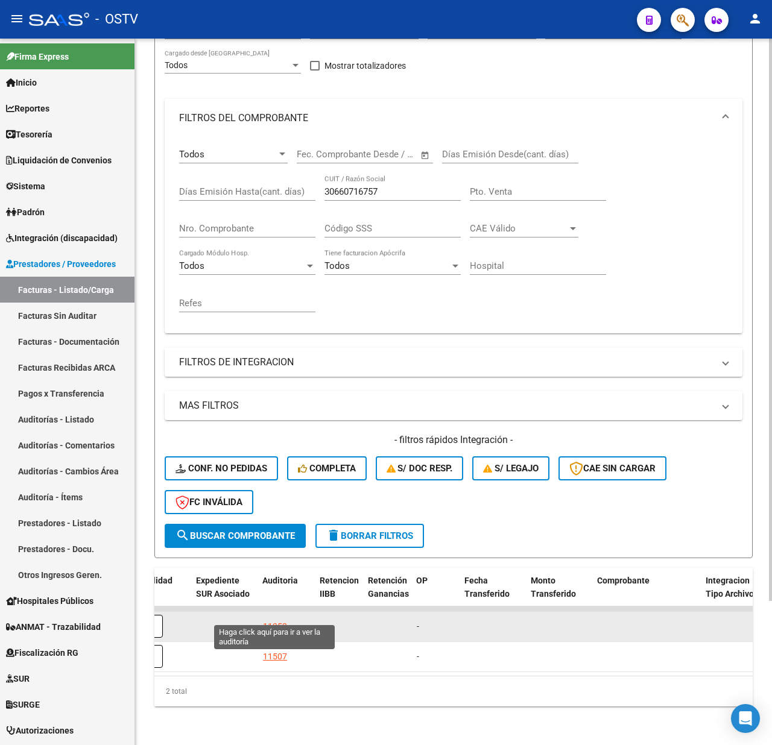
click at [276, 620] on div "11352" at bounding box center [275, 627] width 24 height 14
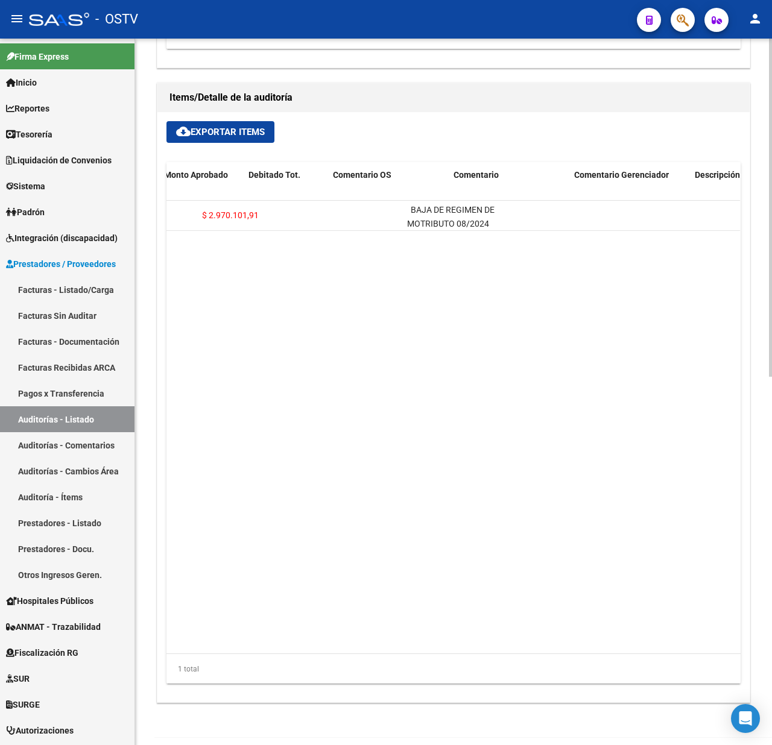
scroll to position [0, 217]
drag, startPoint x: 320, startPoint y: 654, endPoint x: 358, endPoint y: 649, distance: 38.9
click at [358, 649] on datatable-body "54038 C50 - [PERSON_NAME] MEDICAL (Basa Salud) $ 2.970.101,91 $ 0,00 $ 2.970.10…" at bounding box center [452, 427] width 573 height 453
